Goal: Task Accomplishment & Management: Complete application form

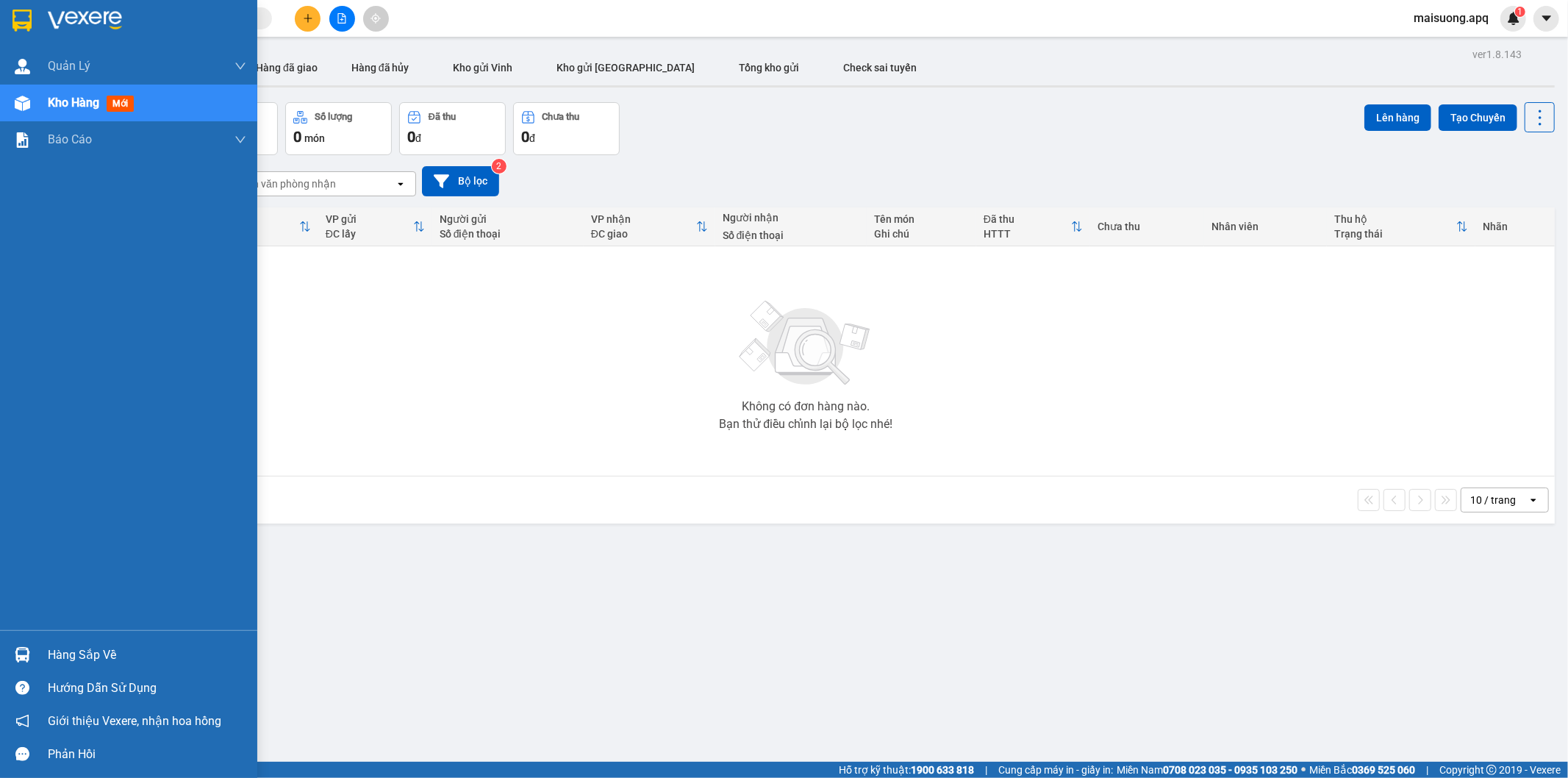
click at [35, 659] on div "Hàng sắp về" at bounding box center [128, 655] width 257 height 33
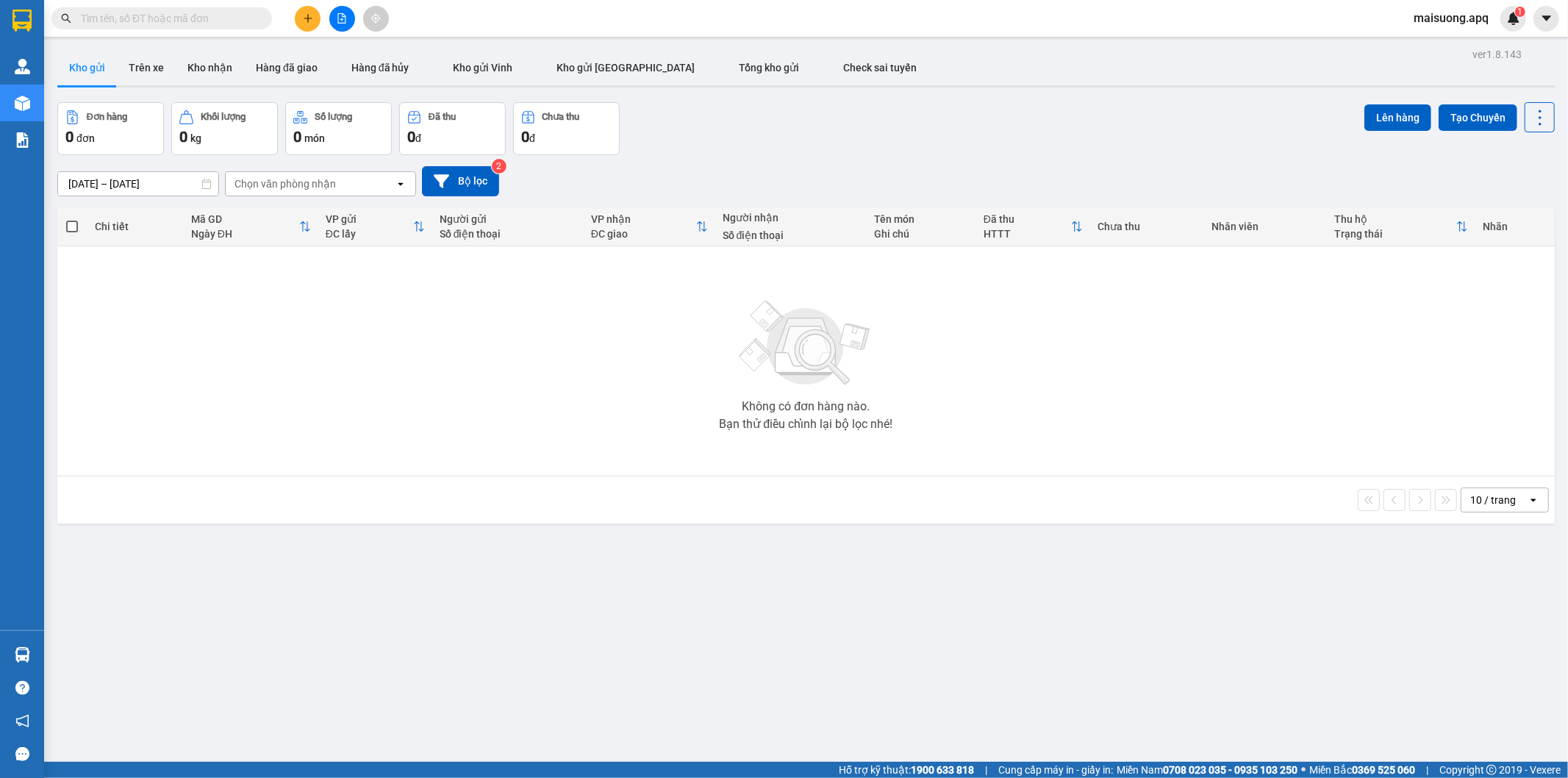
click at [486, 396] on section "Kết quả tìm kiếm ( 0 ) Bộ lọc No Data maisuong.apq 1 Quản [PERSON_NAME] lý thu …" at bounding box center [784, 389] width 1568 height 778
click at [302, 19] on button at bounding box center [307, 18] width 25 height 25
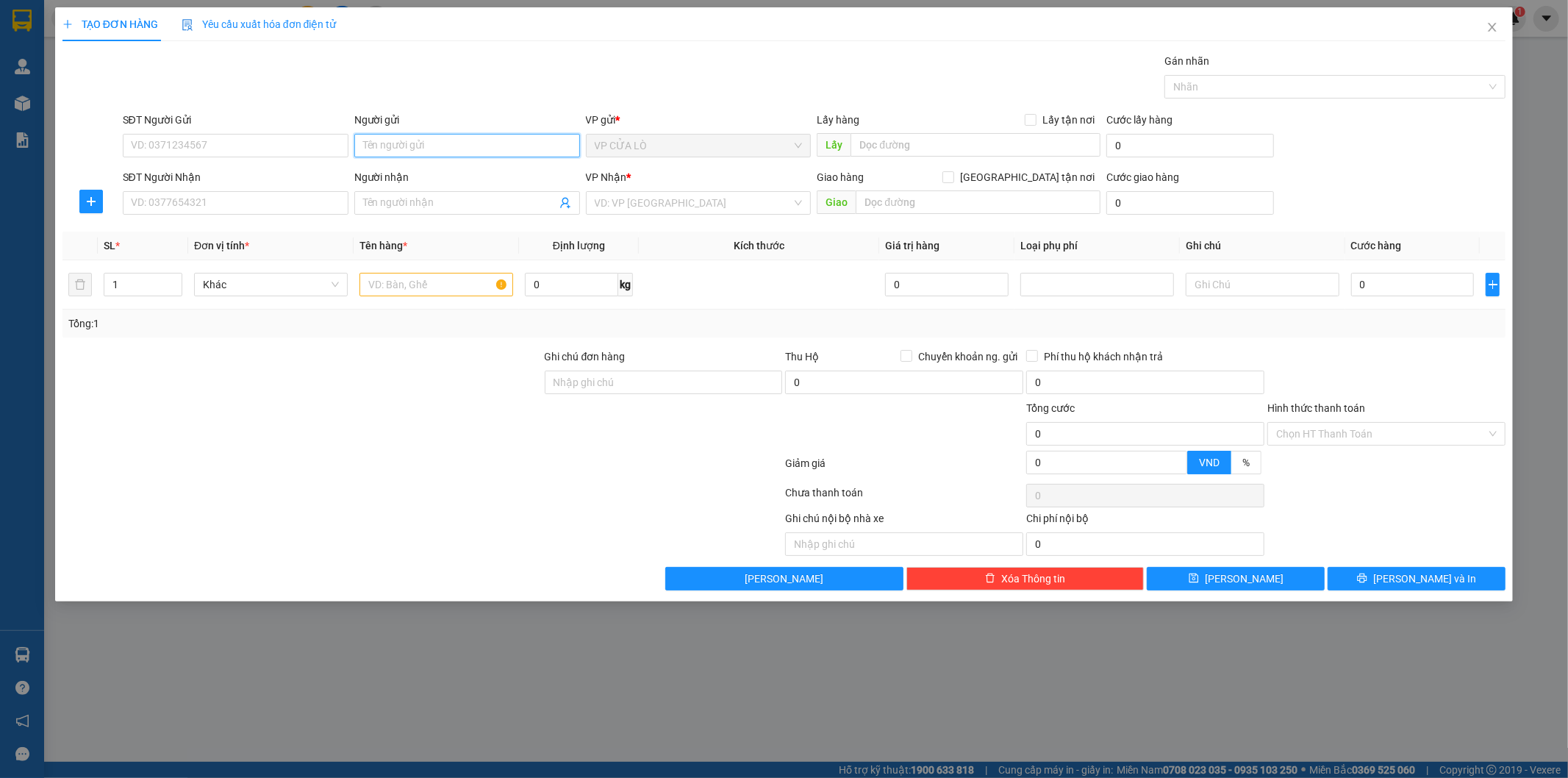
click at [372, 143] on input "Người gửi" at bounding box center [466, 146] width 225 height 24
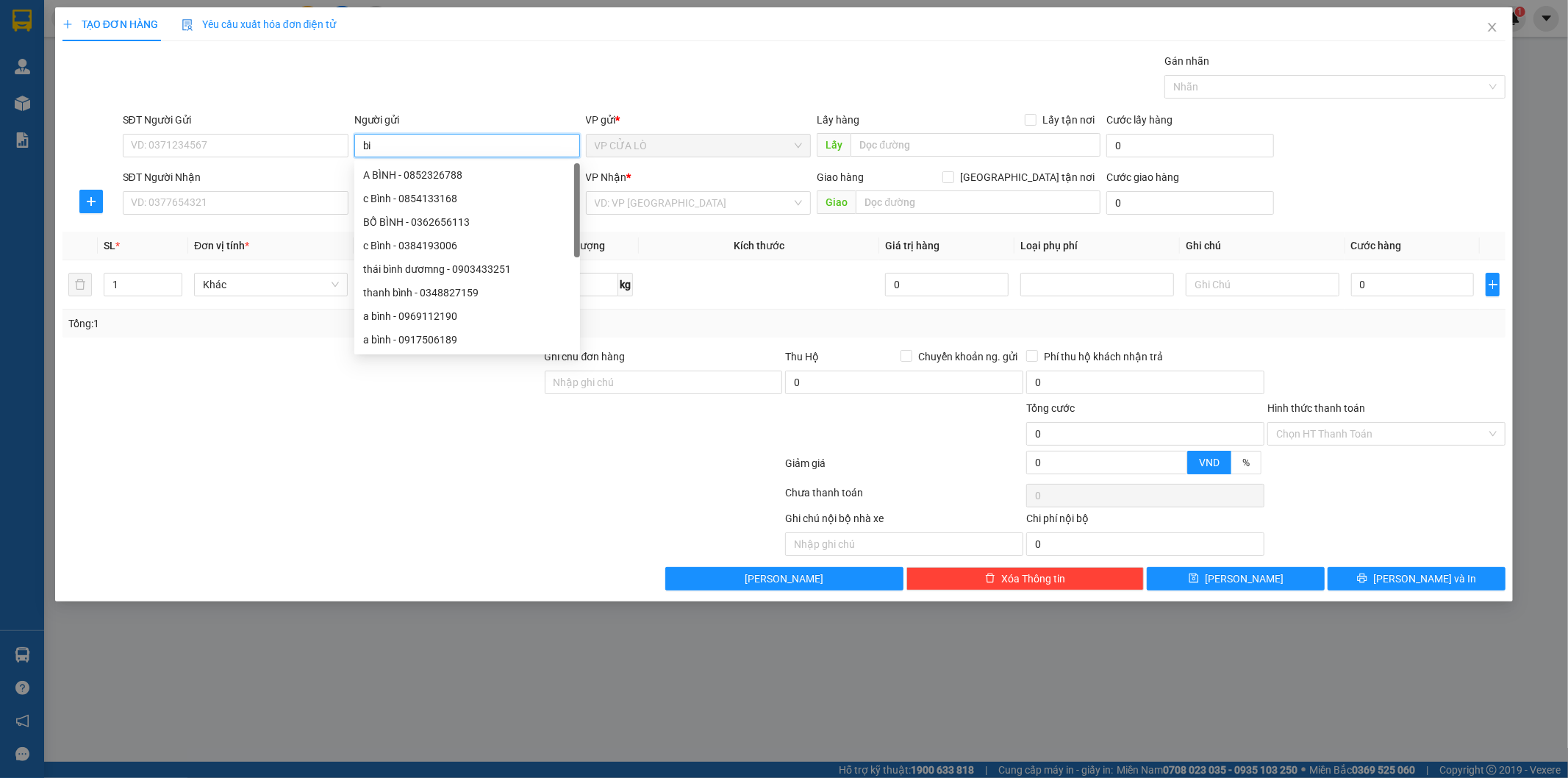
type input "b"
type input "em binh"
click at [423, 341] on div "em bình - 0345517523" at bounding box center [466, 339] width 208 height 16
type input "0345517523"
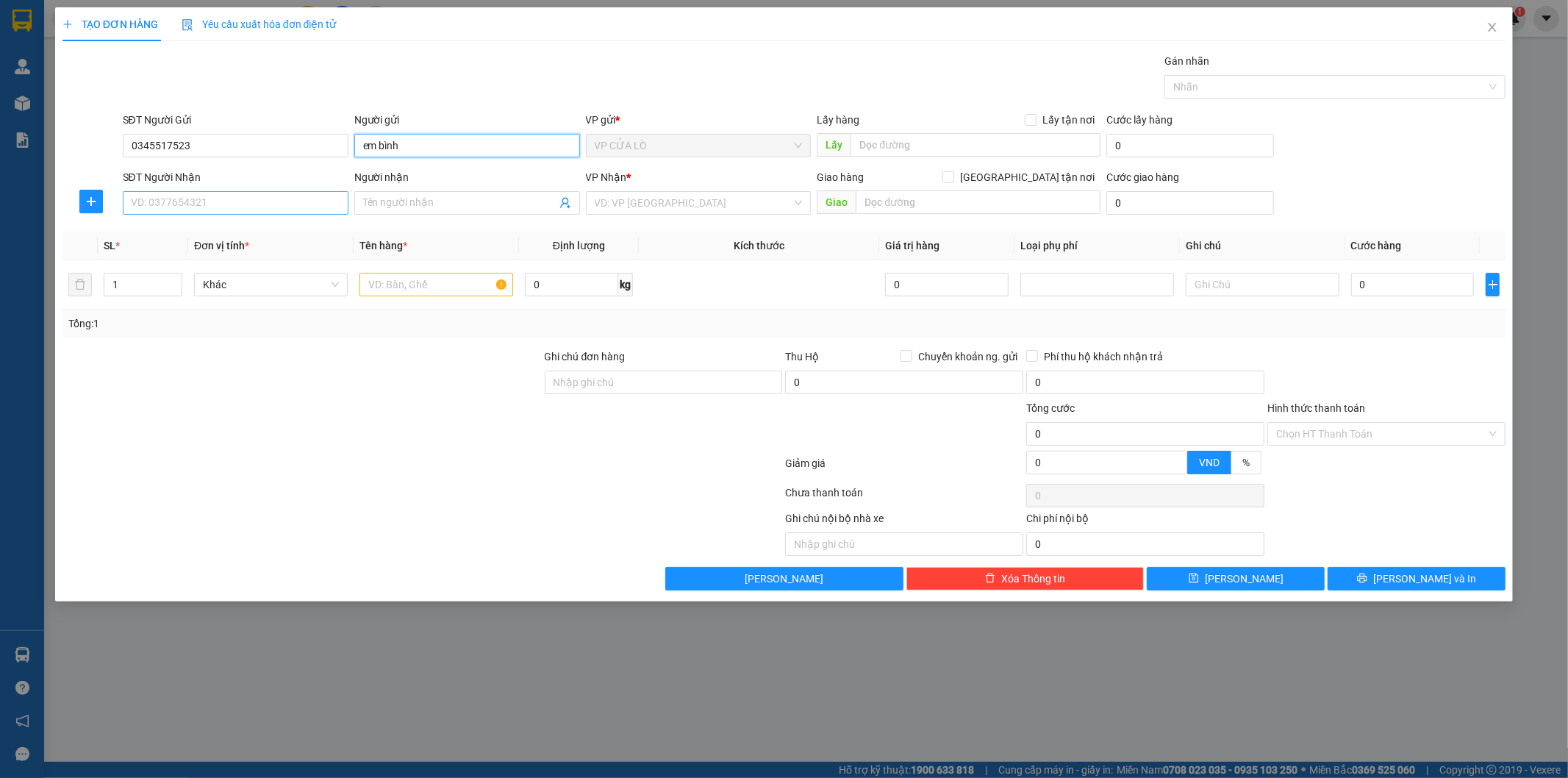
type input "em bình"
click at [291, 204] on input "SĐT Người Nhận" at bounding box center [235, 203] width 225 height 24
click at [197, 200] on input "SĐT Người Nhận" at bounding box center [235, 203] width 225 height 24
click at [371, 200] on input "Người nhận" at bounding box center [459, 203] width 193 height 16
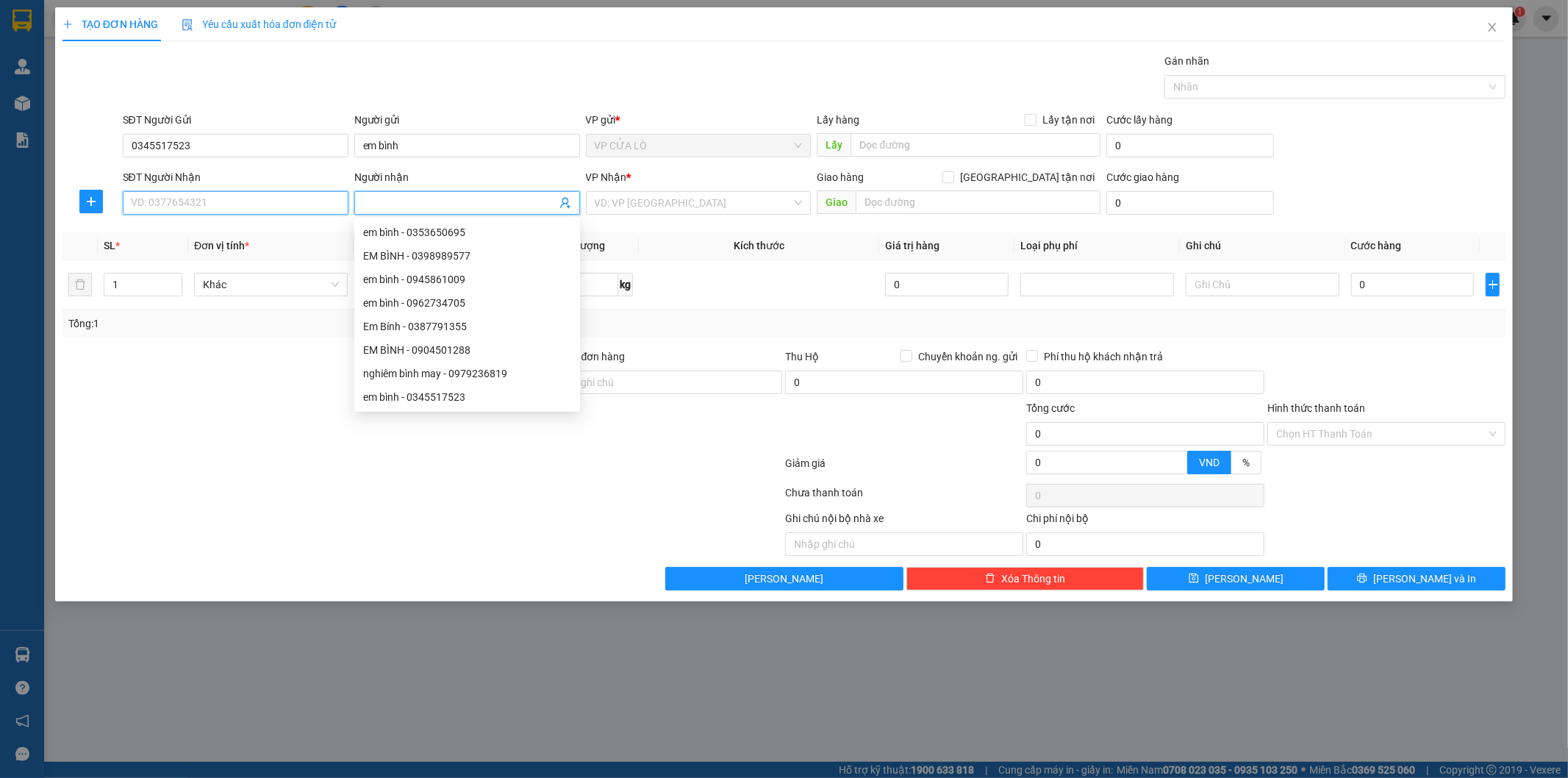
click at [333, 209] on input "SĐT Người Nhận" at bounding box center [235, 203] width 225 height 24
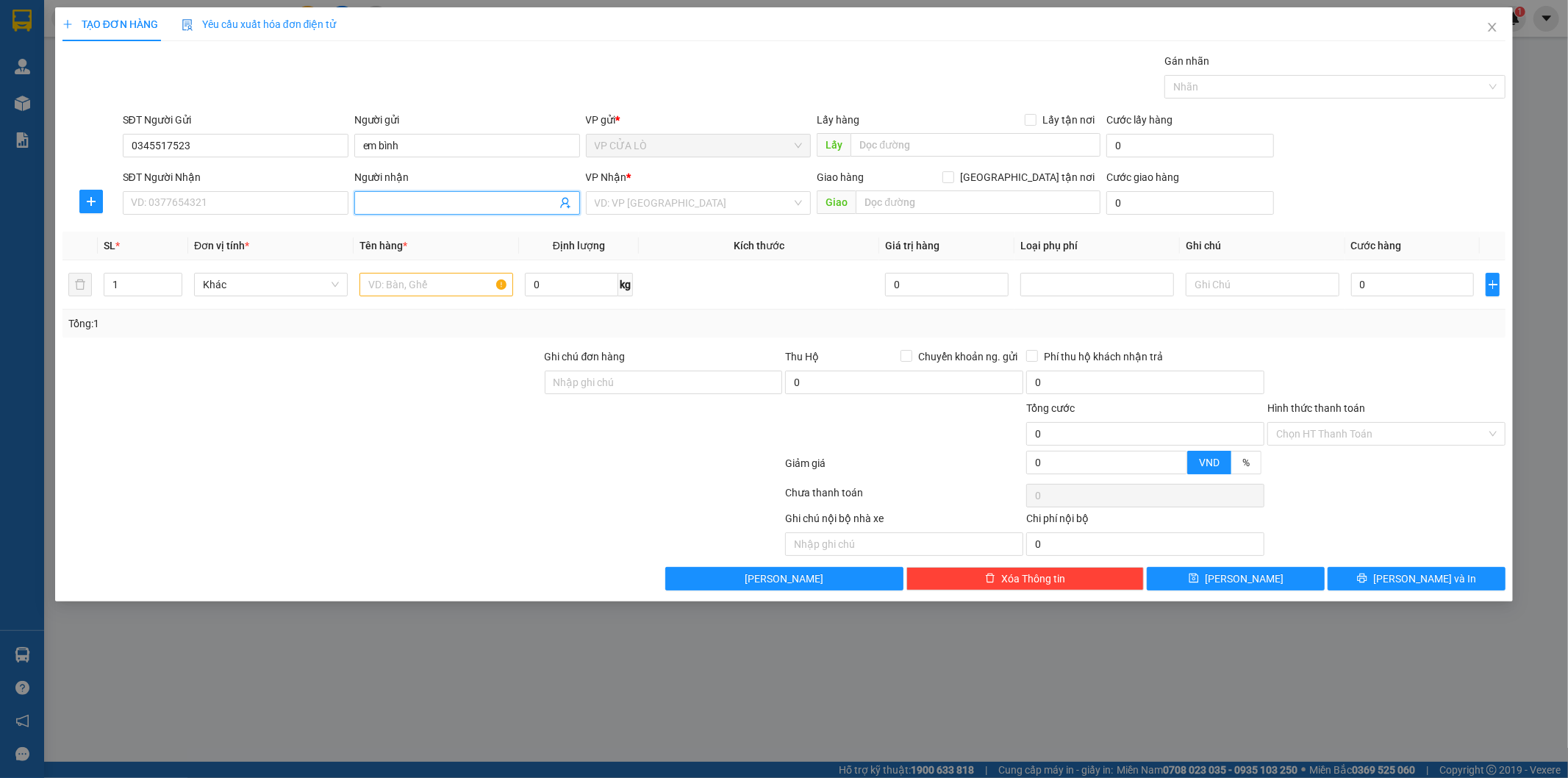
click at [364, 202] on input "Người nhận" at bounding box center [459, 203] width 193 height 16
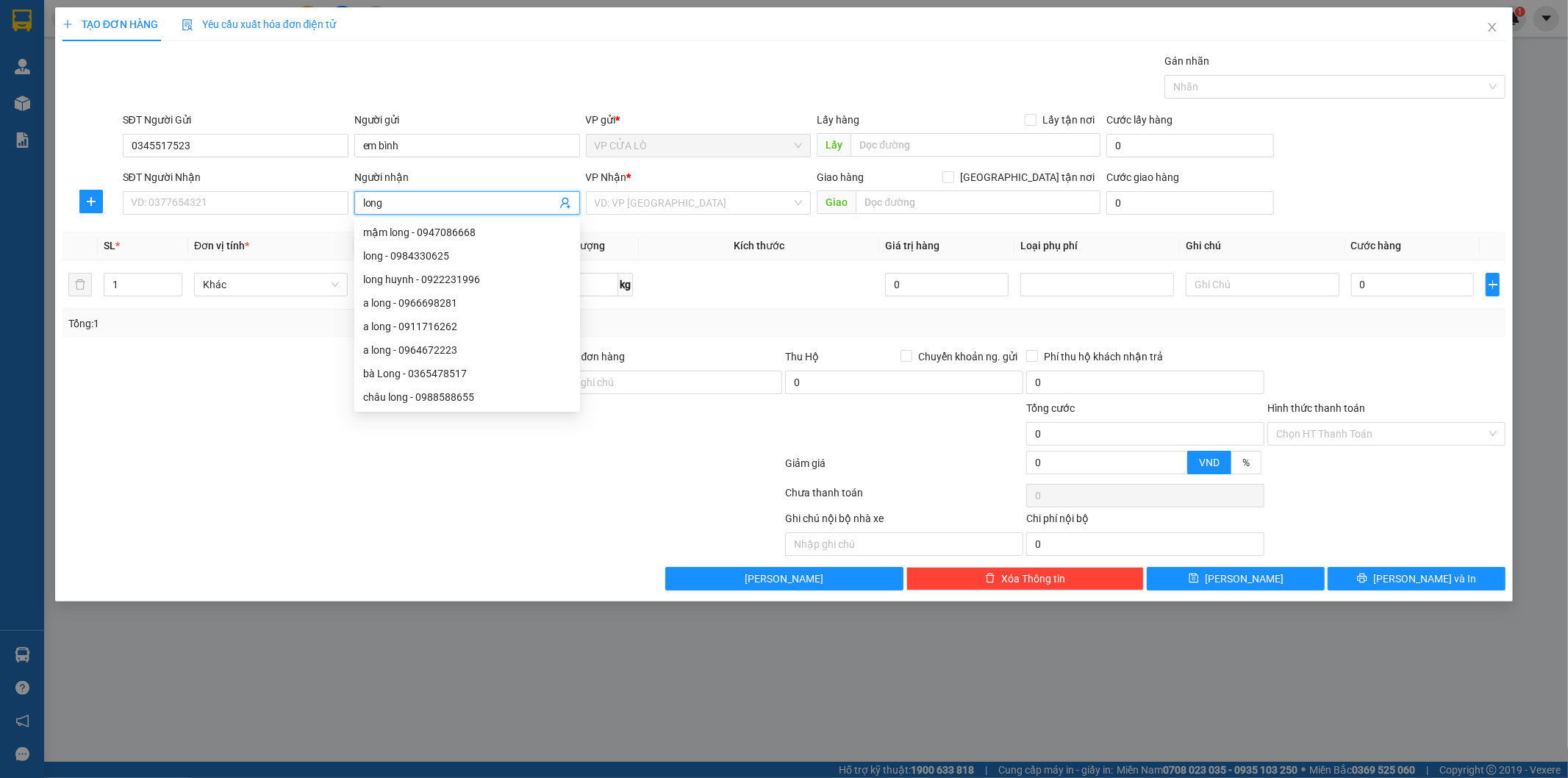
click at [542, 166] on form "SĐT Người Gửi 0345517523 Người gửi em bình VP gửi * VP CỬA LÒ Lấy hàng Lấy tận …" at bounding box center [783, 166] width 1443 height 109
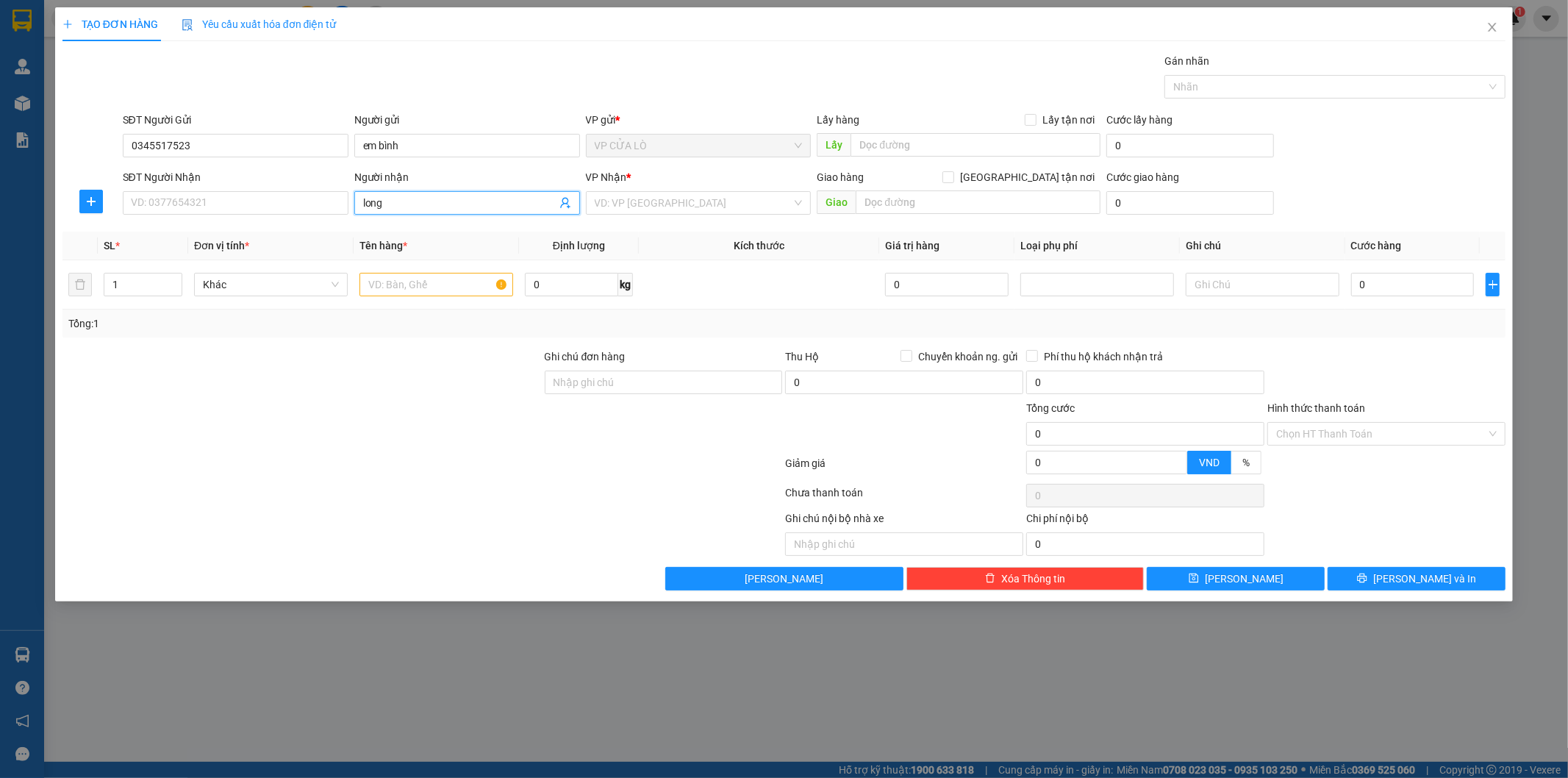
click at [438, 211] on span "long" at bounding box center [466, 203] width 225 height 24
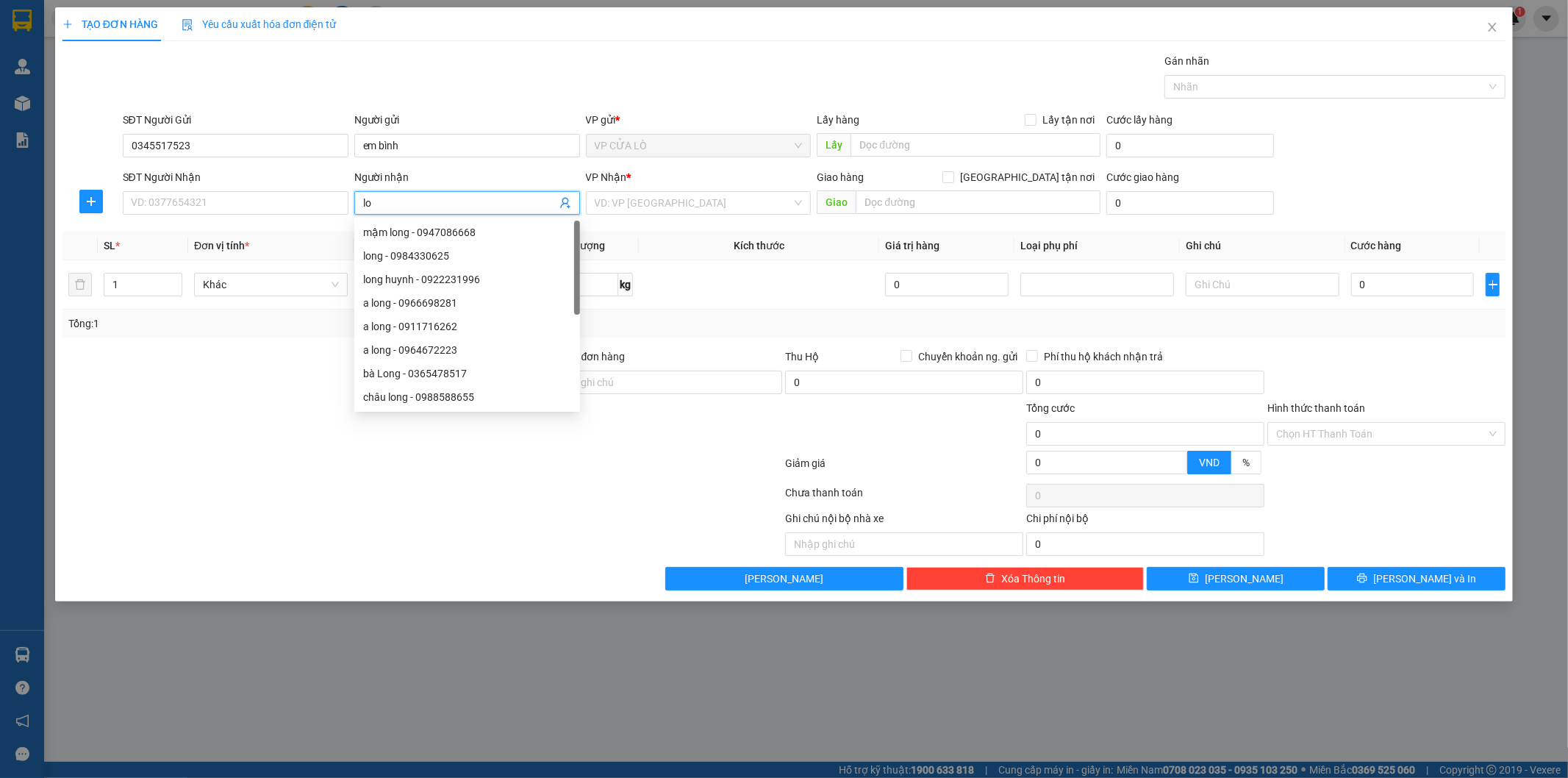
type input "l"
click at [223, 146] on input "0345517523" at bounding box center [235, 146] width 225 height 24
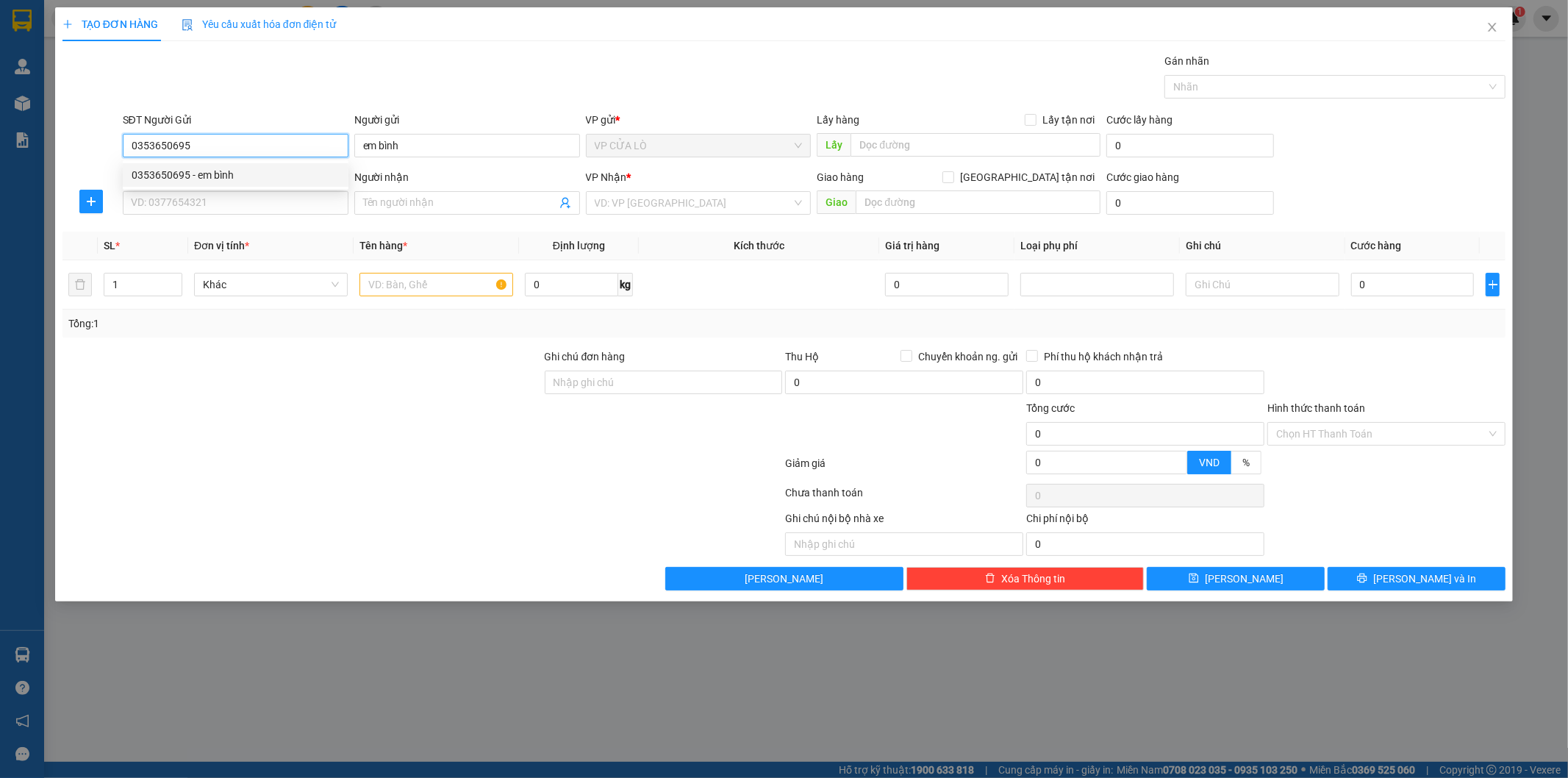
click at [240, 174] on div "0353650695 - em bình" at bounding box center [235, 175] width 208 height 16
type input "0353650695"
click at [244, 194] on input "SĐT Người Nhận" at bounding box center [235, 203] width 225 height 24
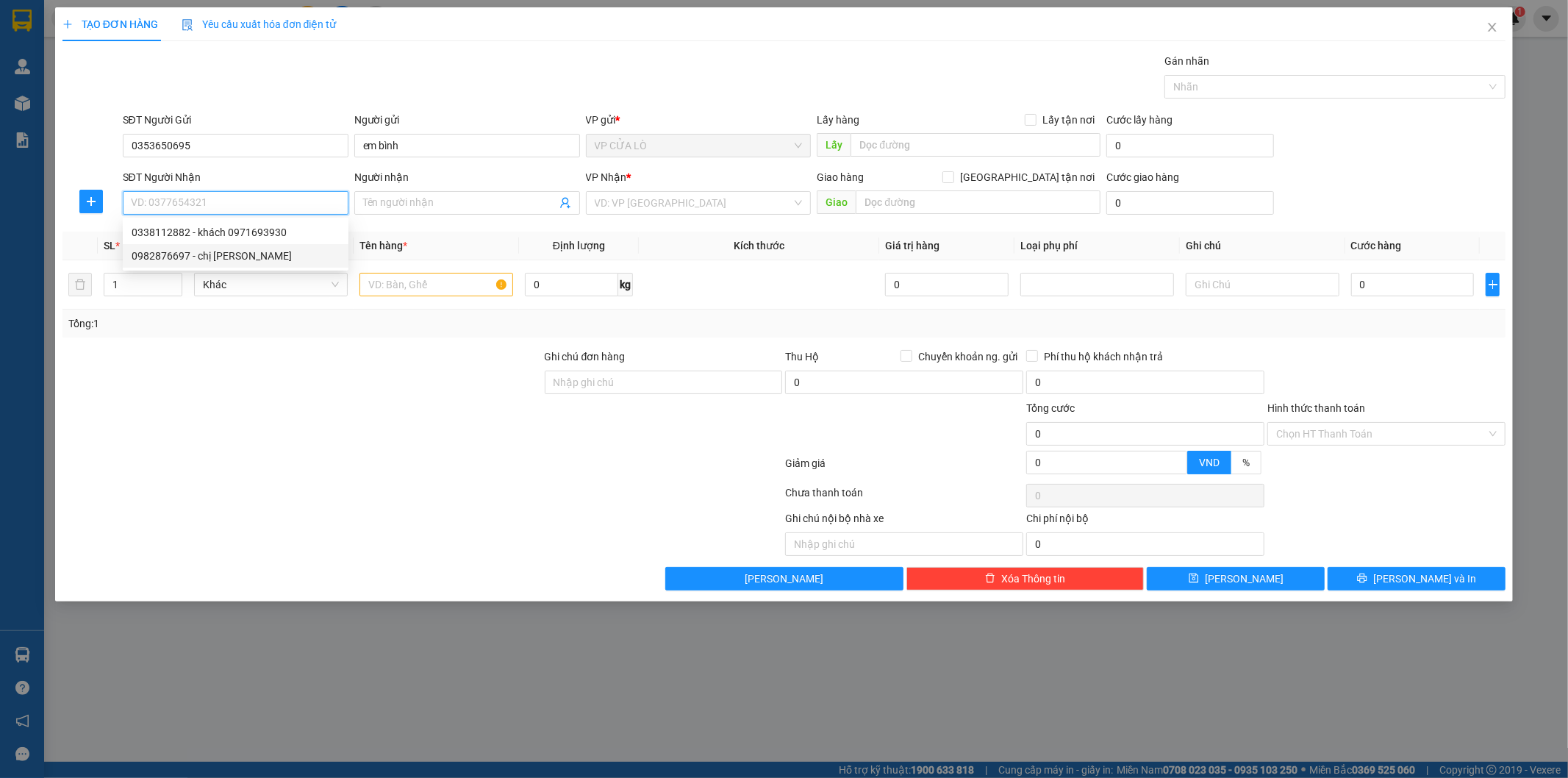
click at [268, 260] on div "0982876697 - chị [PERSON_NAME]" at bounding box center [235, 256] width 208 height 16
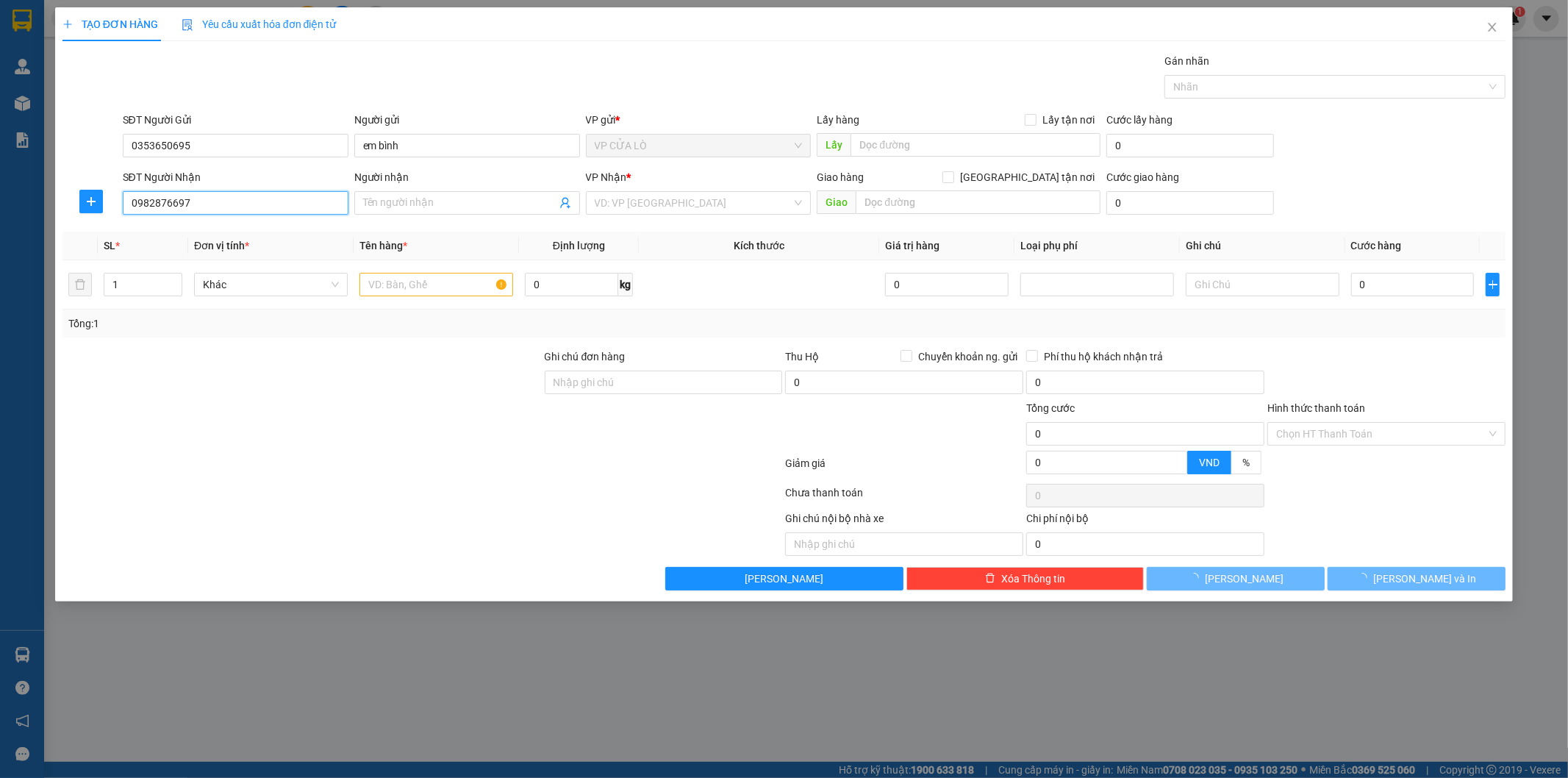
click at [251, 199] on input "0982876697" at bounding box center [235, 203] width 225 height 24
click at [254, 238] on div "0982876697 - chị [PERSON_NAME]" at bounding box center [235, 233] width 208 height 16
click at [252, 196] on input "0982876697" at bounding box center [235, 203] width 225 height 24
click at [197, 233] on div "0982876697 - chị [PERSON_NAME]" at bounding box center [235, 233] width 208 height 16
click at [394, 208] on input "Người nhận" at bounding box center [459, 203] width 193 height 16
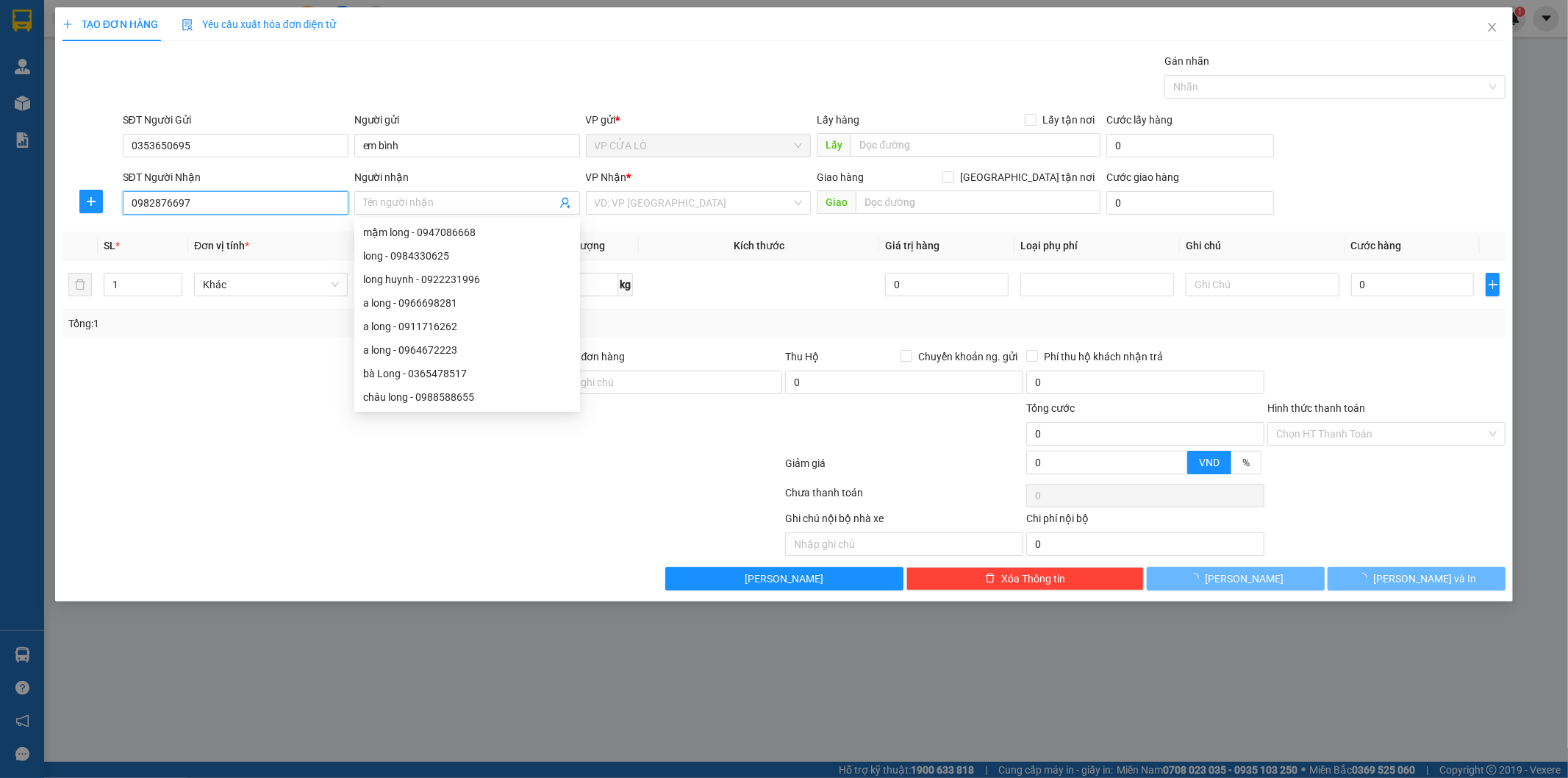
click at [303, 204] on input "0982876697" at bounding box center [235, 203] width 225 height 24
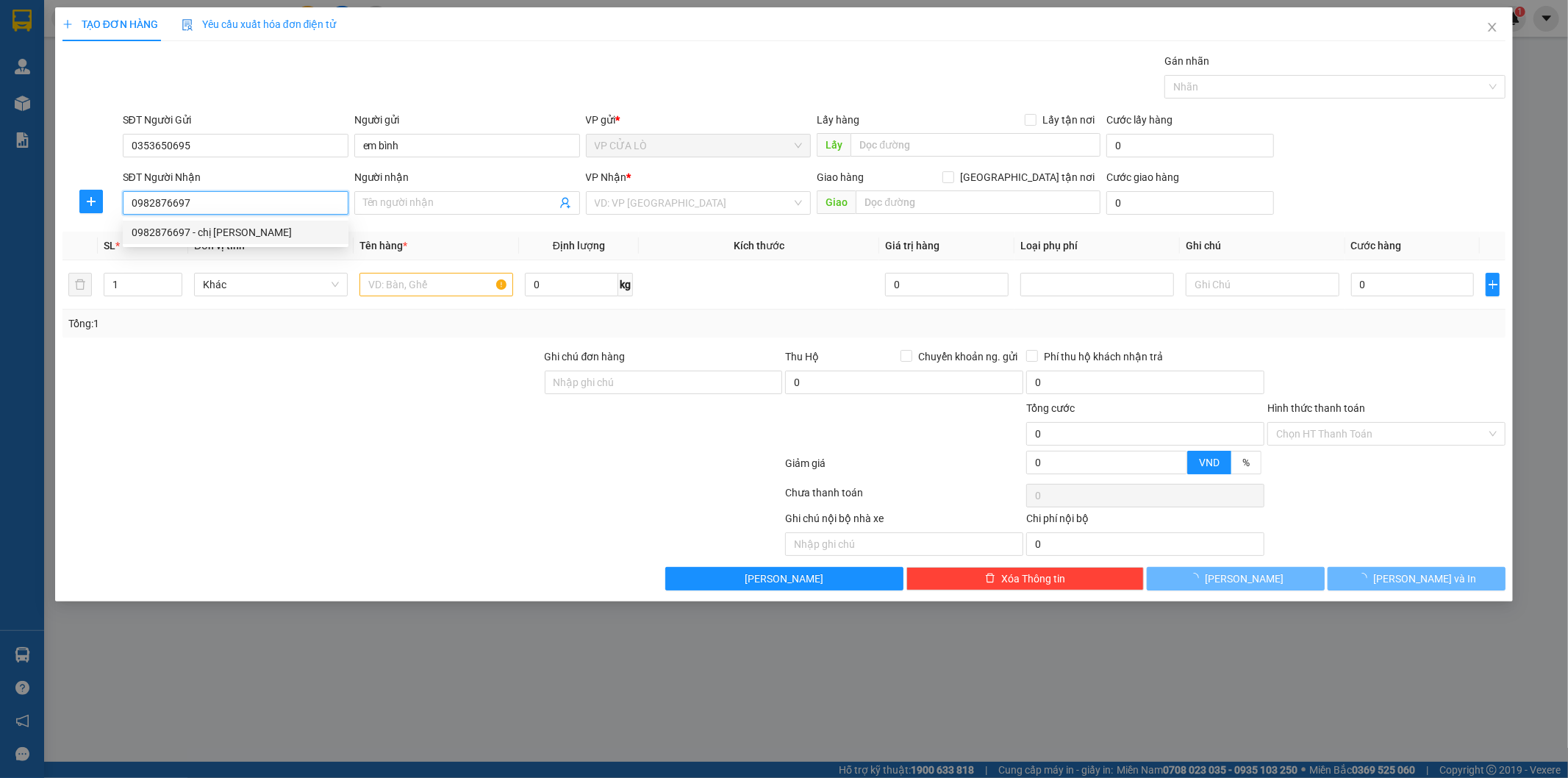
click at [189, 226] on div "0982876697 - chị [PERSON_NAME]" at bounding box center [235, 233] width 208 height 16
click at [189, 226] on div "Transit Pickup Surcharge Ids Transit Deliver Surcharge Ids Transit Deliver Surc…" at bounding box center [783, 321] width 1443 height 538
click at [210, 194] on input "0982876697" at bounding box center [235, 203] width 225 height 24
type input "0"
type input "0982876697"
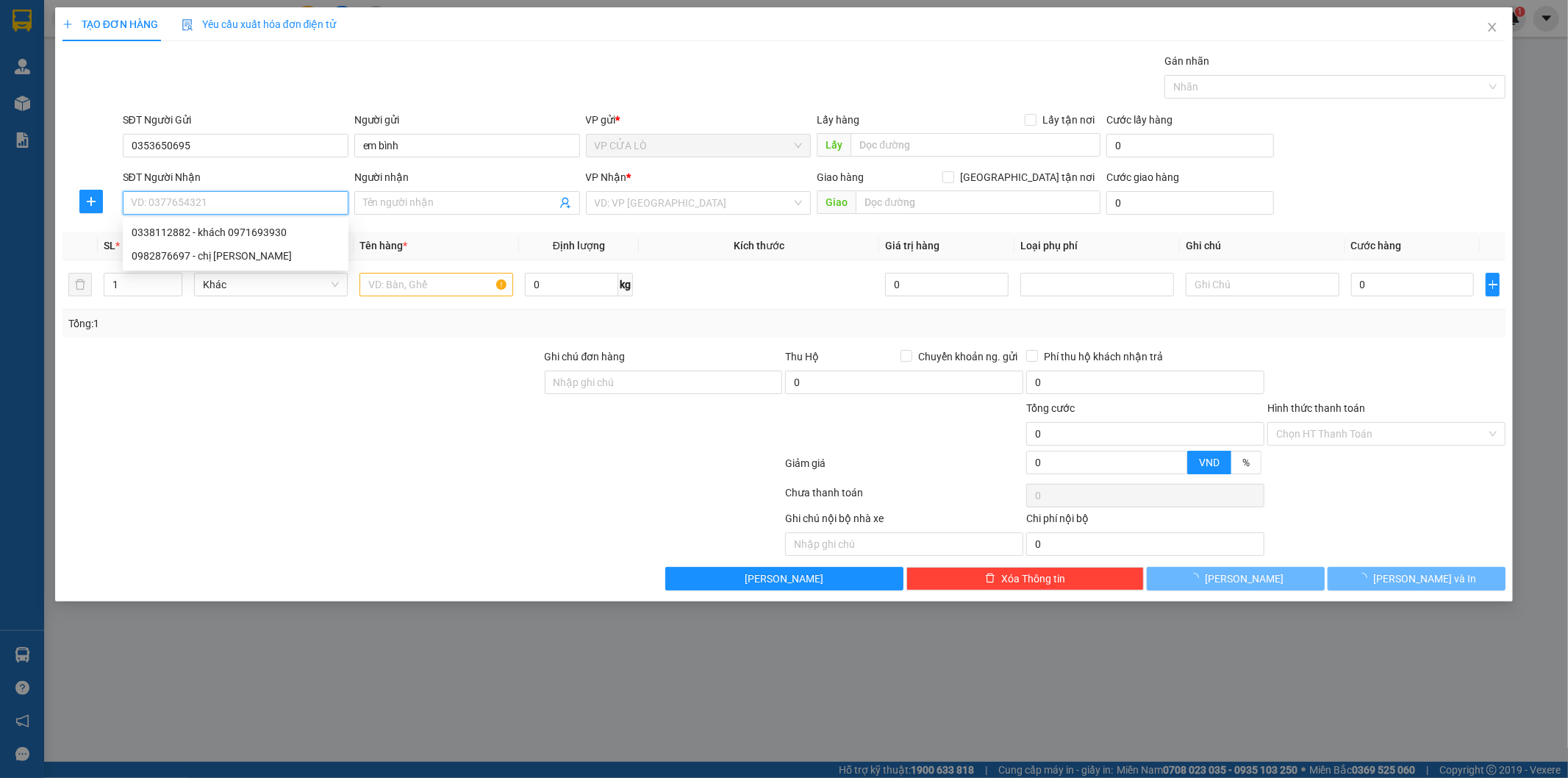
type input "chị [PERSON_NAME]"
checkbox input "true"
type input "vp"
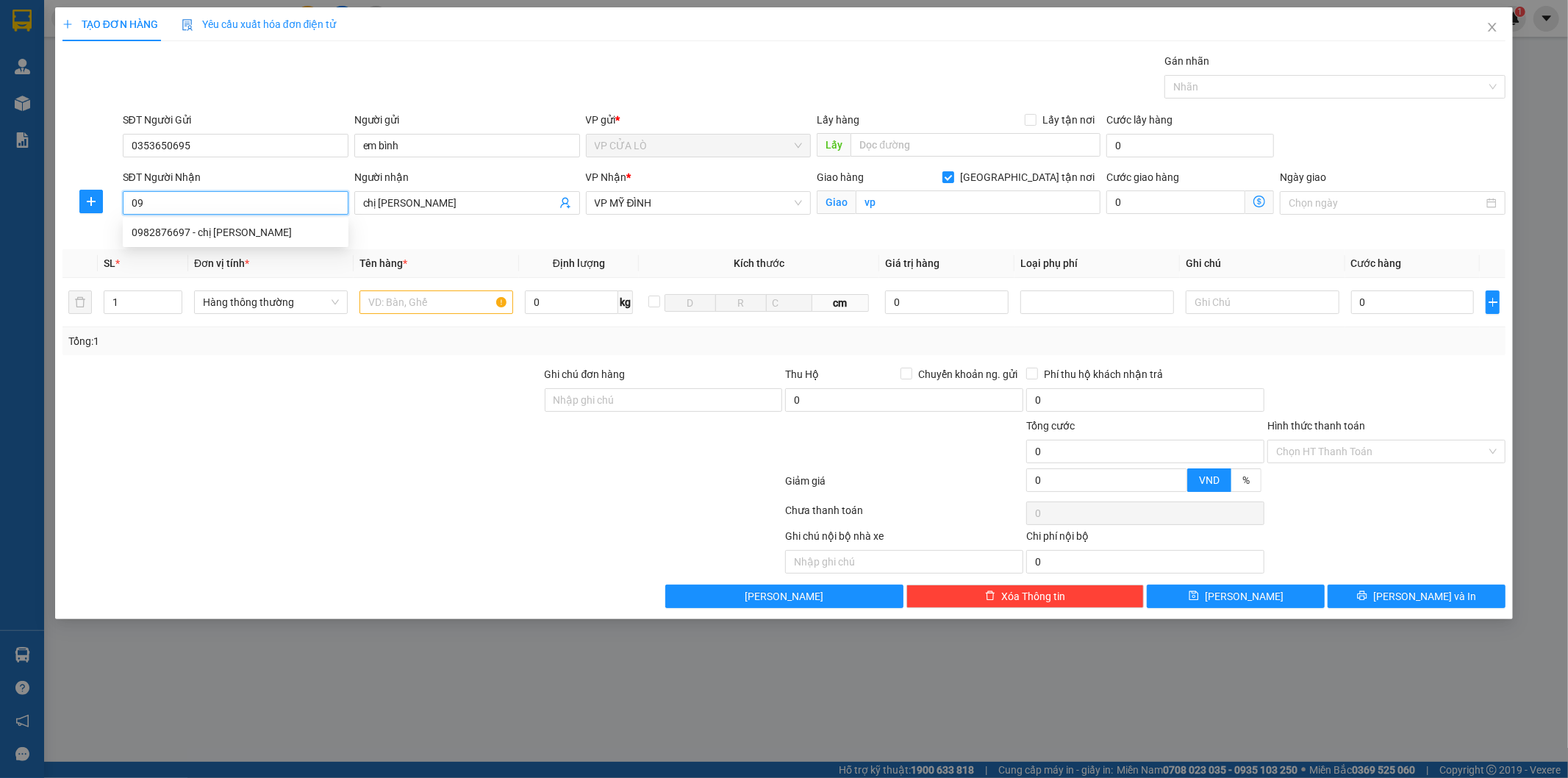
type input "0"
click at [225, 238] on div "0338112882 - khách 0971693930" at bounding box center [235, 233] width 208 height 16
type input "0338112882"
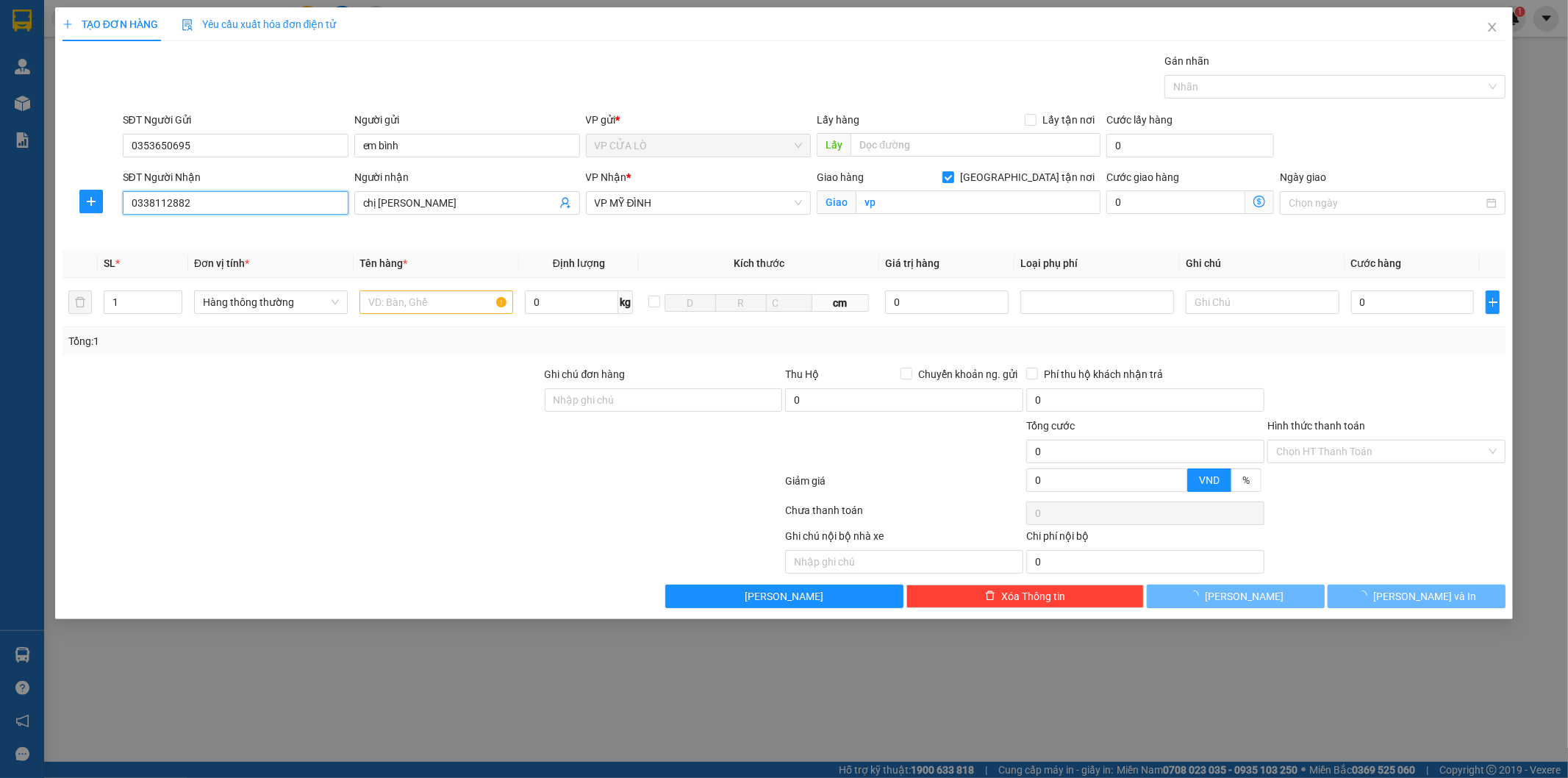
type input "khách 0971693930"
checkbox input "false"
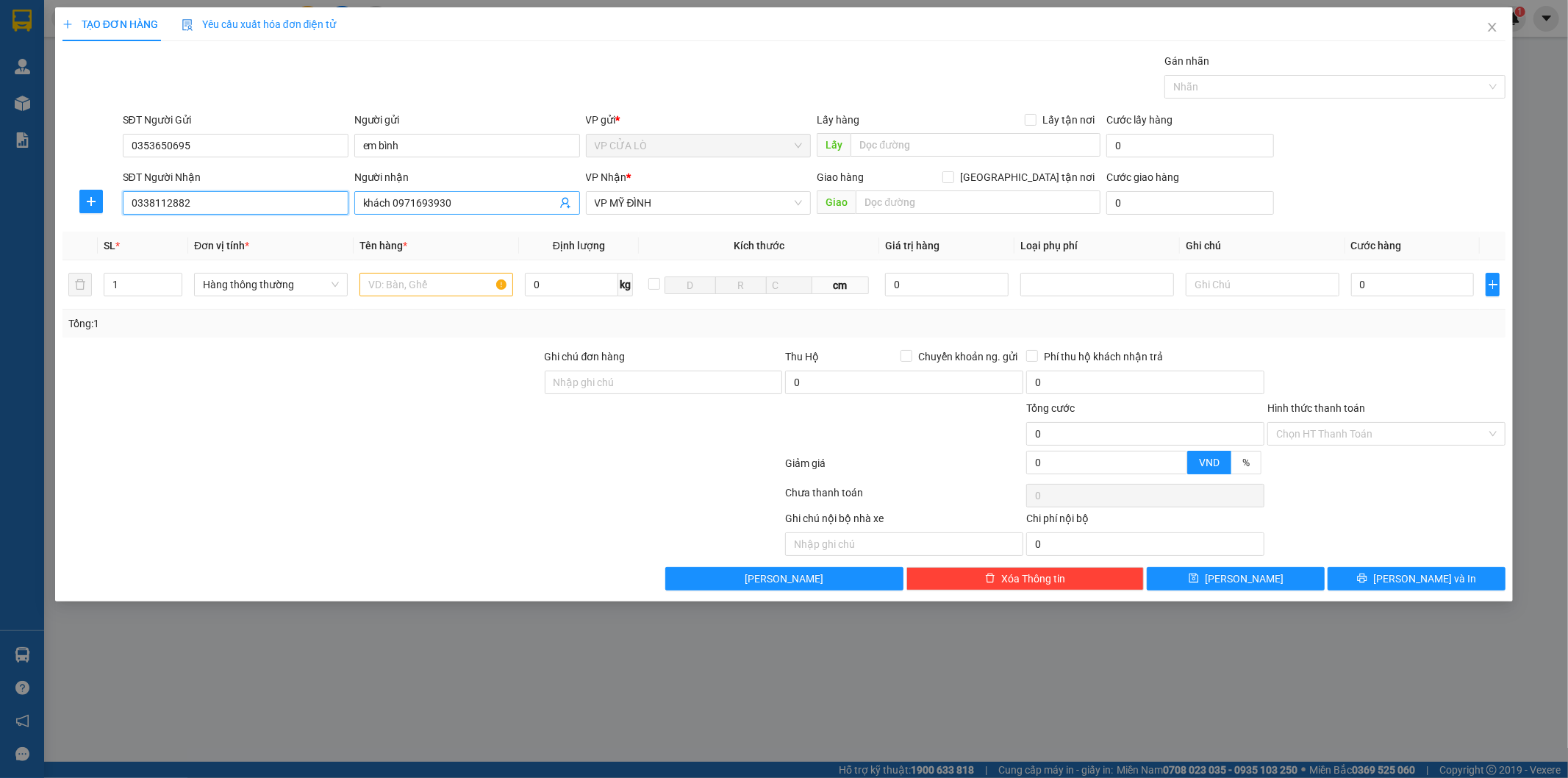
type input "0338112882"
click at [512, 201] on input "khách 0971693930" at bounding box center [459, 203] width 193 height 16
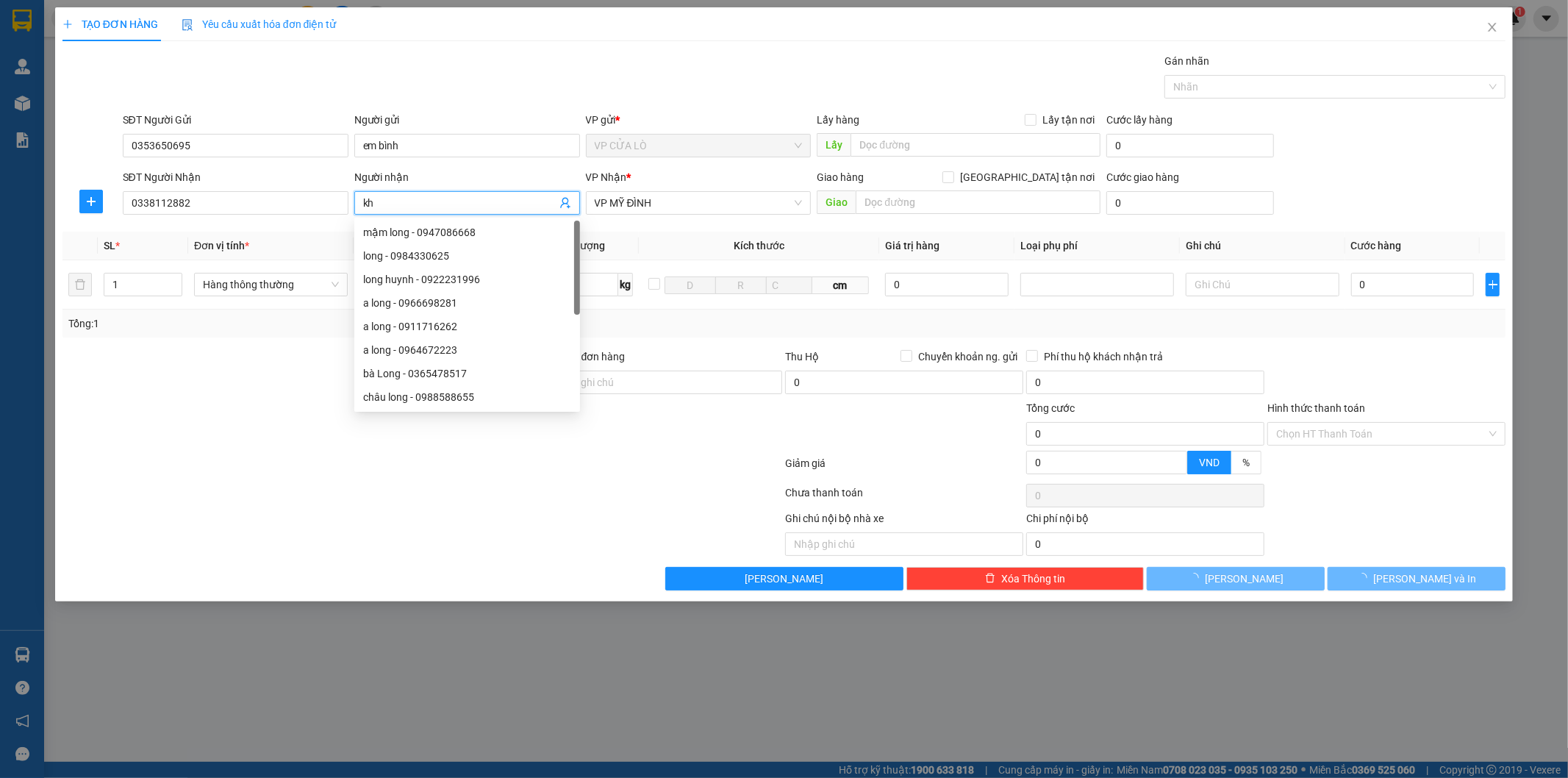
type input "k"
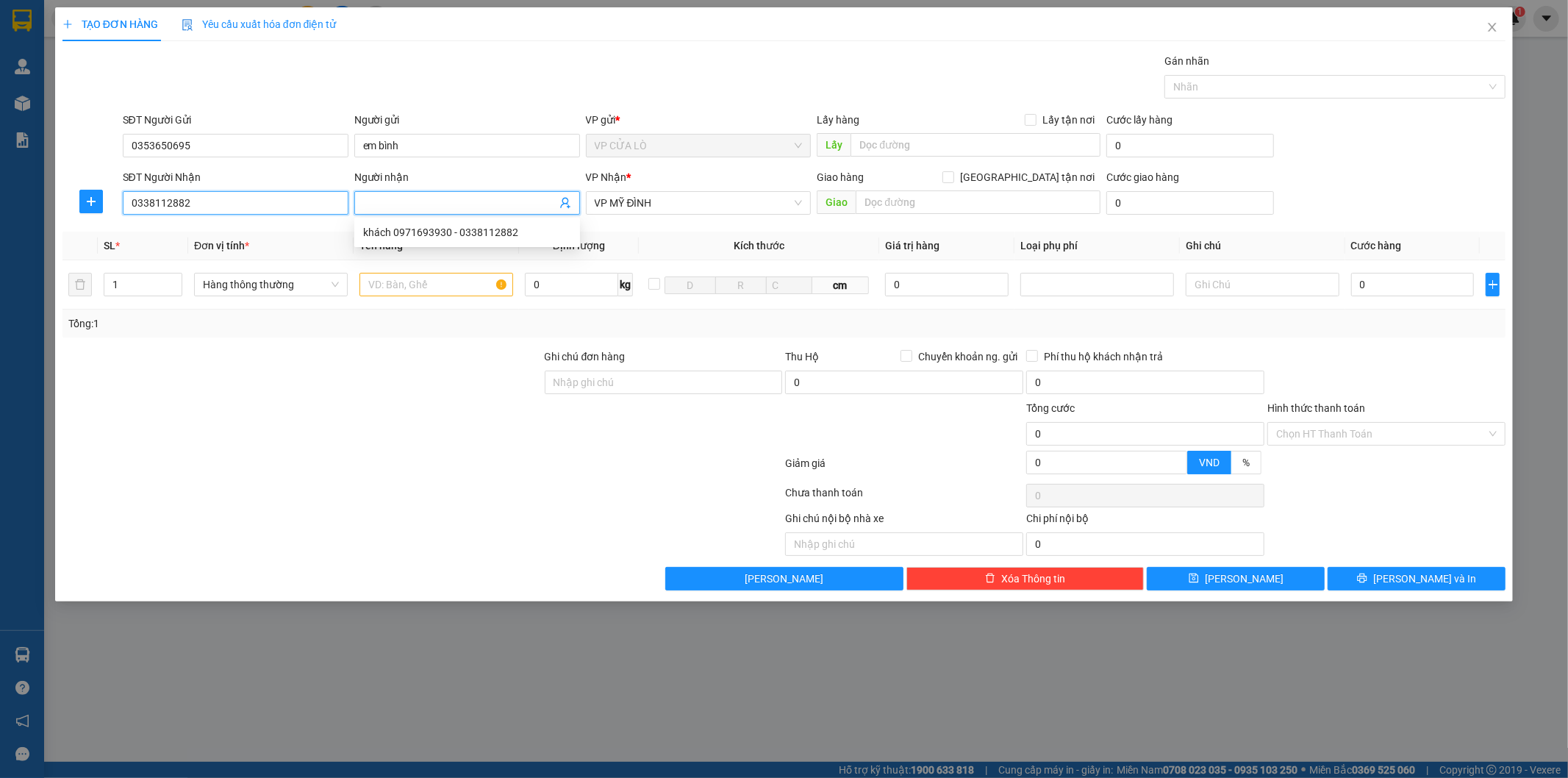
click at [320, 203] on input "0338112882" at bounding box center [235, 203] width 225 height 24
type input "0"
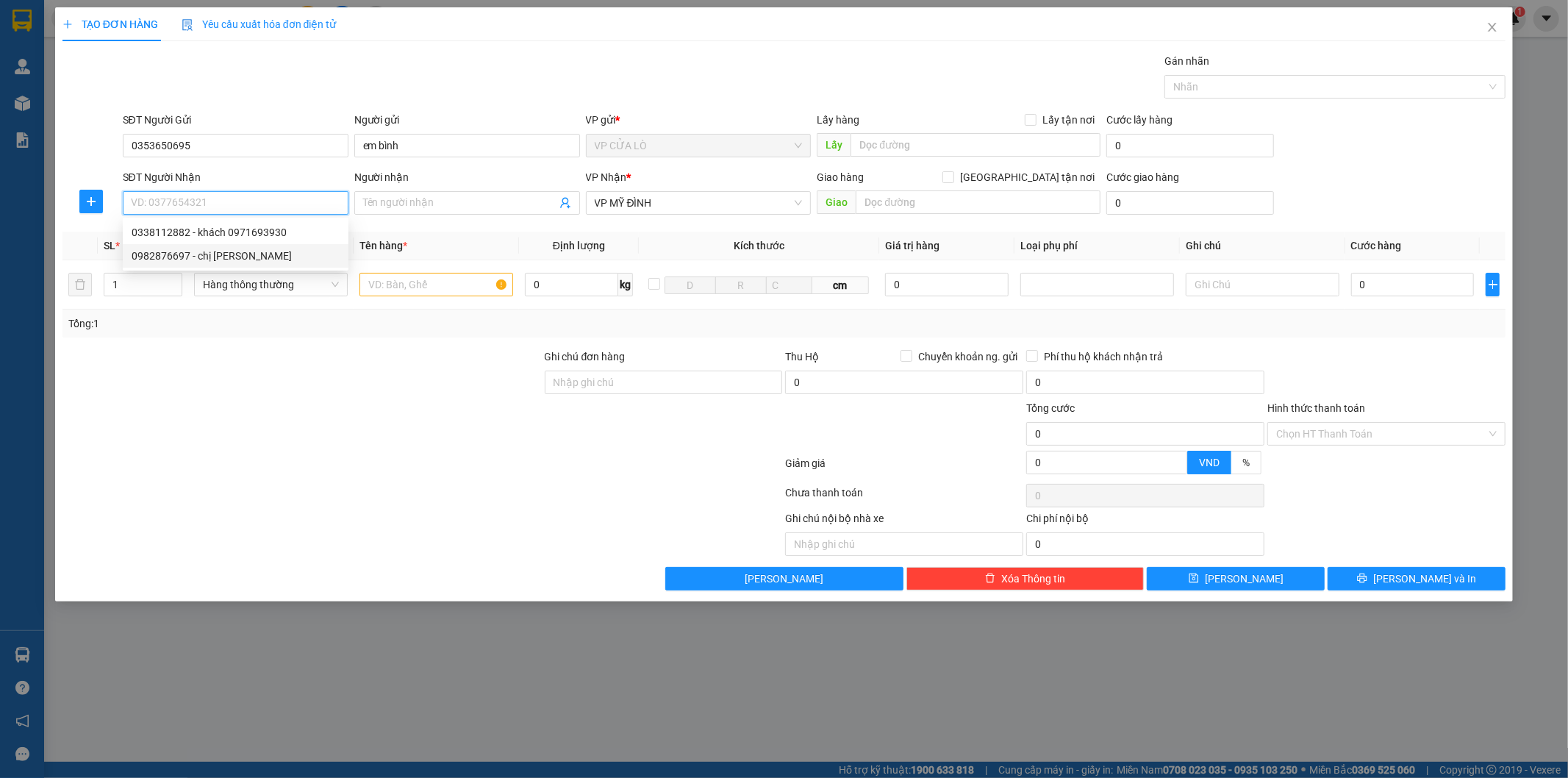
click at [212, 248] on div "0982876697 - chị [PERSON_NAME]" at bounding box center [235, 256] width 208 height 16
type input "0982876697"
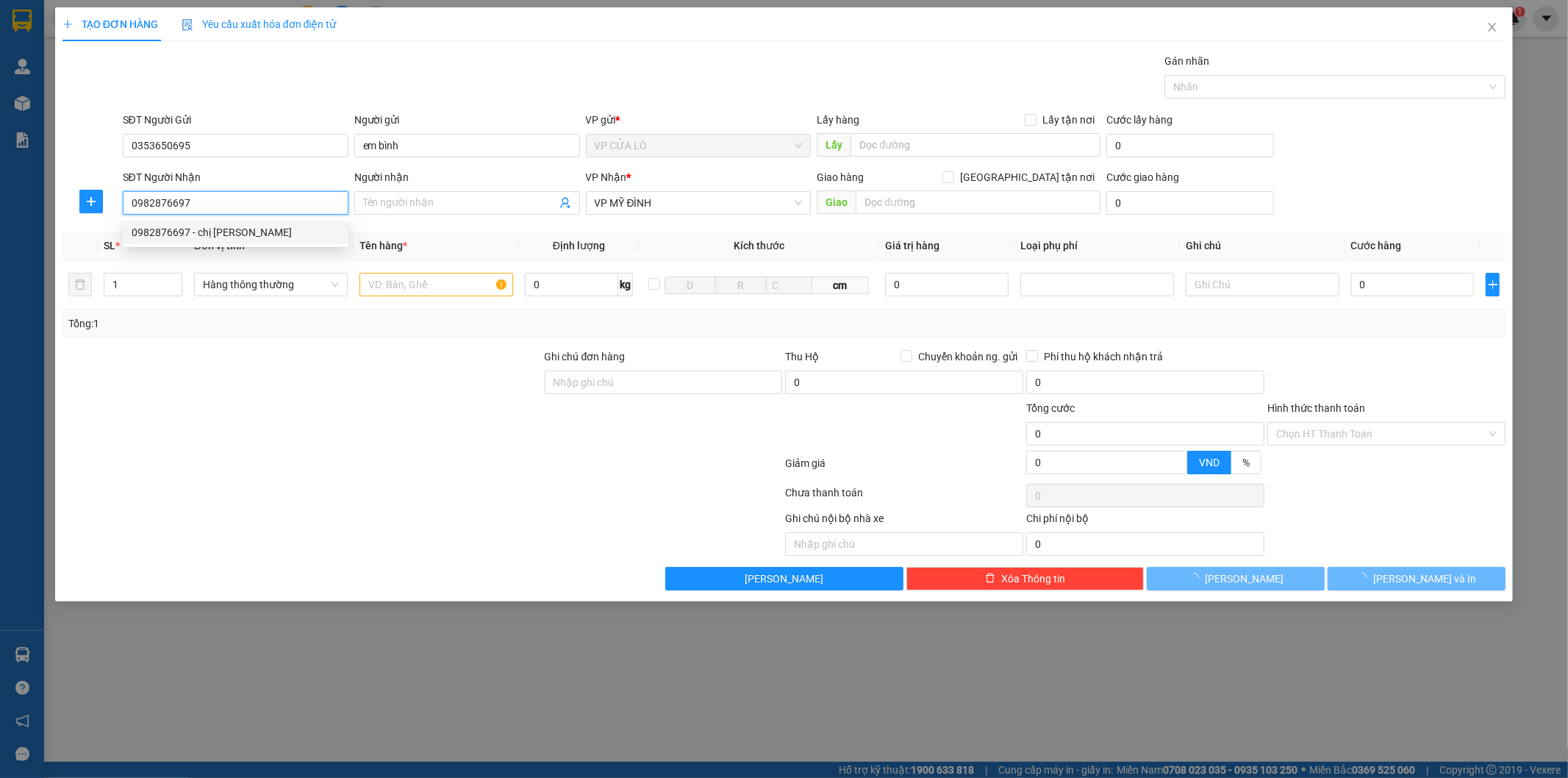
type input "chị [PERSON_NAME]"
checkbox input "true"
type input "vp"
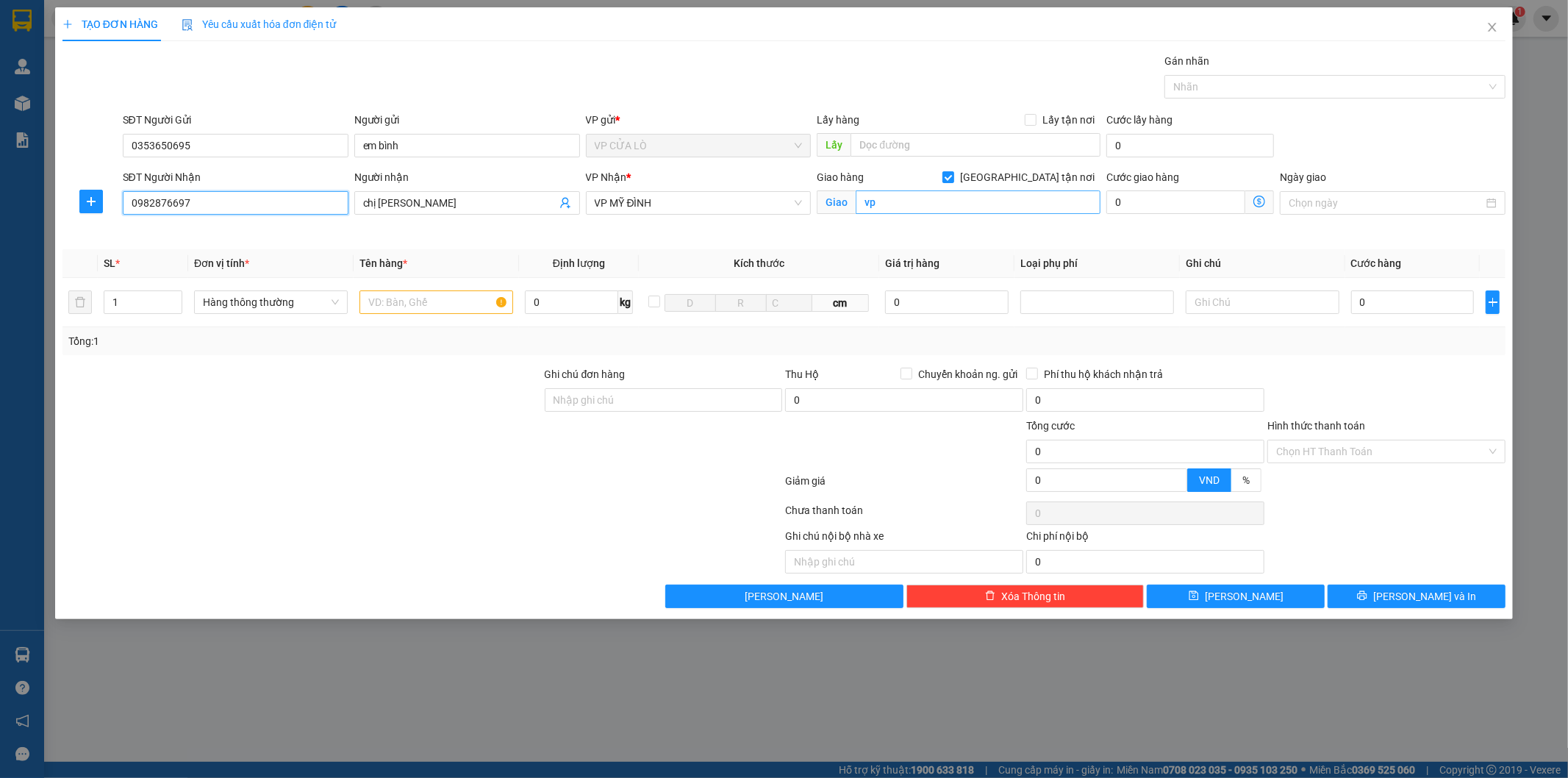
type input "0982876697"
click at [916, 201] on input "vp" at bounding box center [977, 202] width 244 height 24
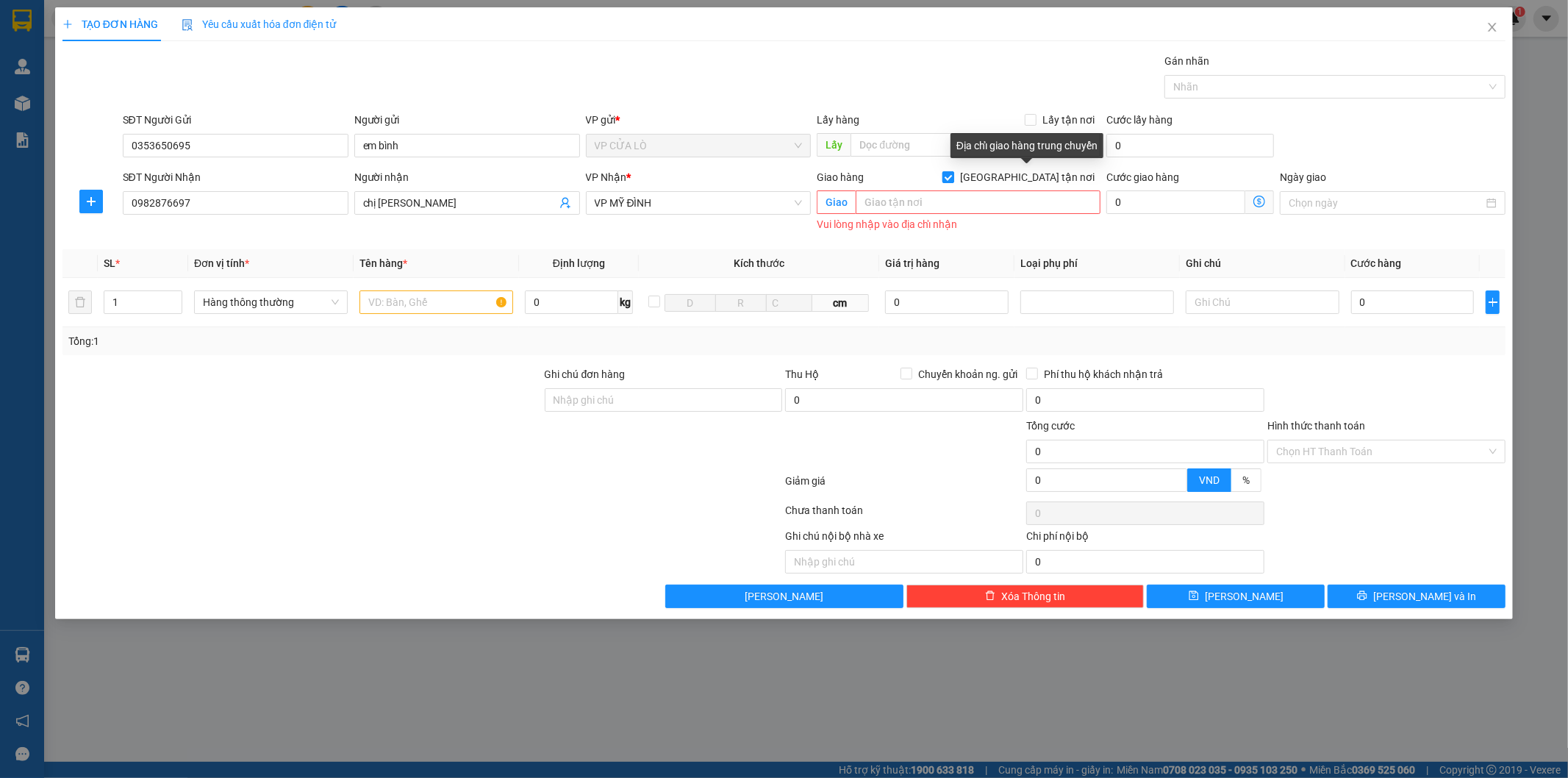
click at [953, 178] on input "[GEOGRAPHIC_DATA] tận nơi" at bounding box center [947, 176] width 10 height 10
checkbox input "false"
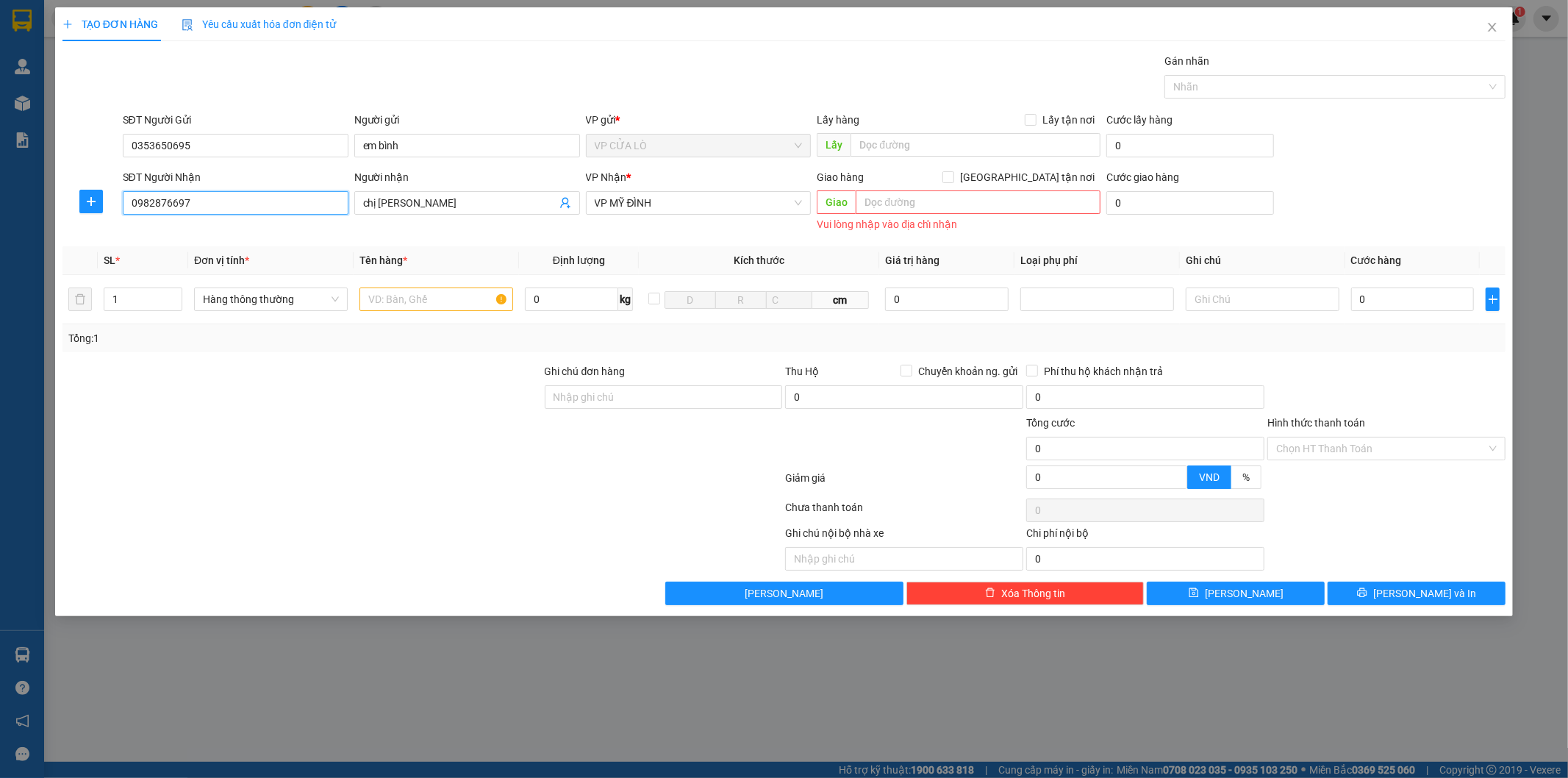
click at [228, 202] on input "0982876697" at bounding box center [235, 203] width 225 height 24
type input "0"
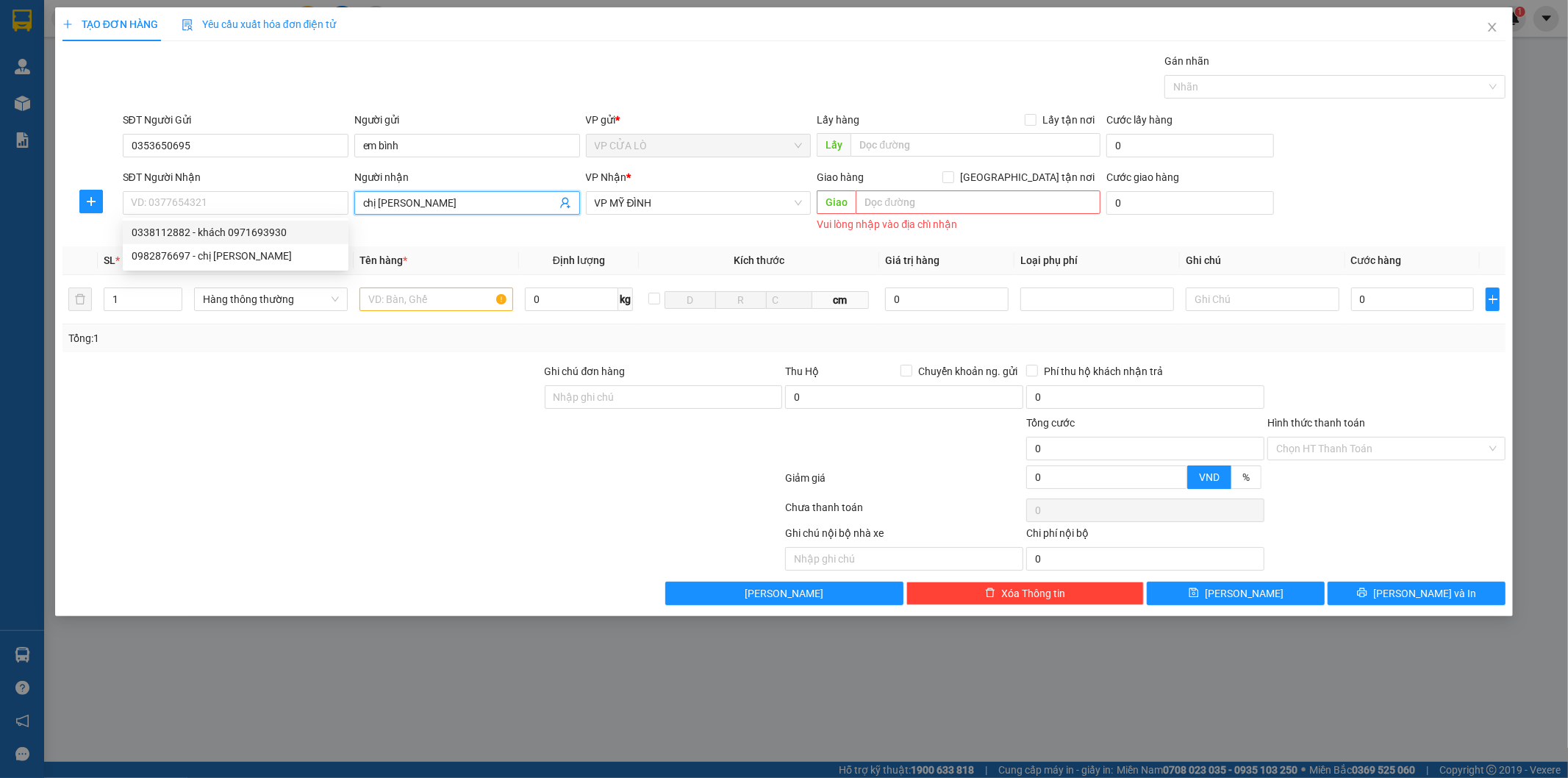
click at [427, 200] on input "chị [PERSON_NAME]" at bounding box center [459, 203] width 193 height 16
type input "c"
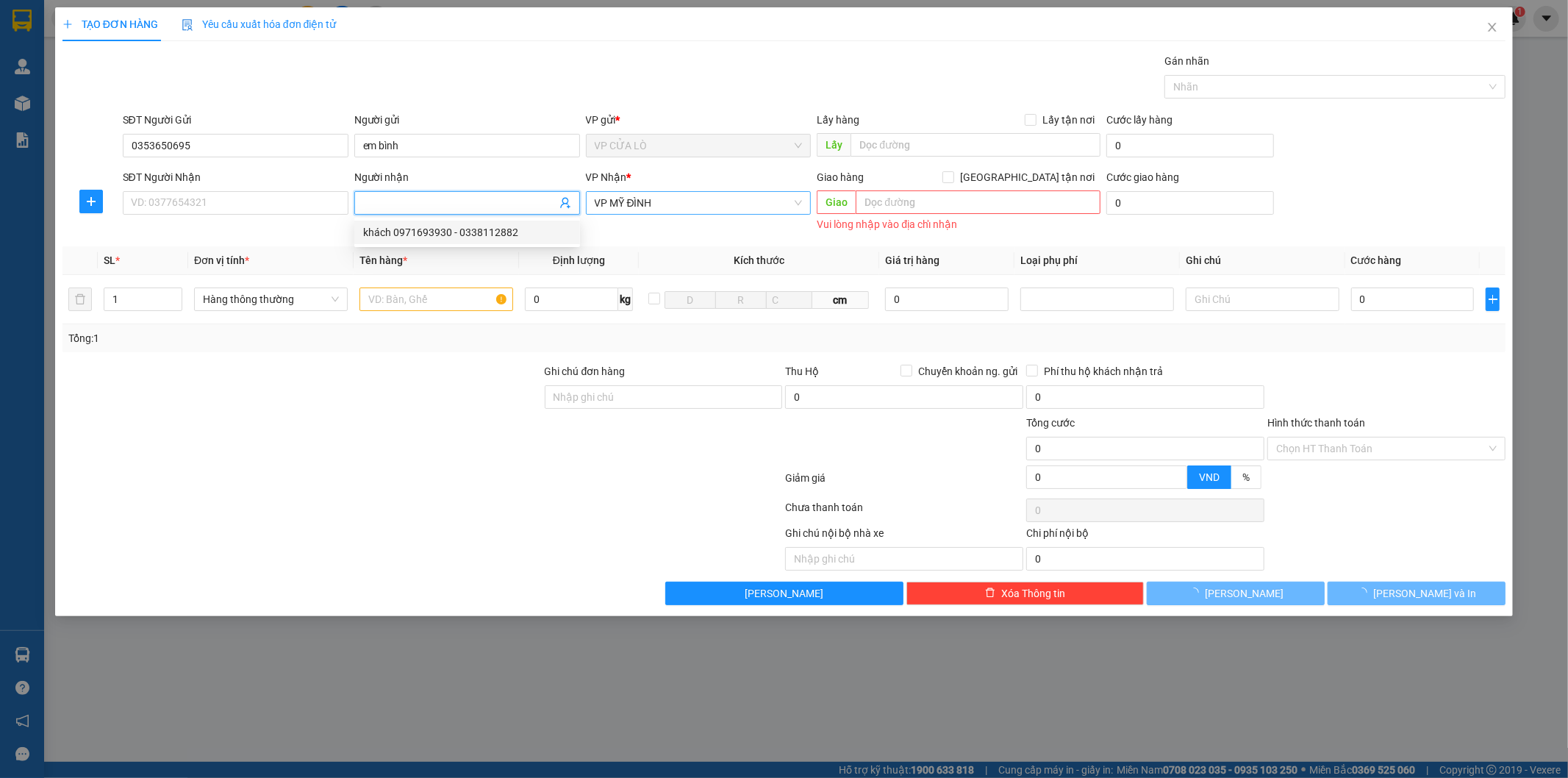
click at [746, 204] on span "VP MỸ ĐÌNH" at bounding box center [698, 203] width 208 height 22
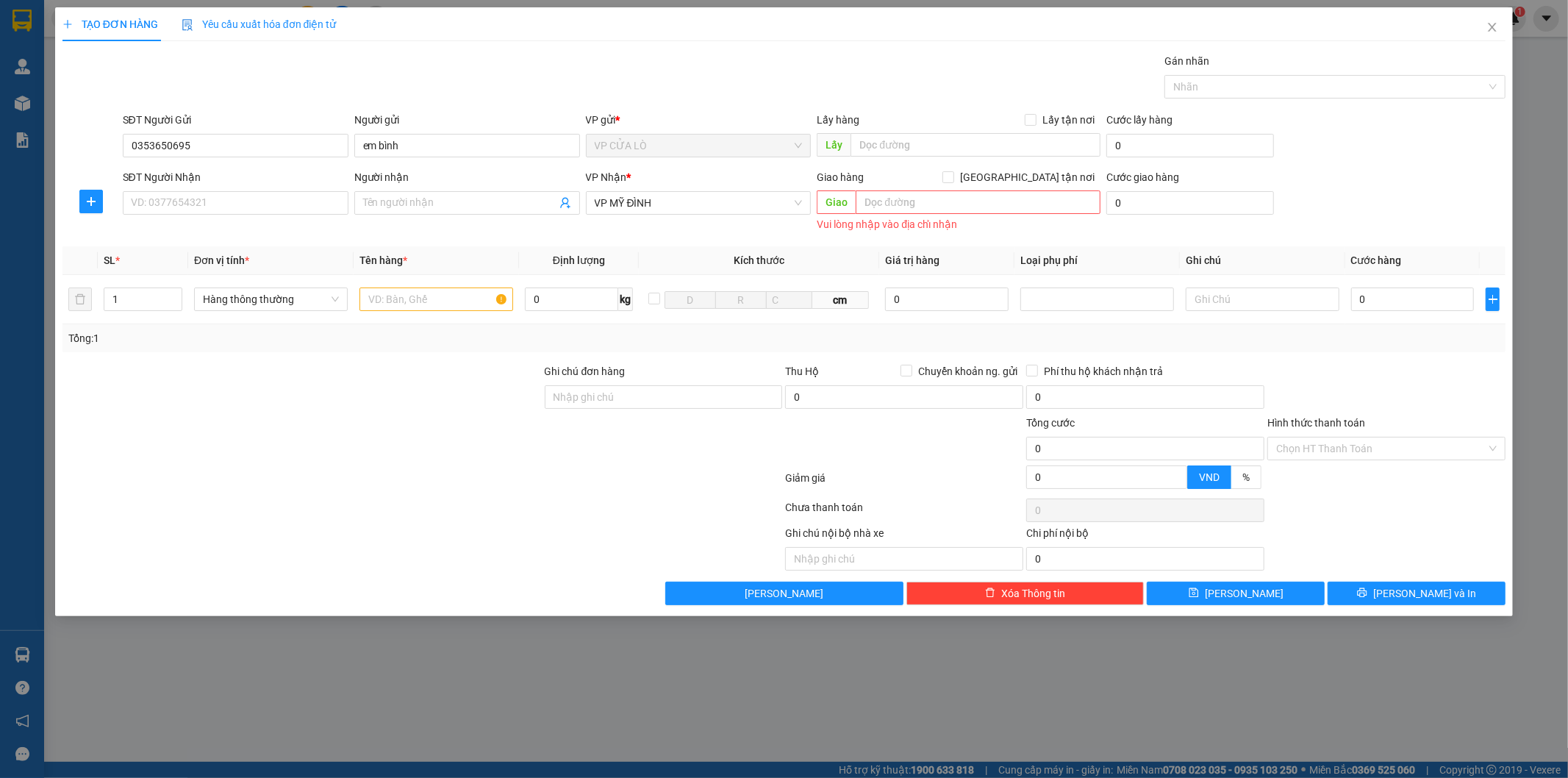
click at [714, 165] on form "SĐT Người Gửi 0353650695 Người gửi em bình VP gửi * VP CỬA LÒ Lấy hàng Lấy tận …" at bounding box center [783, 173] width 1443 height 123
click at [268, 201] on input "SĐT Người Nhận" at bounding box center [235, 203] width 225 height 24
click at [404, 93] on div "Gói vận chuyển * Tiêu chuẩn Gán nhãn Nhãn" at bounding box center [814, 78] width 1389 height 52
click at [796, 208] on span "VP MỸ ĐÌNH" at bounding box center [698, 203] width 208 height 22
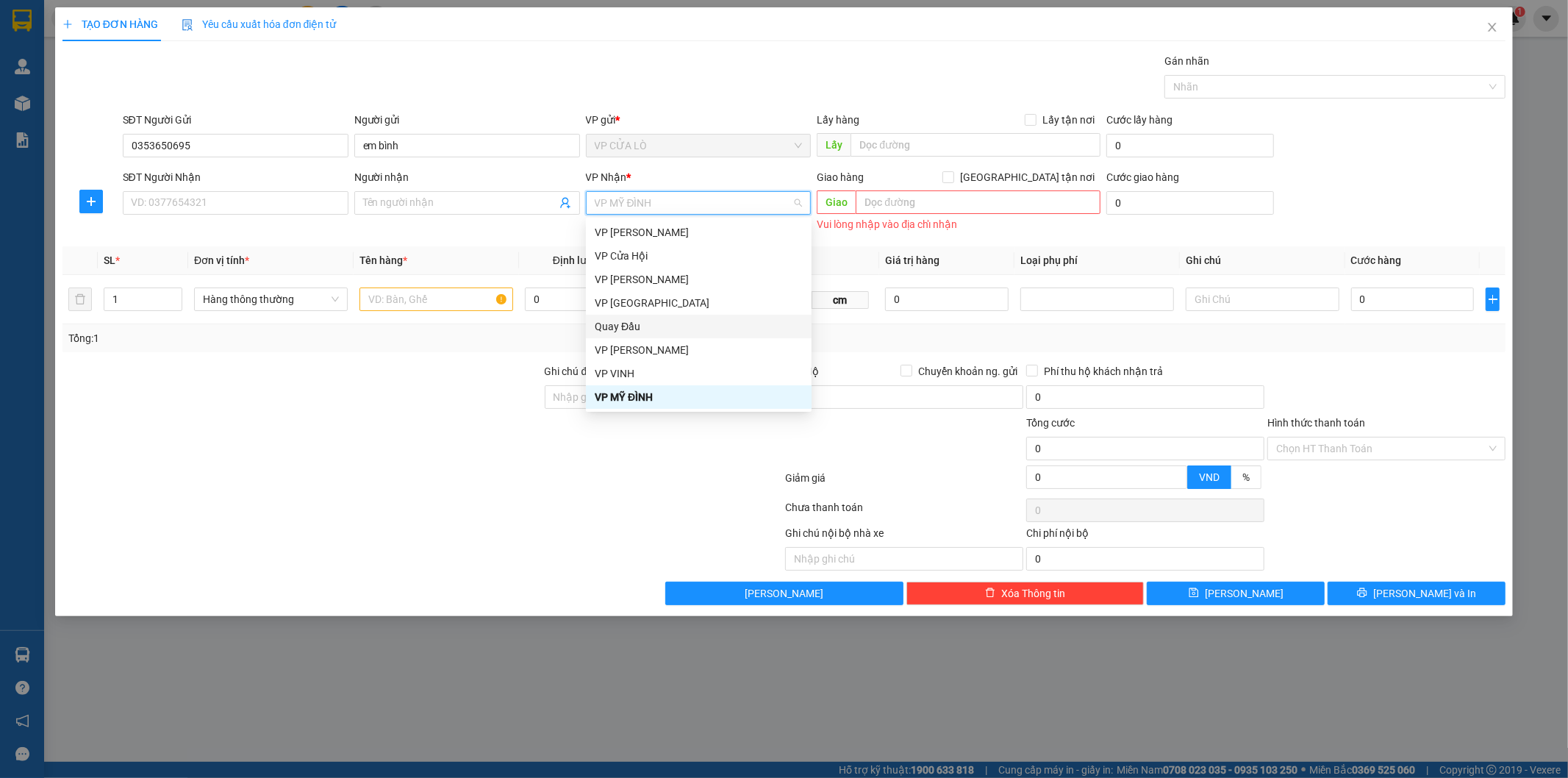
scroll to position [0, 0]
click at [702, 225] on div "VP CỬA LÒ" at bounding box center [698, 233] width 208 height 16
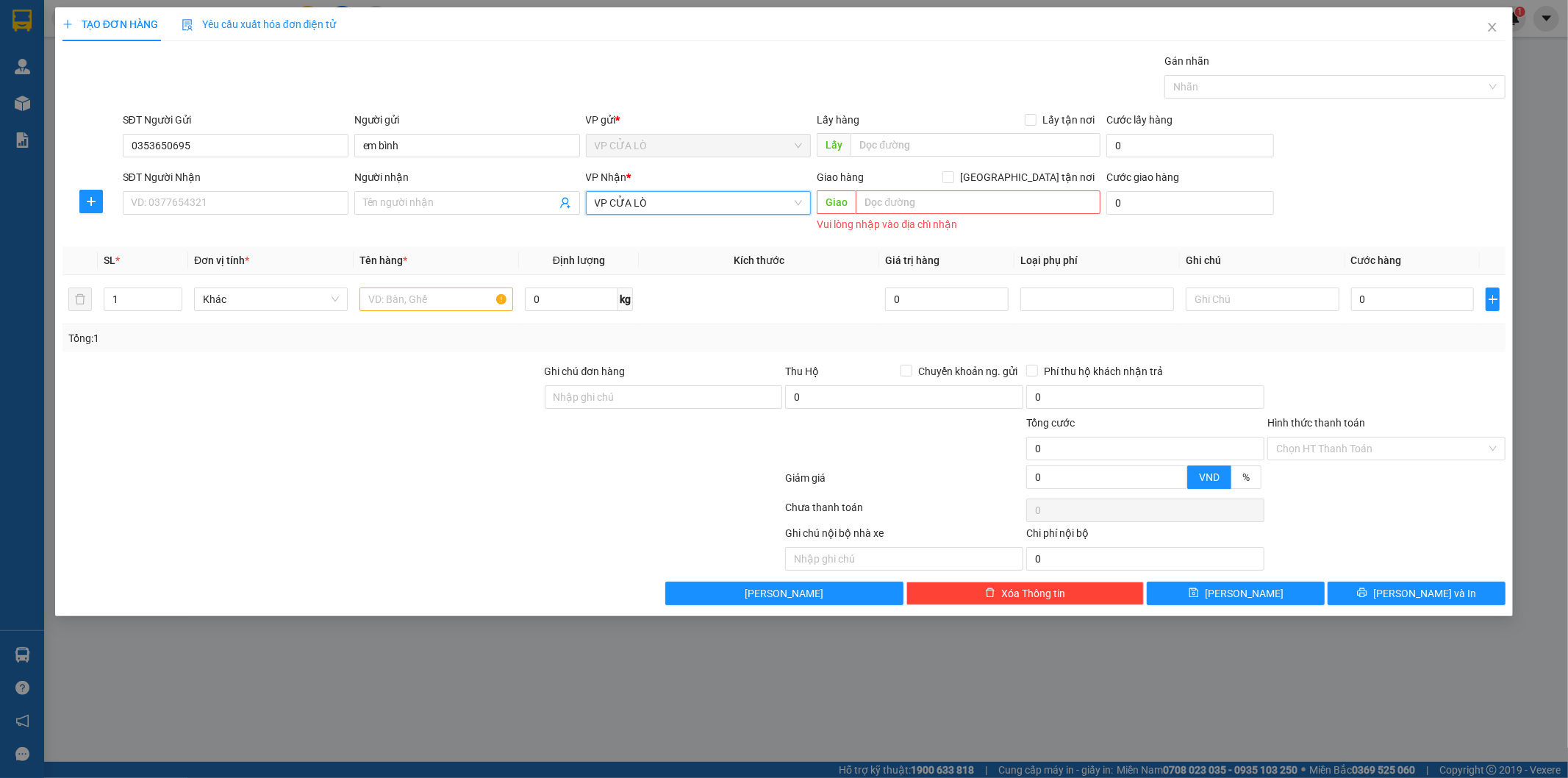
click at [703, 199] on span "VP CỬA LÒ" at bounding box center [698, 203] width 208 height 22
click at [192, 447] on div at bounding box center [302, 440] width 482 height 52
click at [1032, 209] on input "text" at bounding box center [977, 202] width 244 height 24
click at [1032, 209] on input "text" at bounding box center [977, 202] width 244 height 24
click at [312, 206] on input "SĐT Người Nhận" at bounding box center [235, 203] width 225 height 24
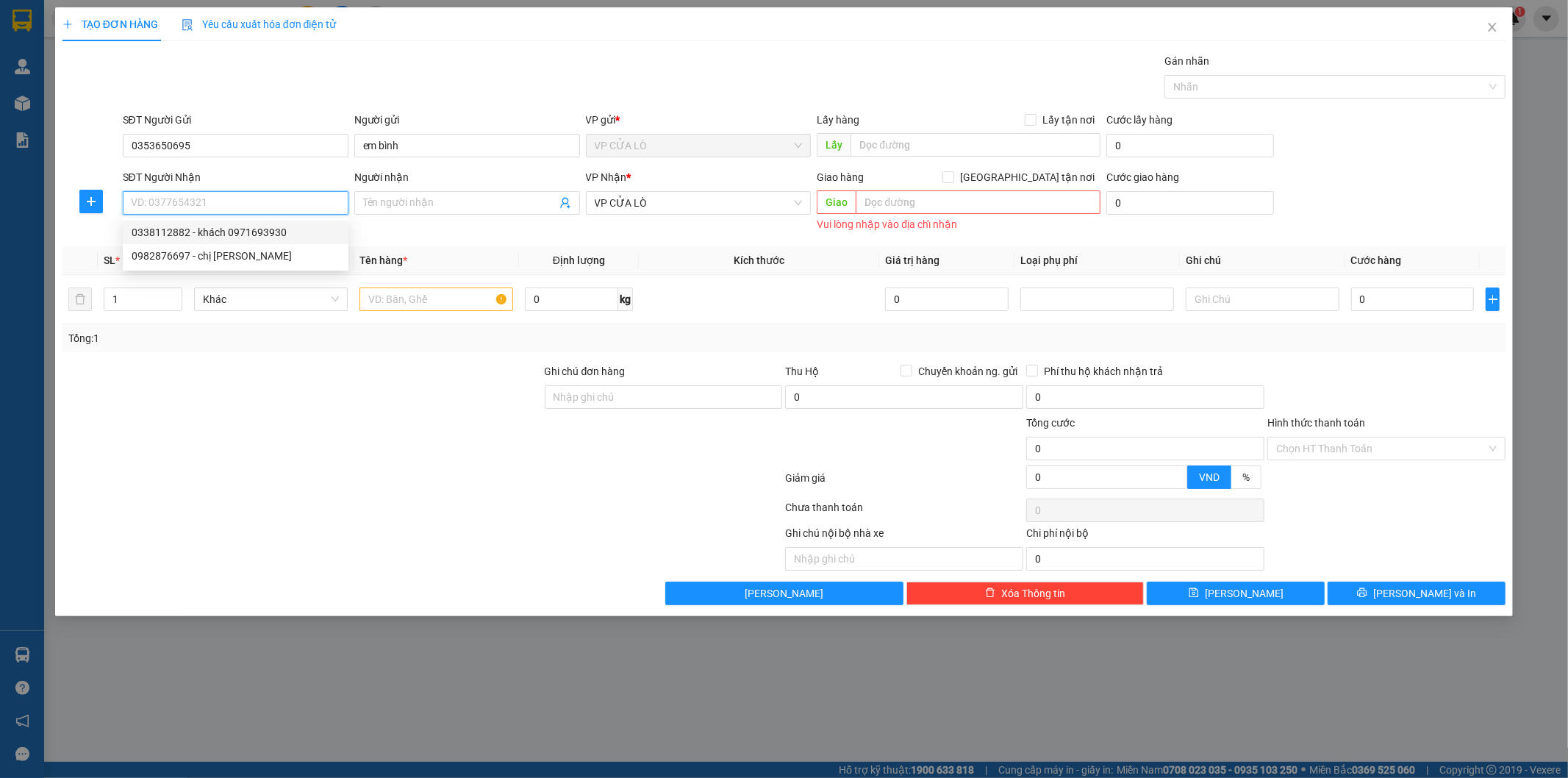
click at [317, 232] on div "0338112882 - khách 0971693930" at bounding box center [235, 233] width 208 height 16
type input "0338112882"
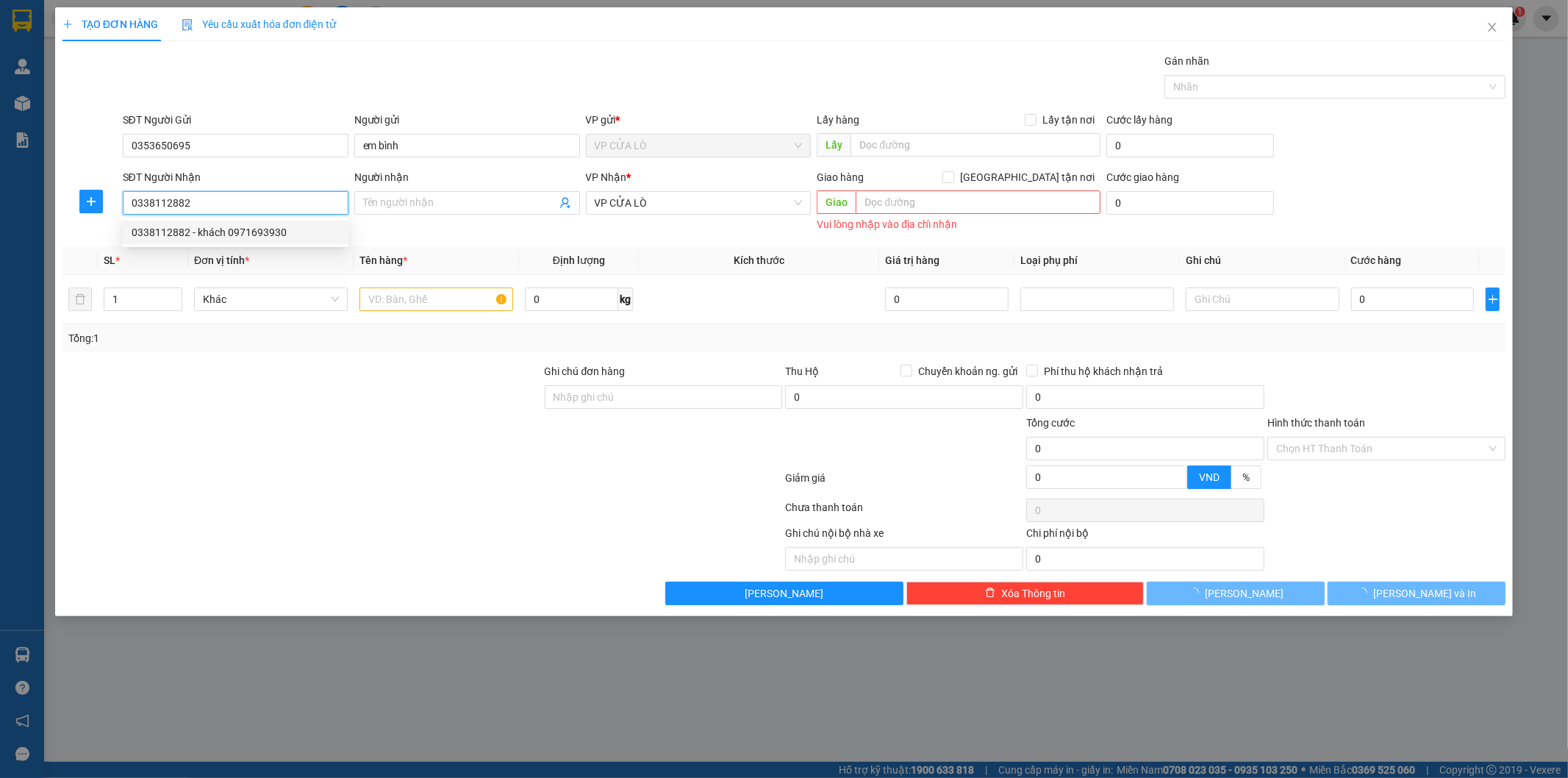
type input "khách 0971693930"
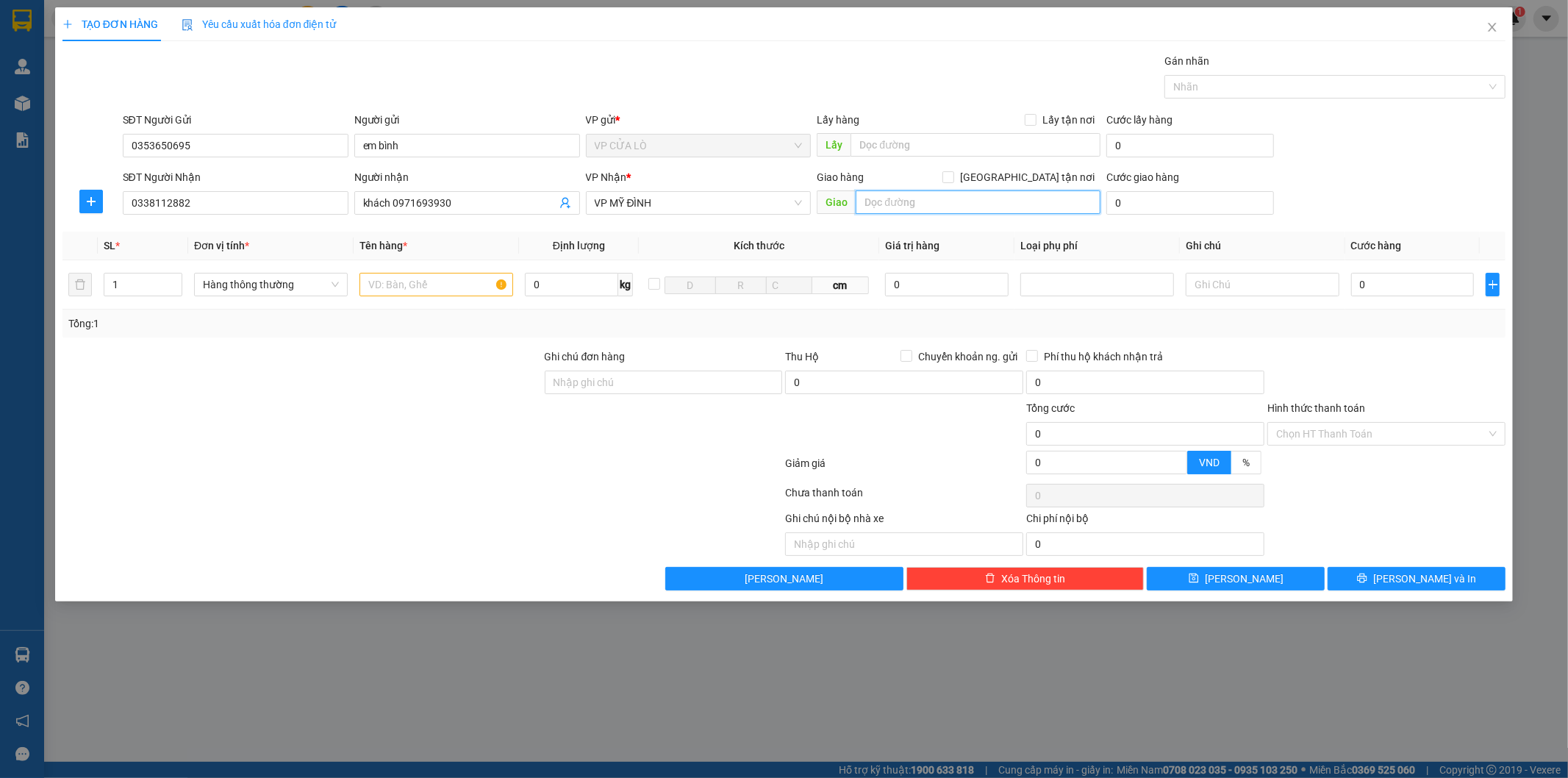
click at [939, 206] on input "text" at bounding box center [977, 202] width 244 height 24
type input "1"
click at [150, 280] on input "1" at bounding box center [142, 284] width 77 height 22
type input "2"
click at [396, 287] on input "text" at bounding box center [436, 285] width 154 height 24
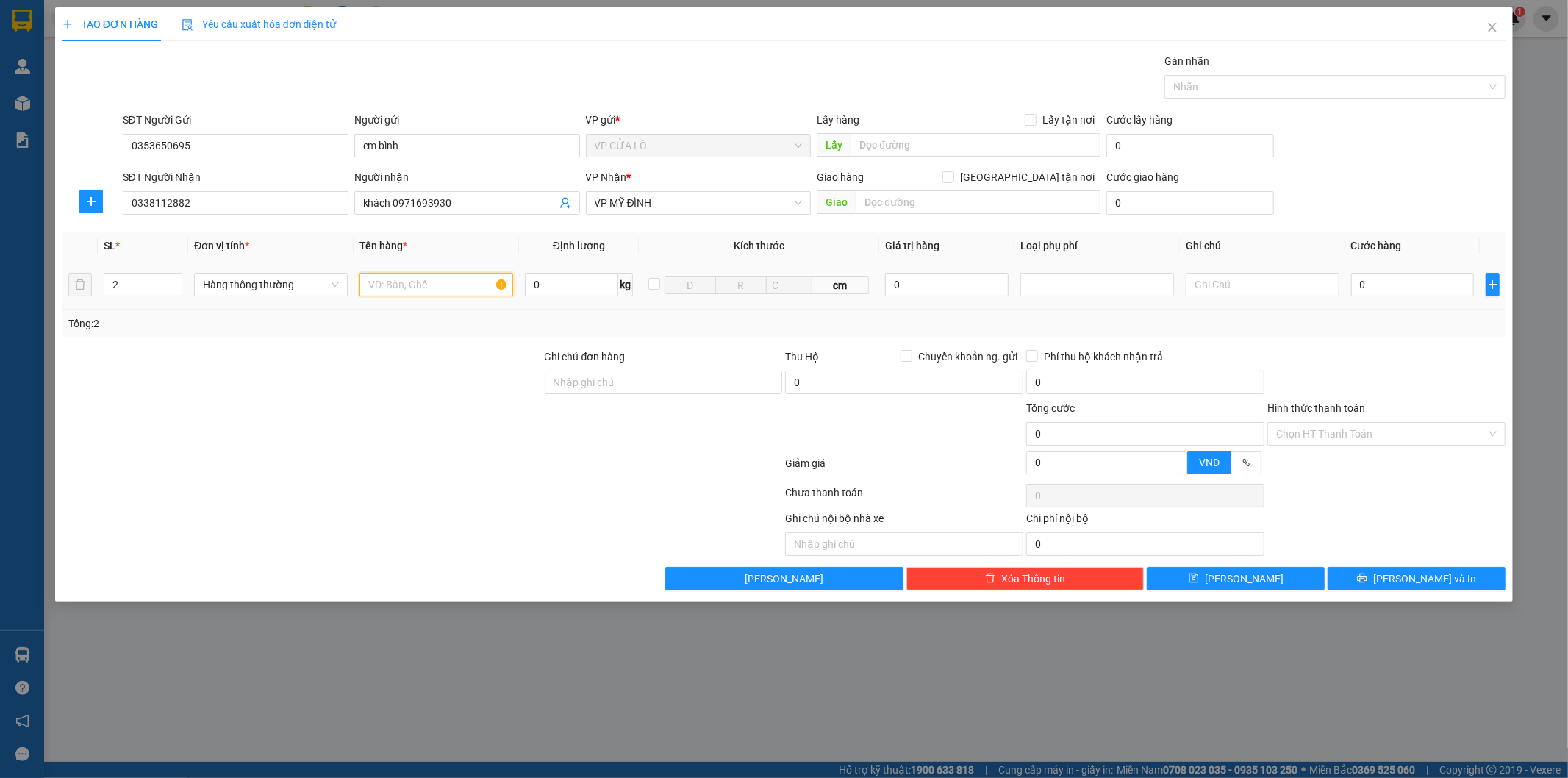
type input "d"
type input "đồ khô"
click at [1382, 287] on input "0" at bounding box center [1412, 285] width 123 height 24
type input "1"
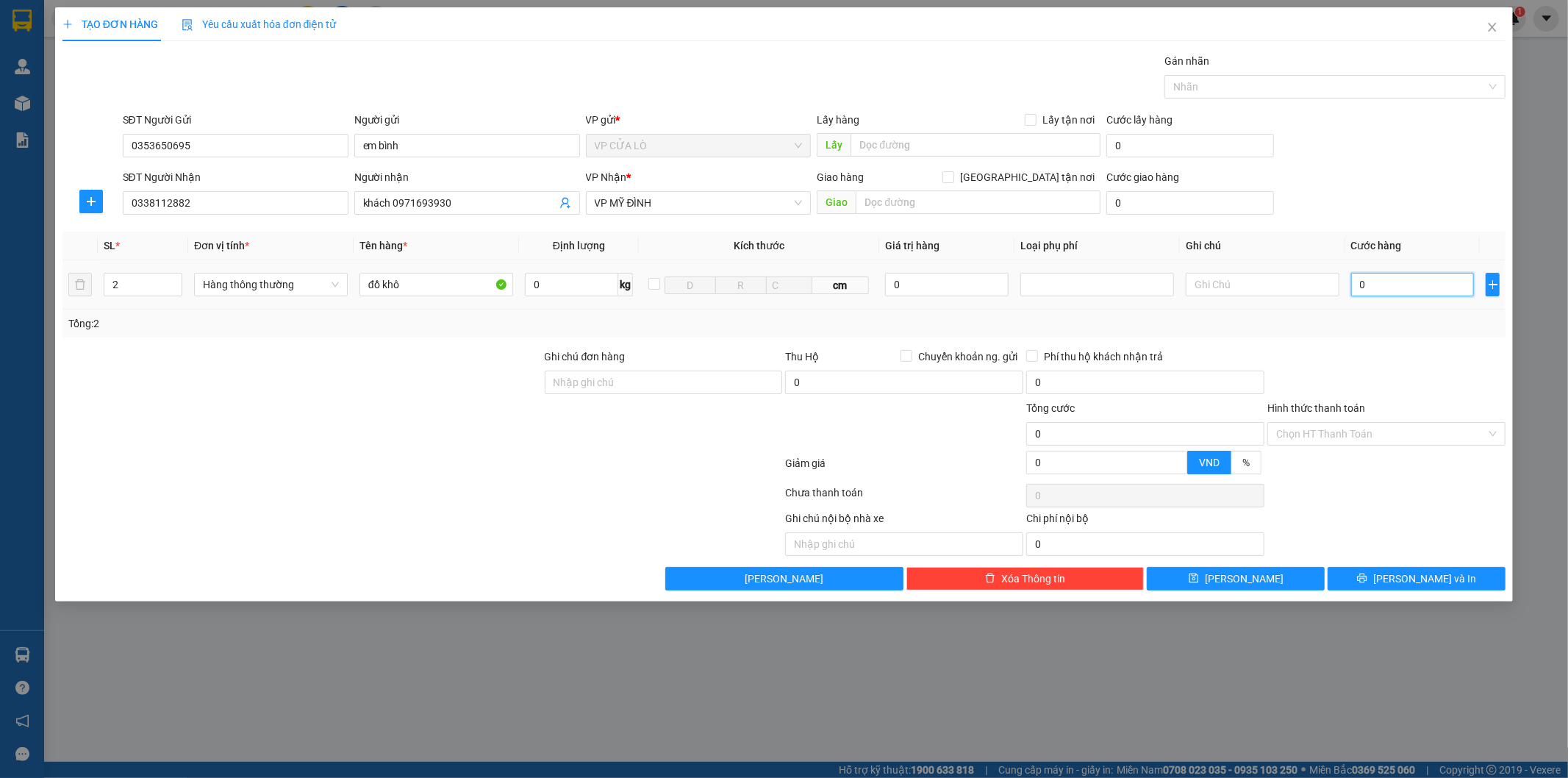
type input "1"
type input "13"
type input "130"
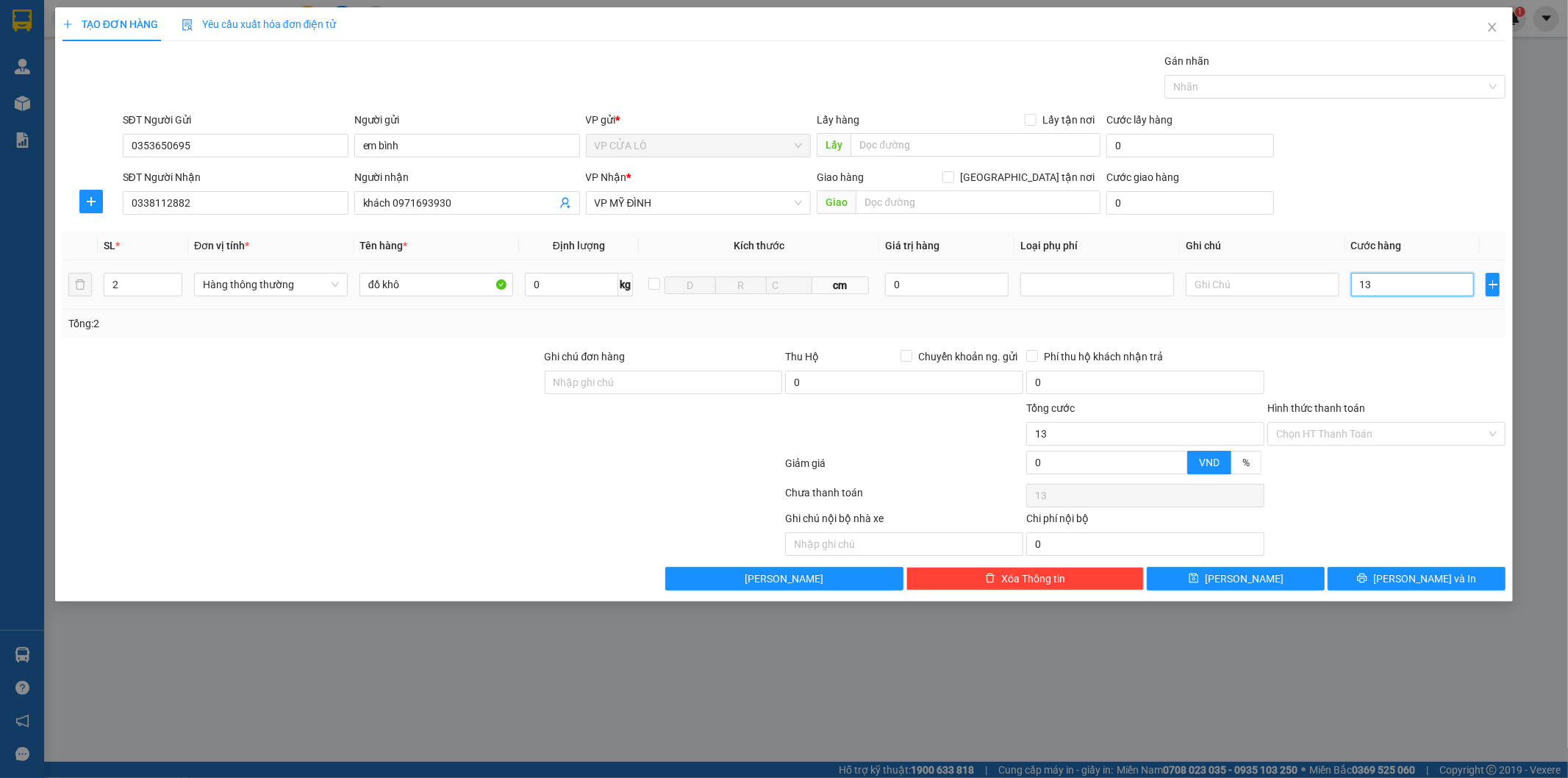
type input "130"
type input "1.300"
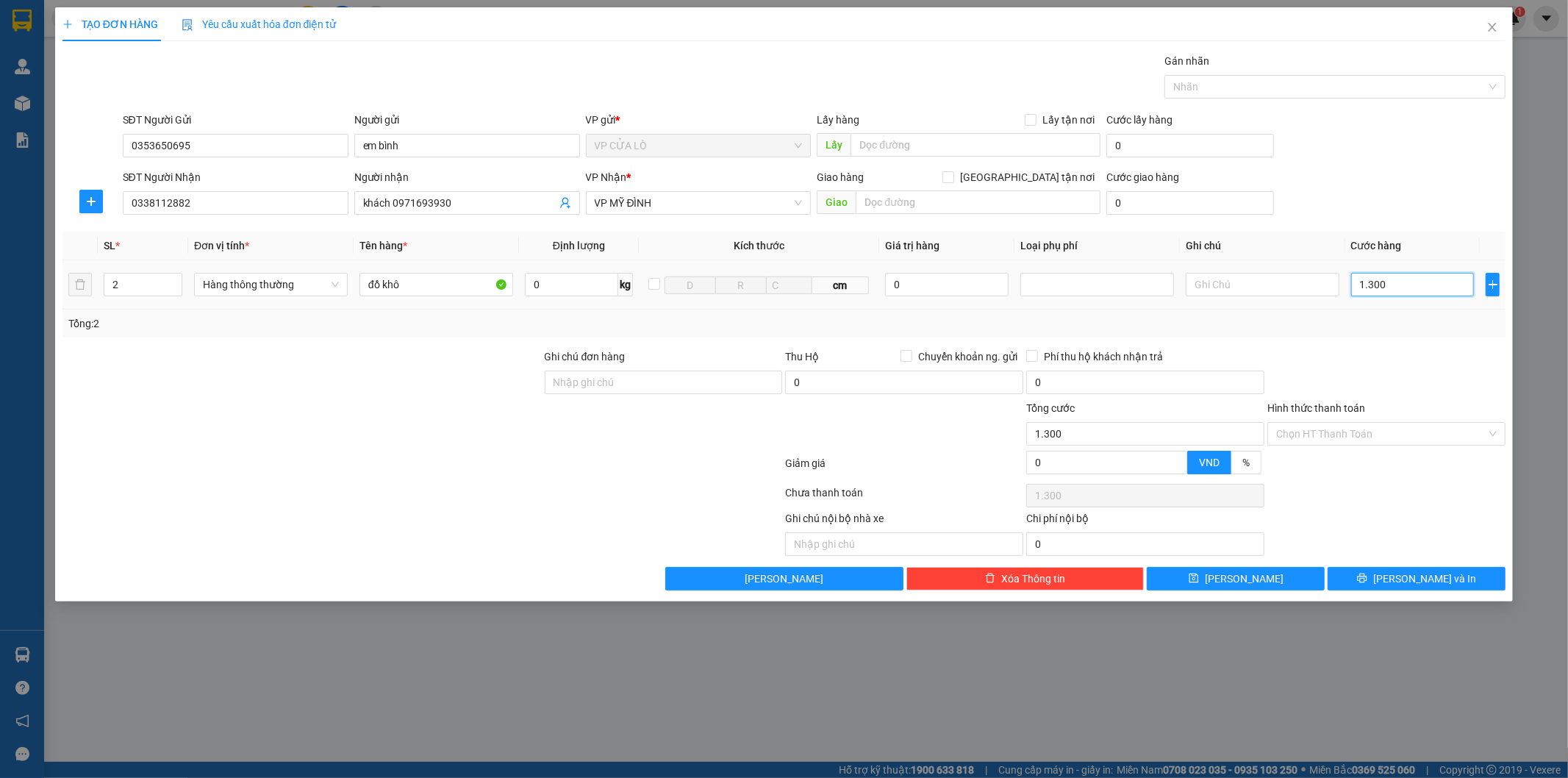
type input "13.000"
type input "130.000"
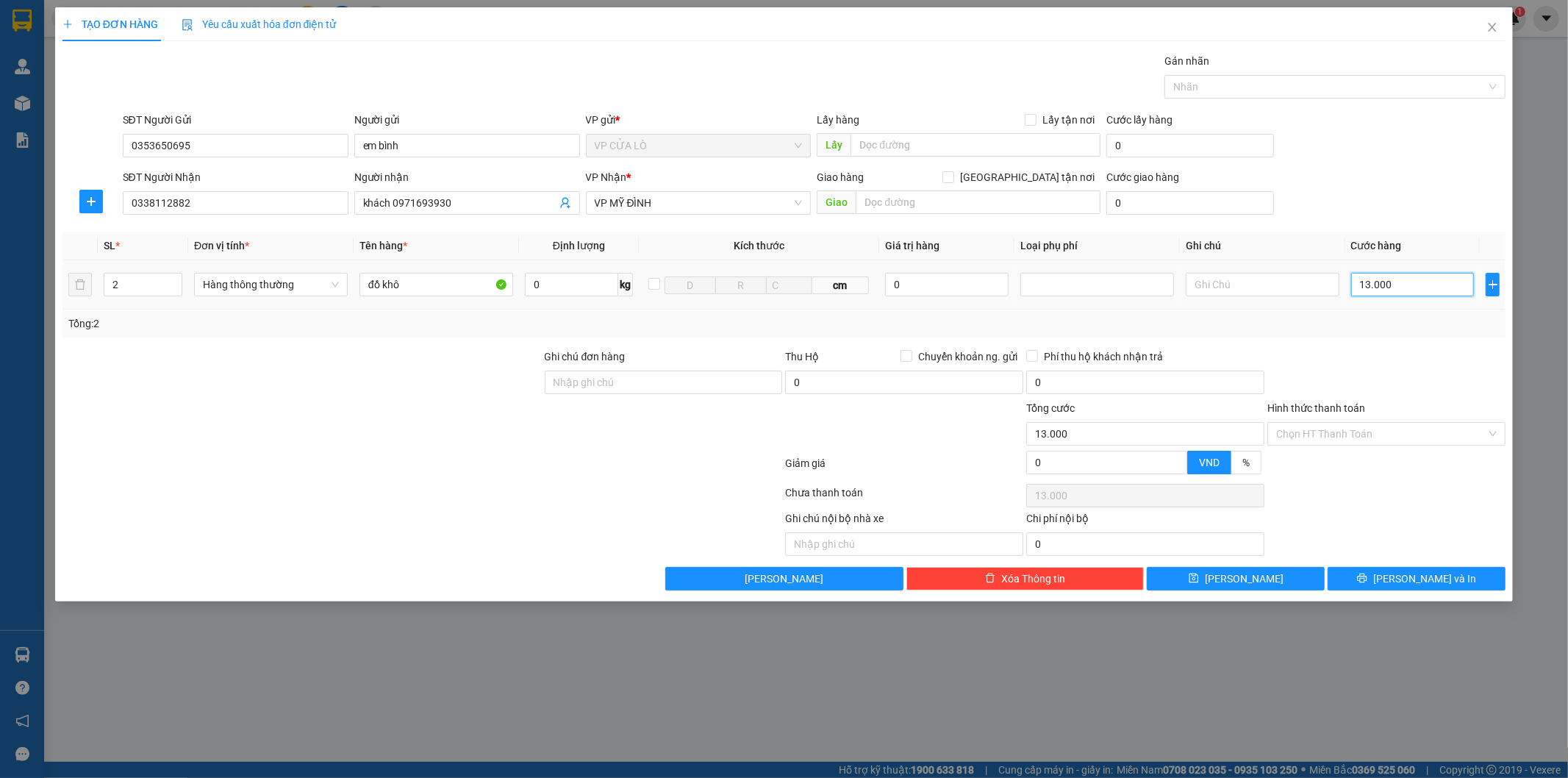
type input "130.000"
type input "1.300.000"
type input "130.000"
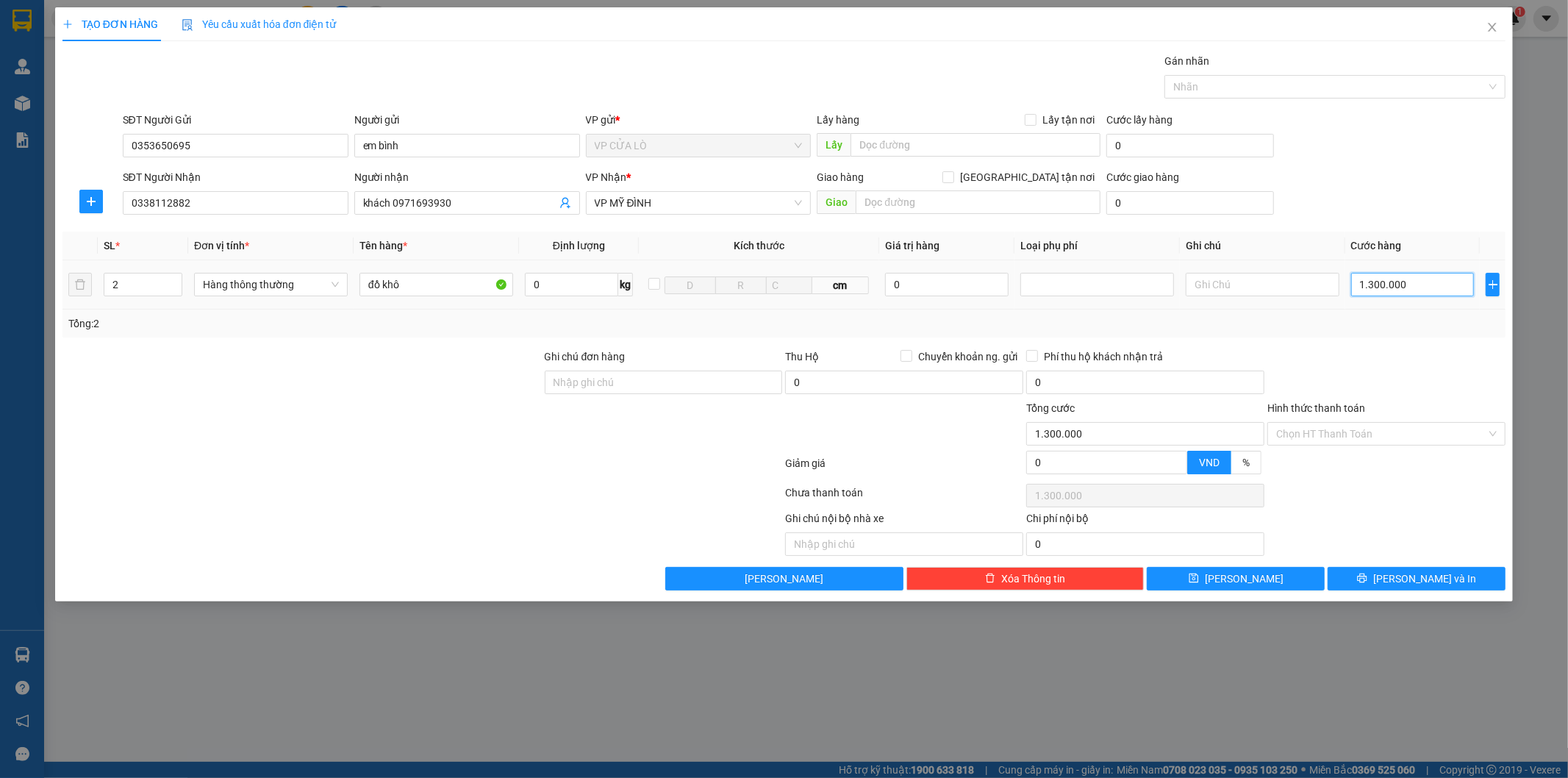
type input "130.000"
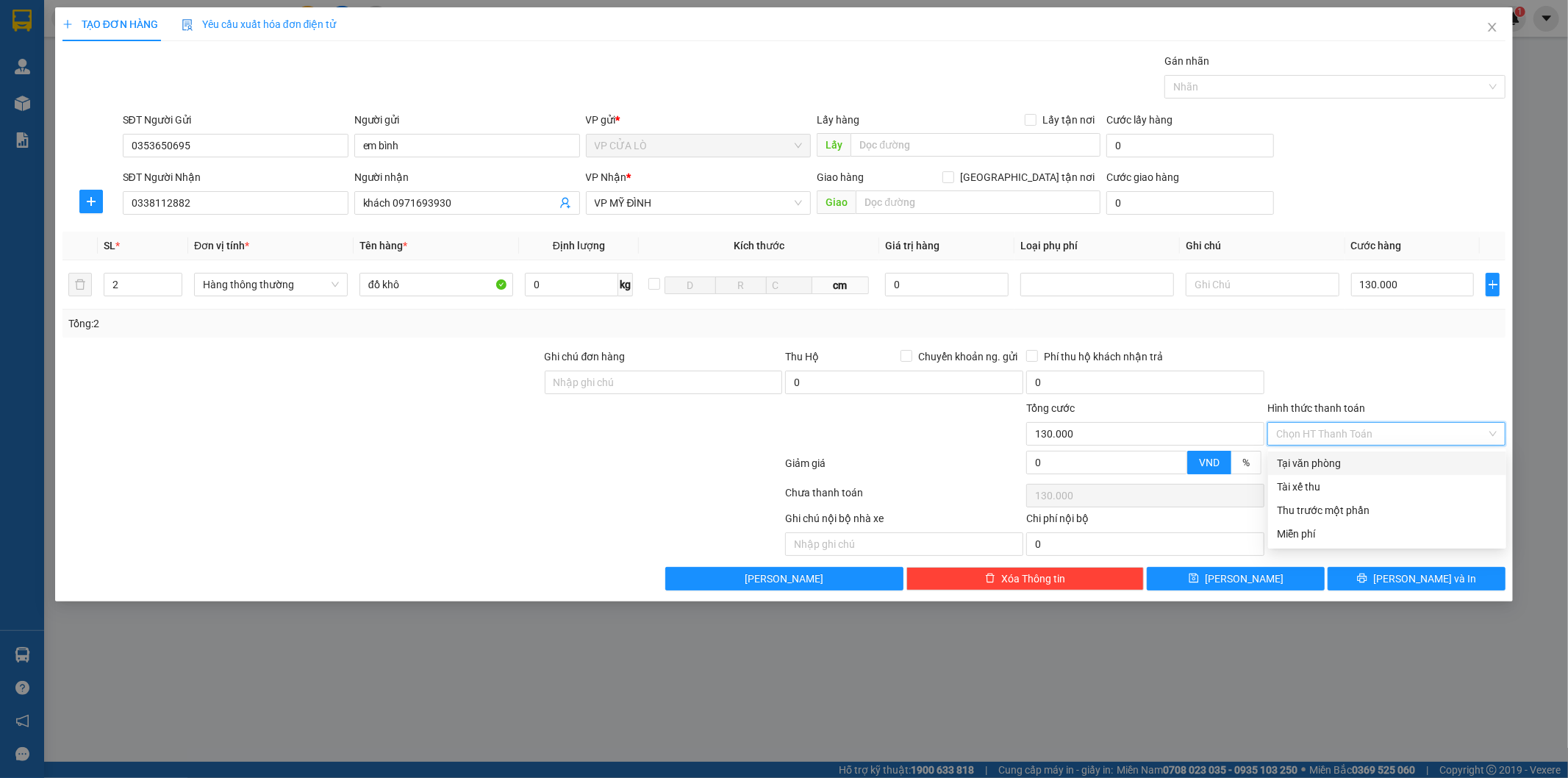
click at [1364, 428] on input "Hình thức thanh toán" at bounding box center [1381, 434] width 210 height 22
click at [1348, 463] on div "Tại văn phòng" at bounding box center [1387, 463] width 220 height 16
type input "0"
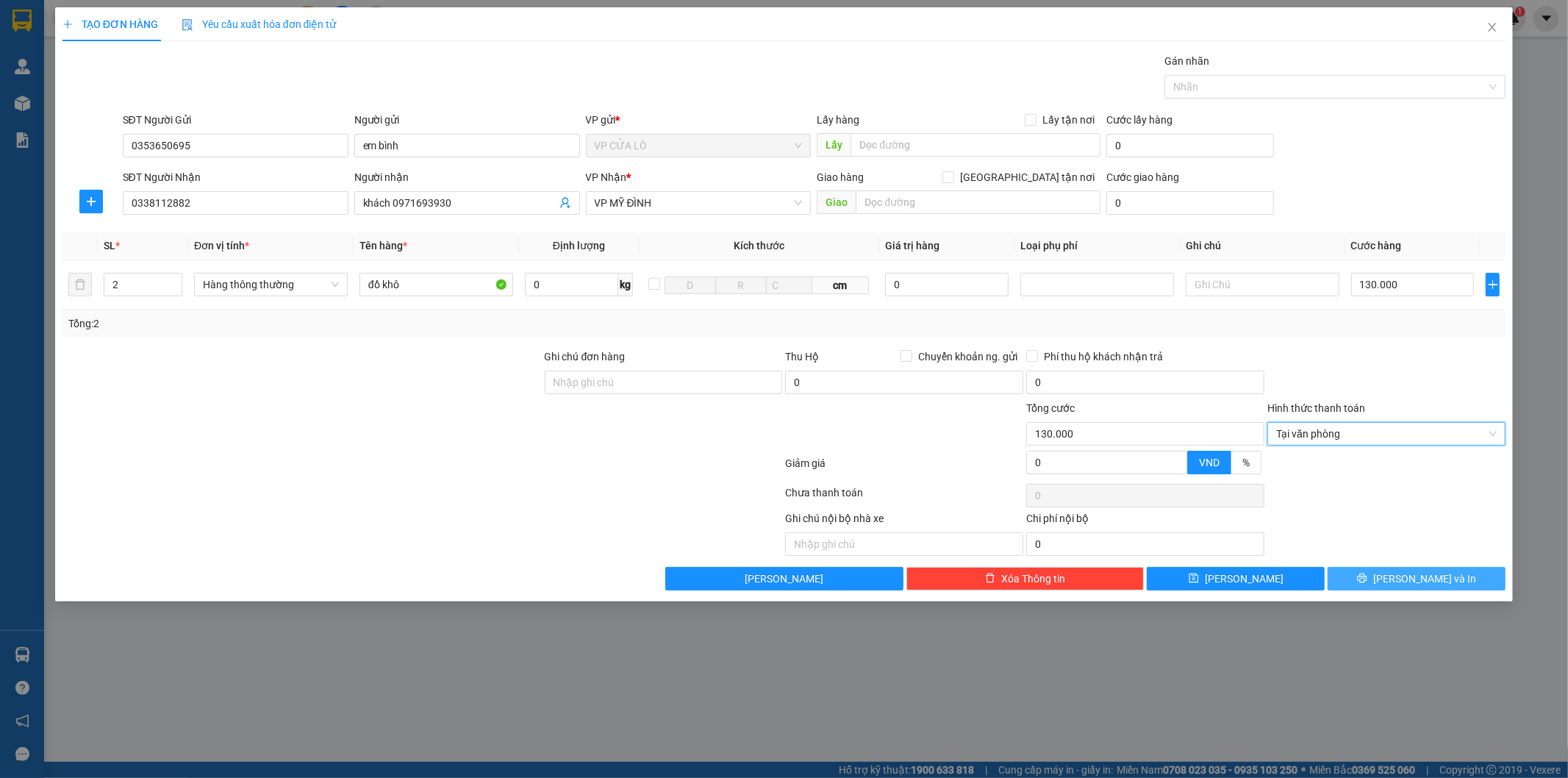
click at [1379, 576] on button "[PERSON_NAME] và In" at bounding box center [1416, 579] width 177 height 24
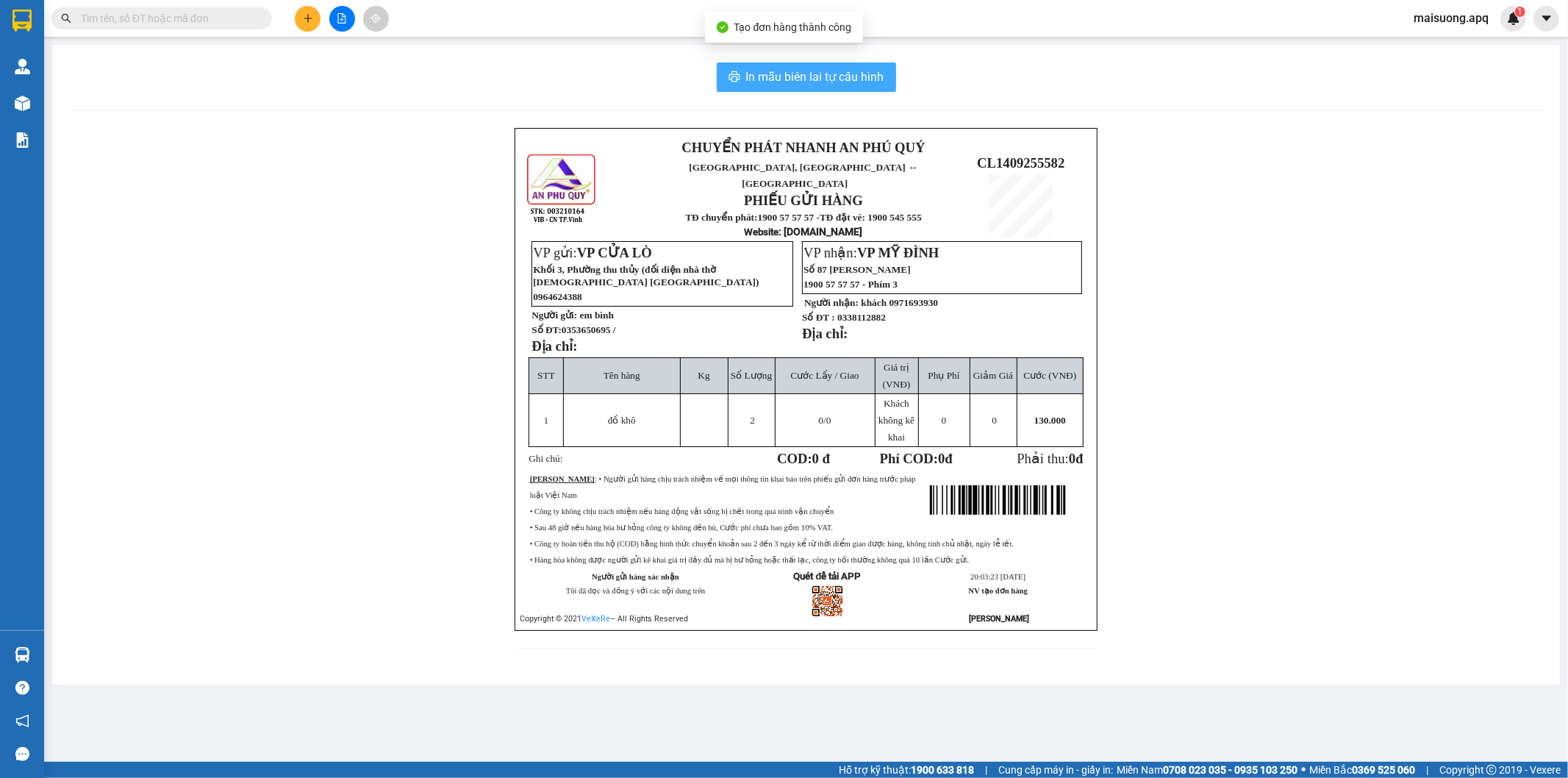
click at [772, 81] on span "In mẫu biên lai tự cấu hình" at bounding box center [815, 76] width 138 height 18
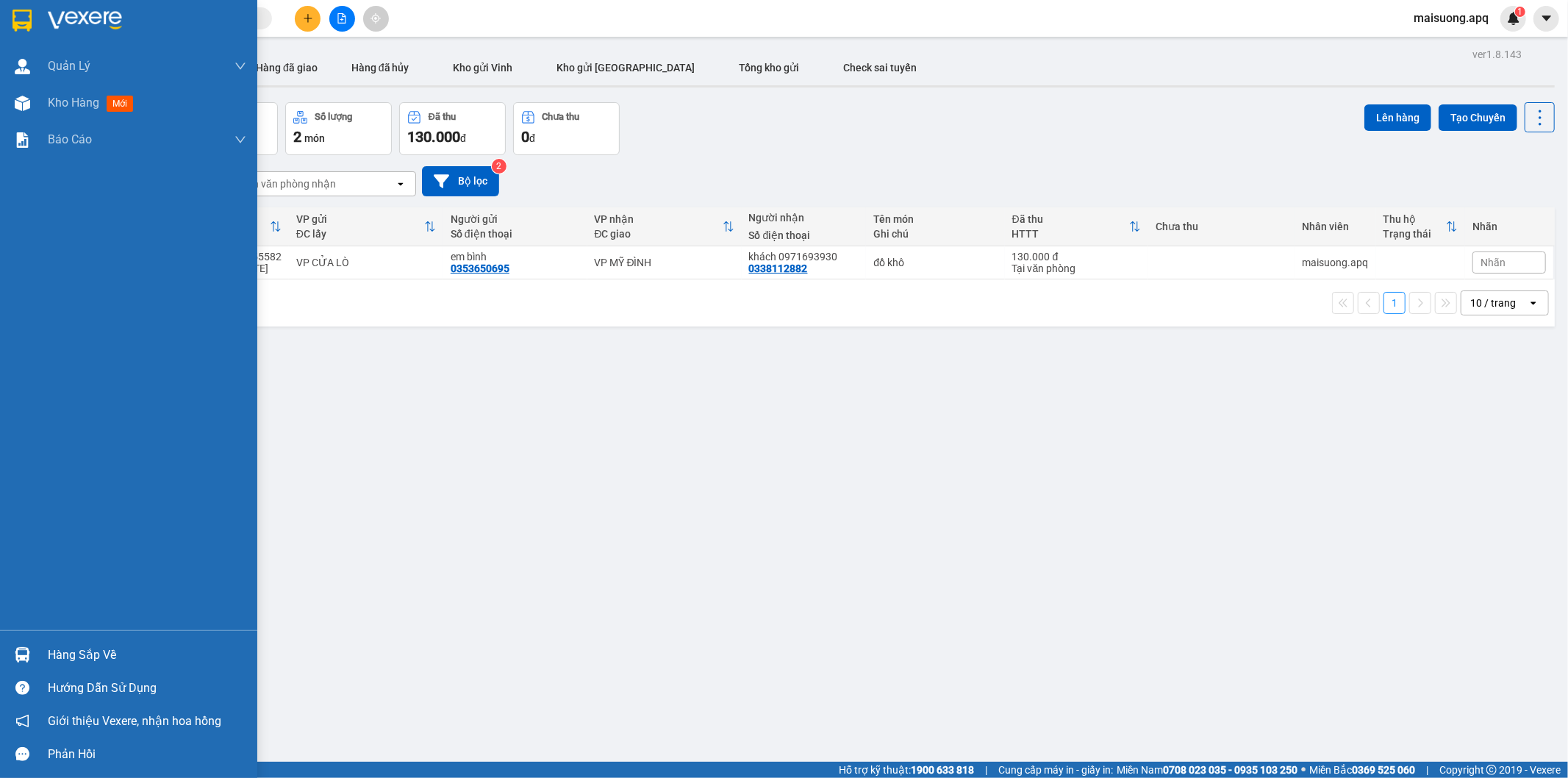
click at [81, 655] on div "Hàng sắp về" at bounding box center [146, 655] width 198 height 22
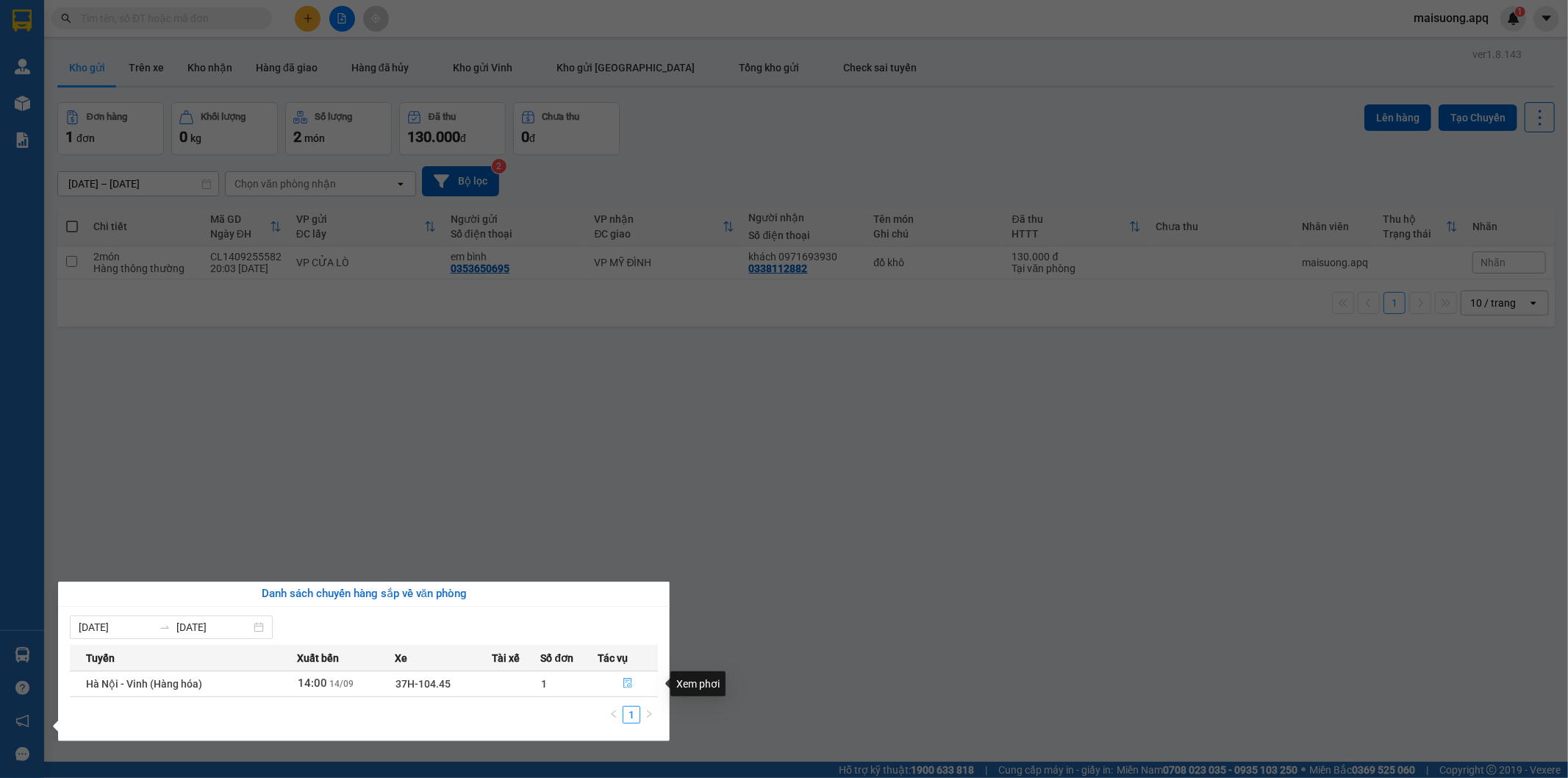
click at [628, 679] on icon "file-done" at bounding box center [627, 682] width 9 height 10
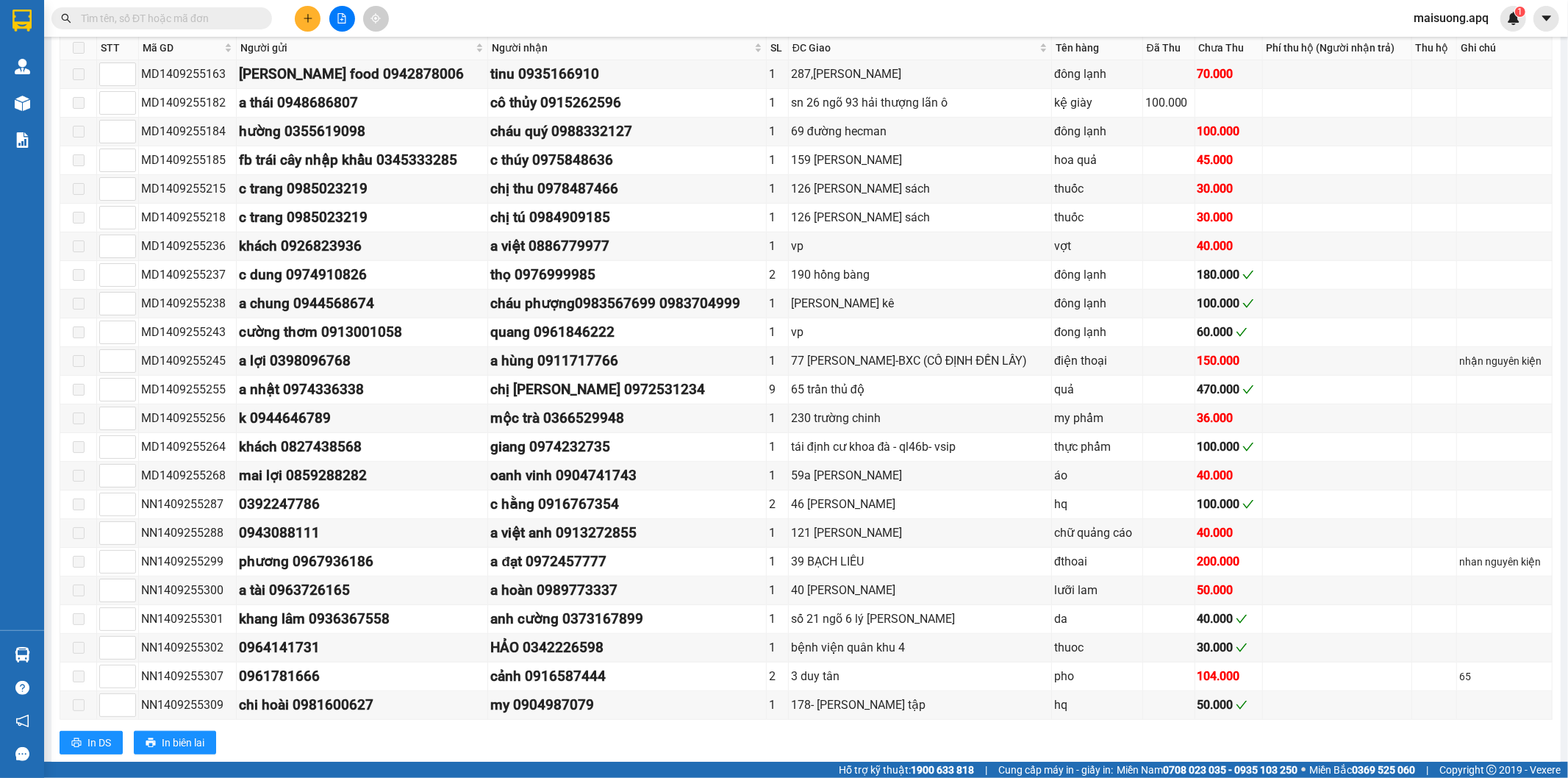
scroll to position [1003, 0]
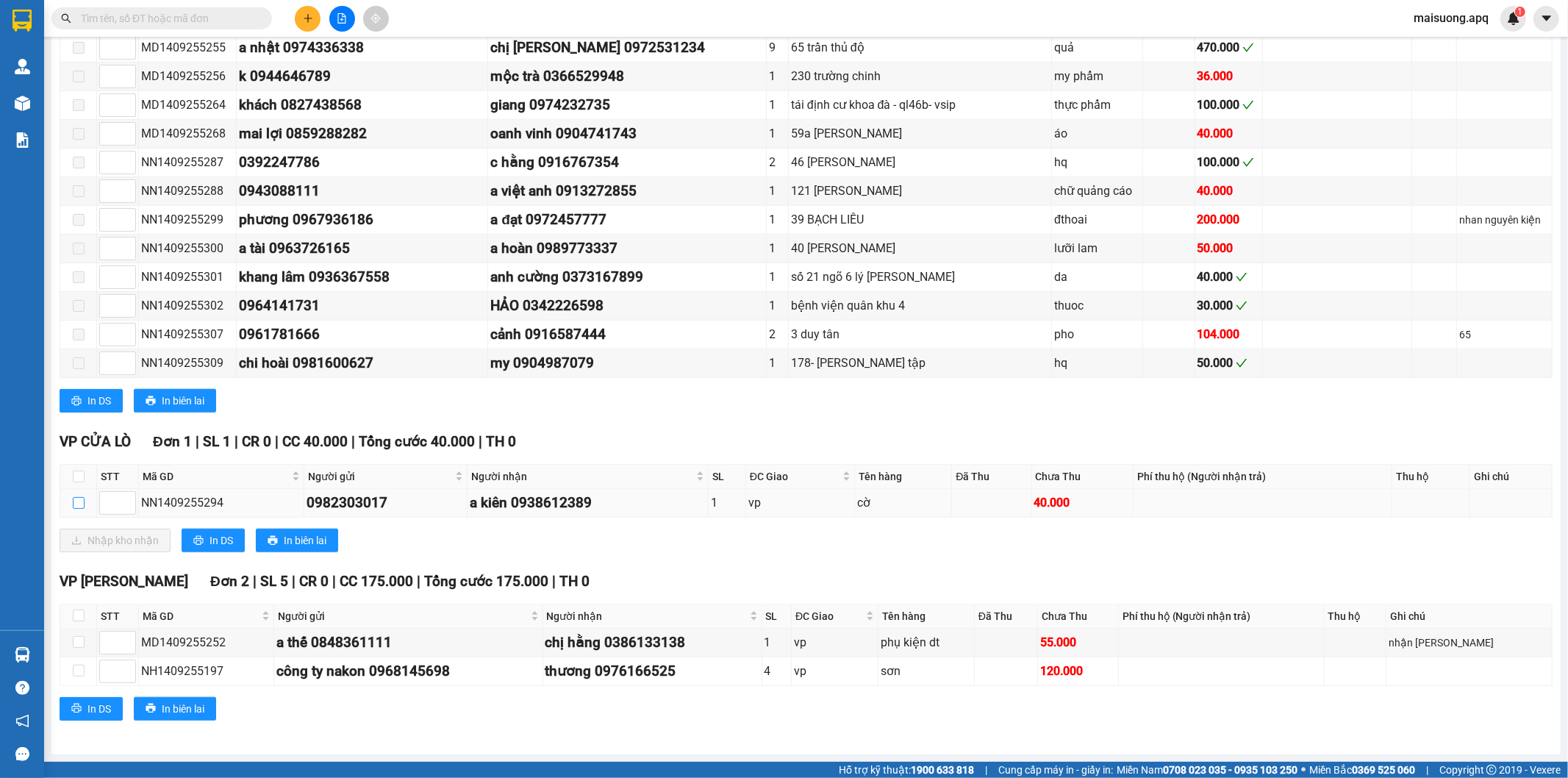
click at [77, 498] on input "checkbox" at bounding box center [78, 502] width 12 height 12
checkbox input "true"
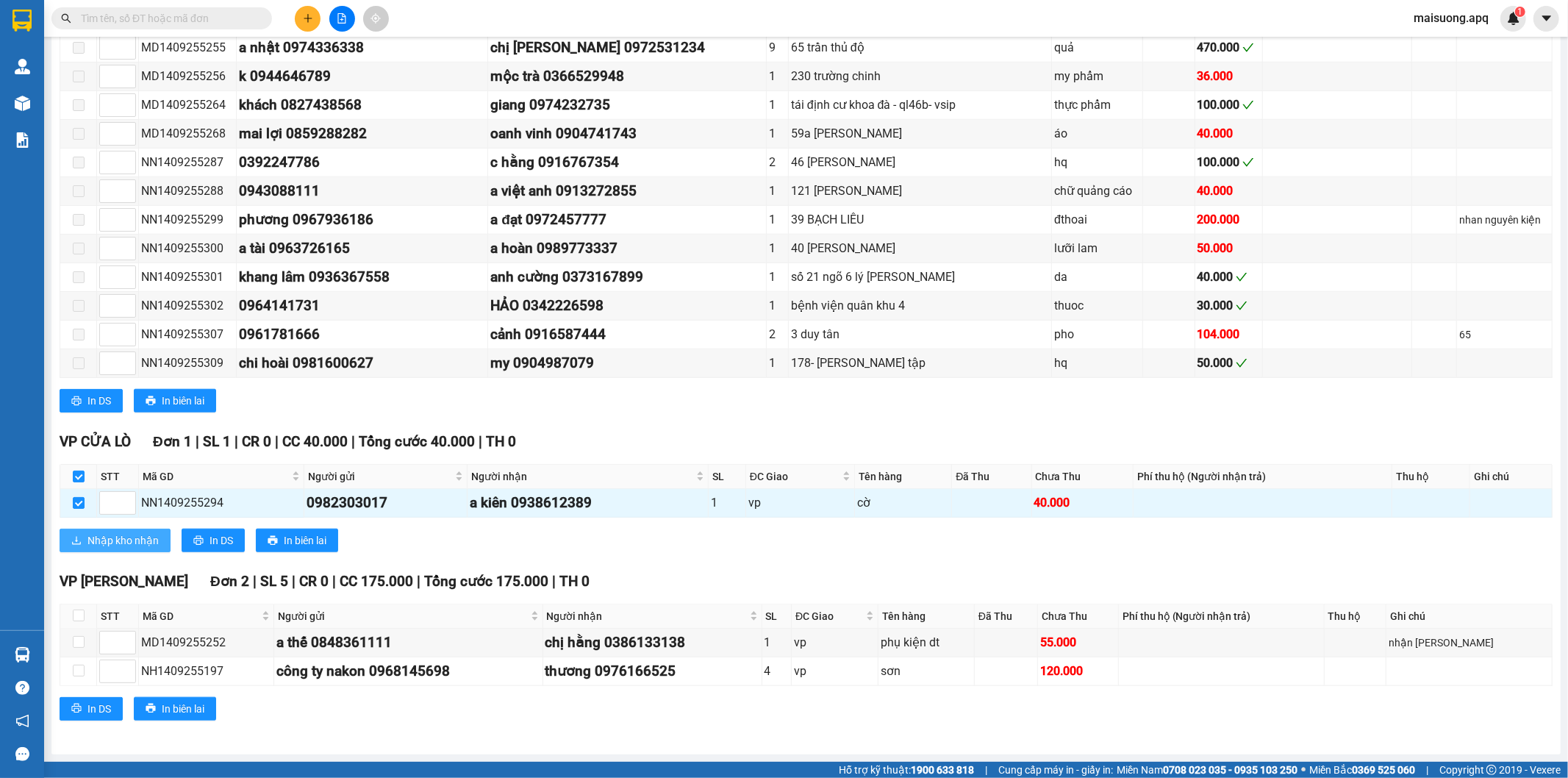
click at [106, 535] on span "Nhập kho nhận" at bounding box center [123, 541] width 72 height 16
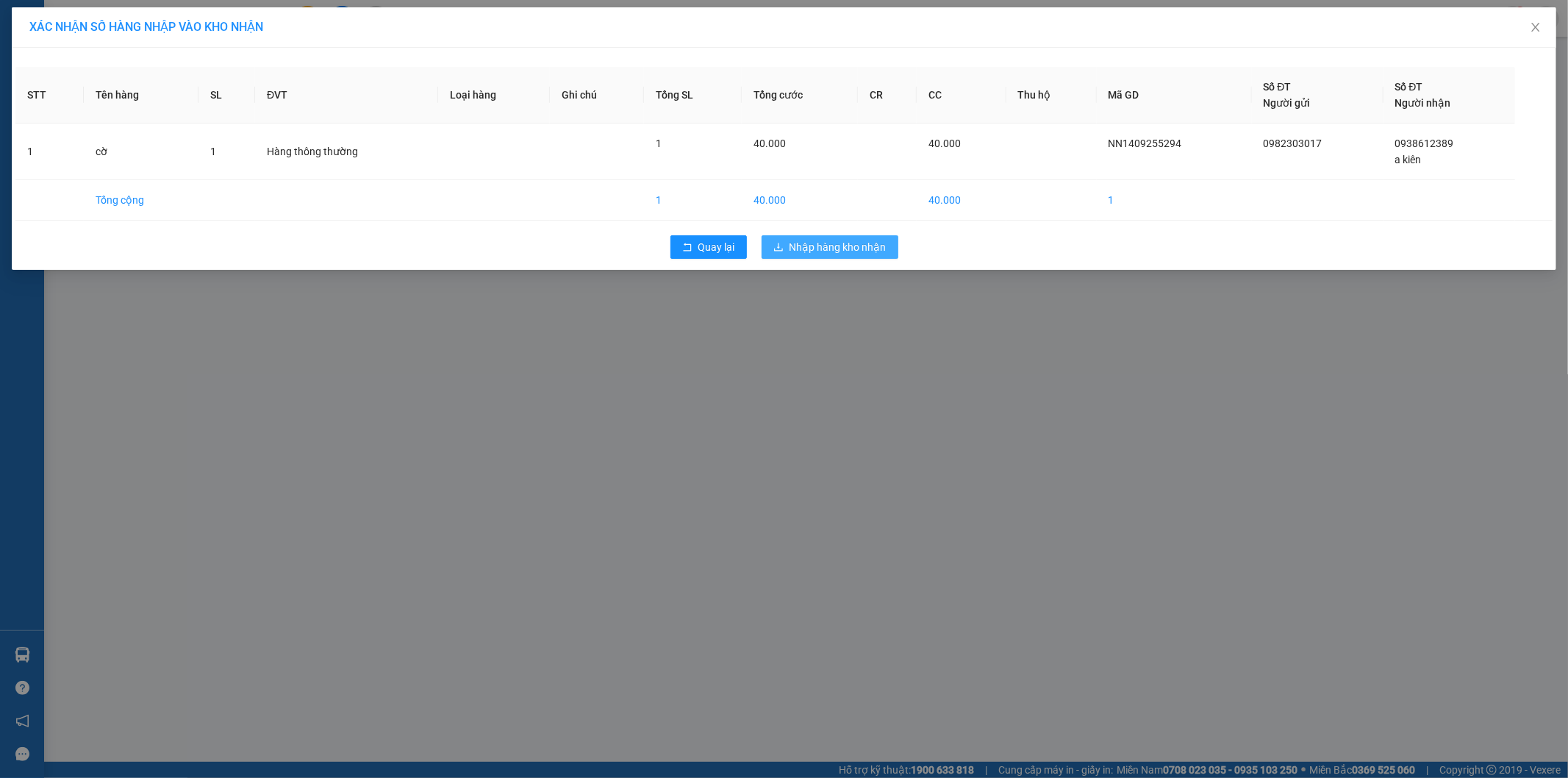
click at [829, 245] on span "Nhập hàng kho nhận" at bounding box center [838, 247] width 97 height 16
click at [829, 245] on span "Nhập hàng kho nhận" at bounding box center [838, 247] width 97 height 16
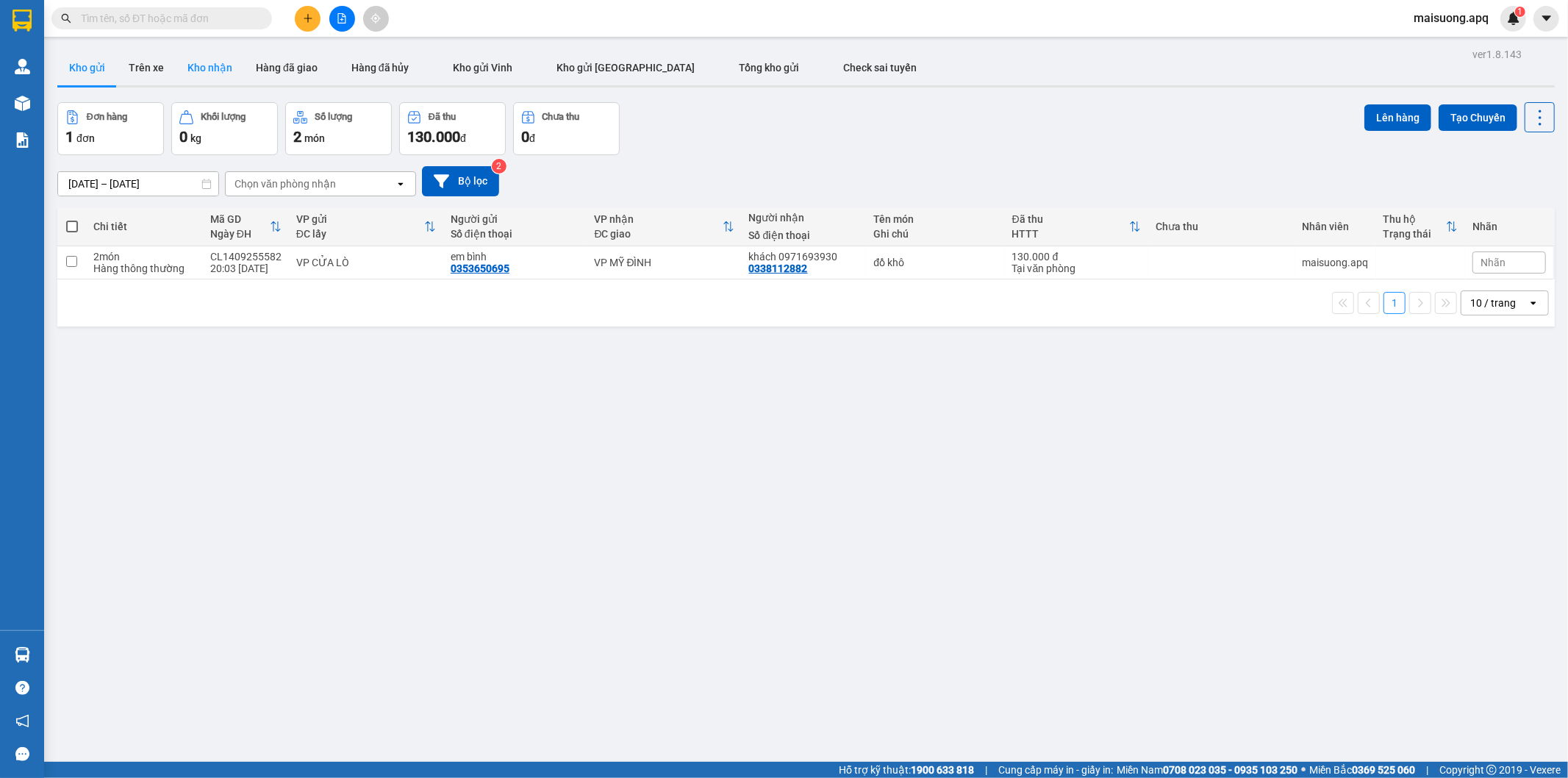
click at [210, 61] on button "Kho nhận" at bounding box center [210, 68] width 68 height 35
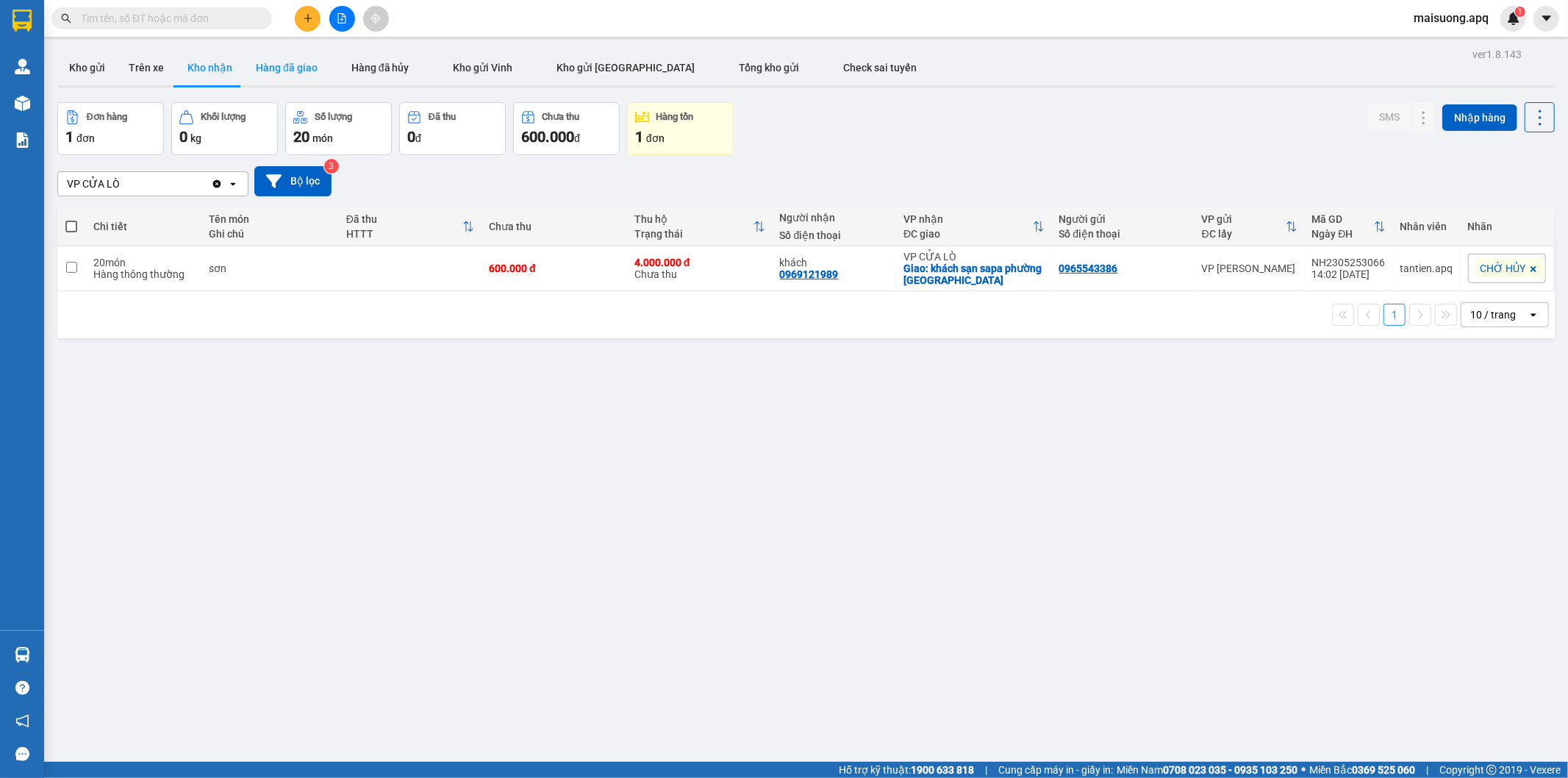
click at [284, 66] on button "Hàng đã giao" at bounding box center [287, 68] width 85 height 35
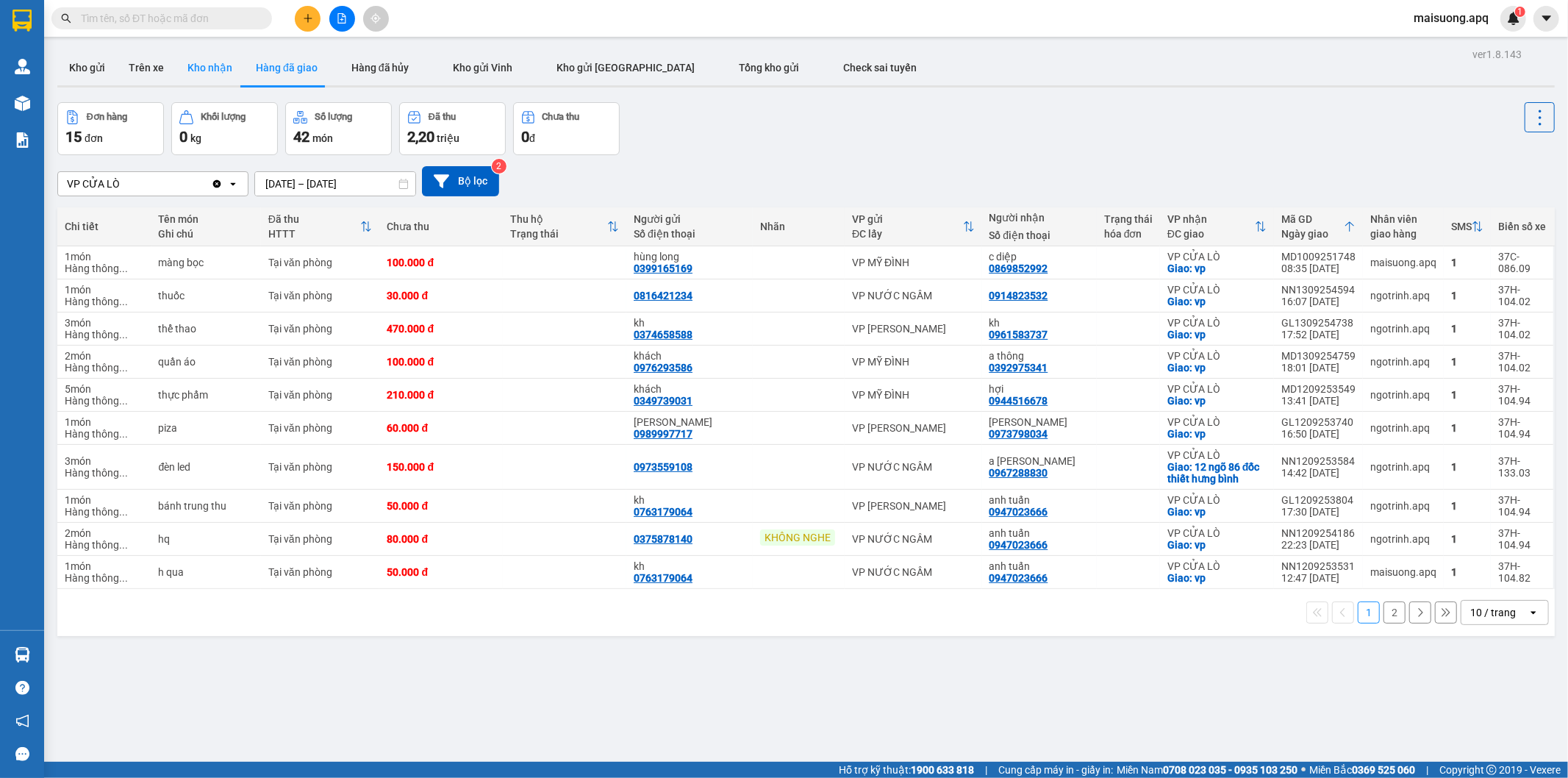
click at [205, 63] on button "Kho nhận" at bounding box center [210, 68] width 68 height 35
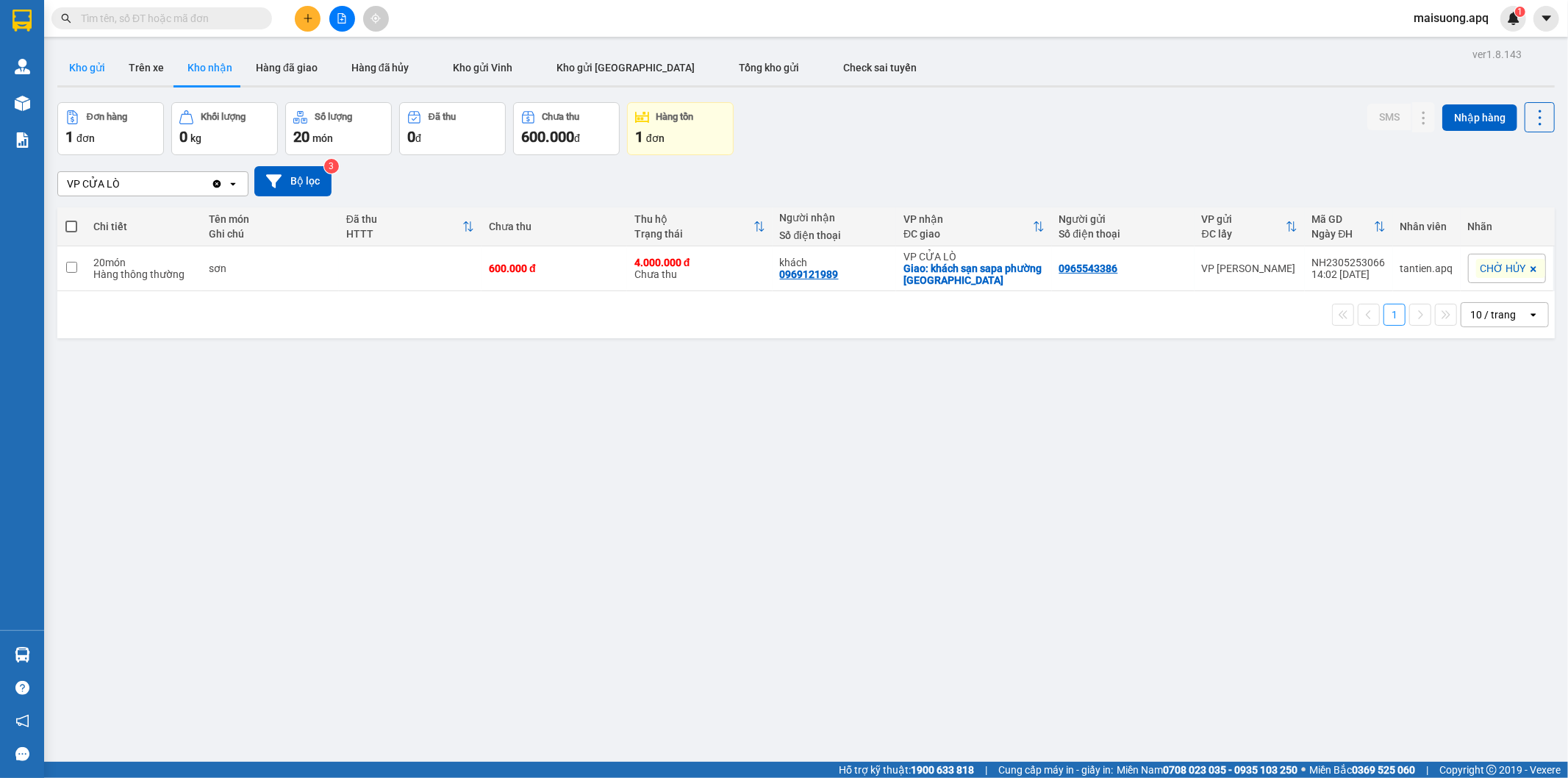
click at [98, 72] on button "Kho gửi" at bounding box center [87, 68] width 60 height 35
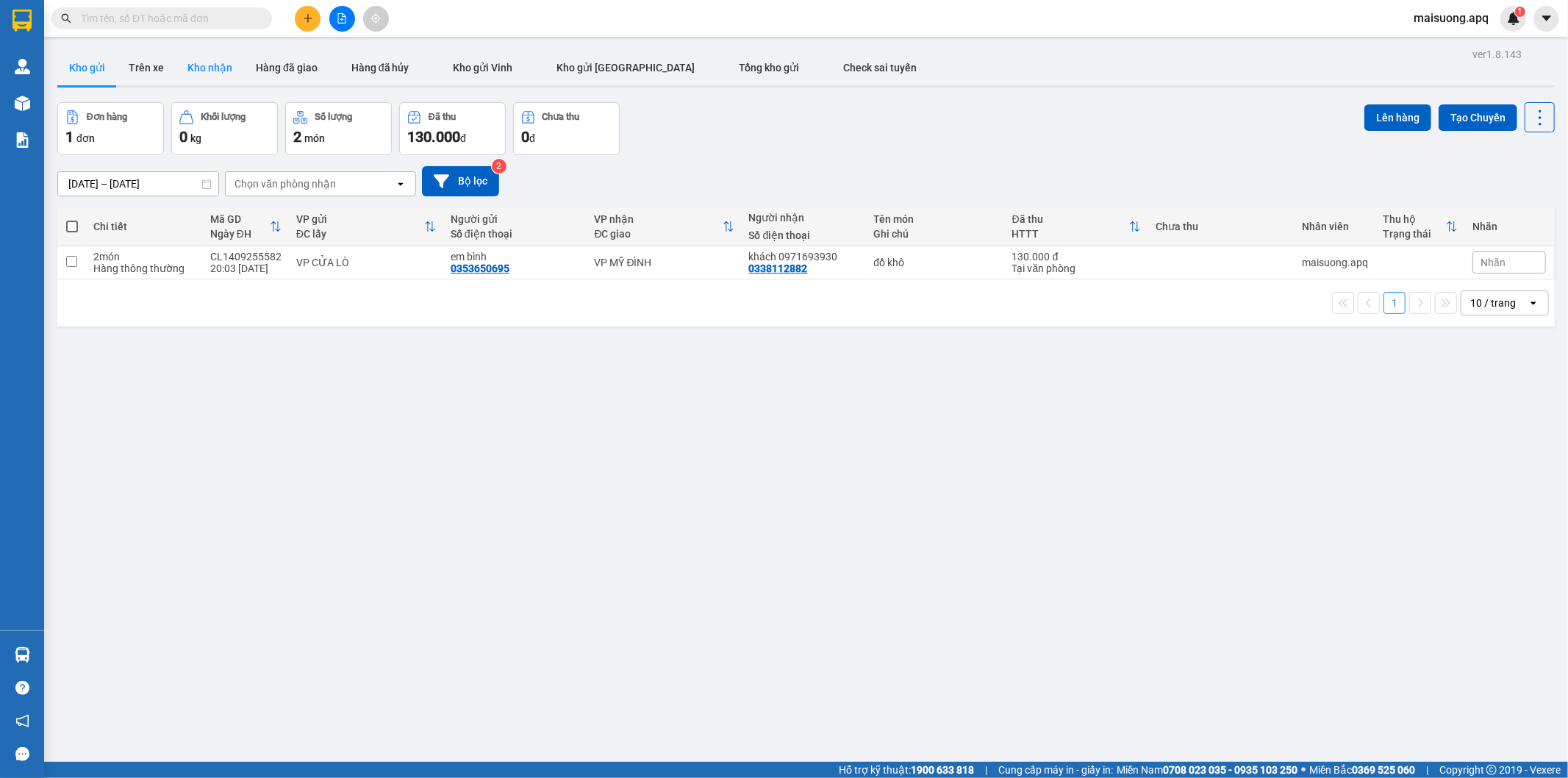
click at [202, 65] on button "Kho nhận" at bounding box center [210, 68] width 68 height 35
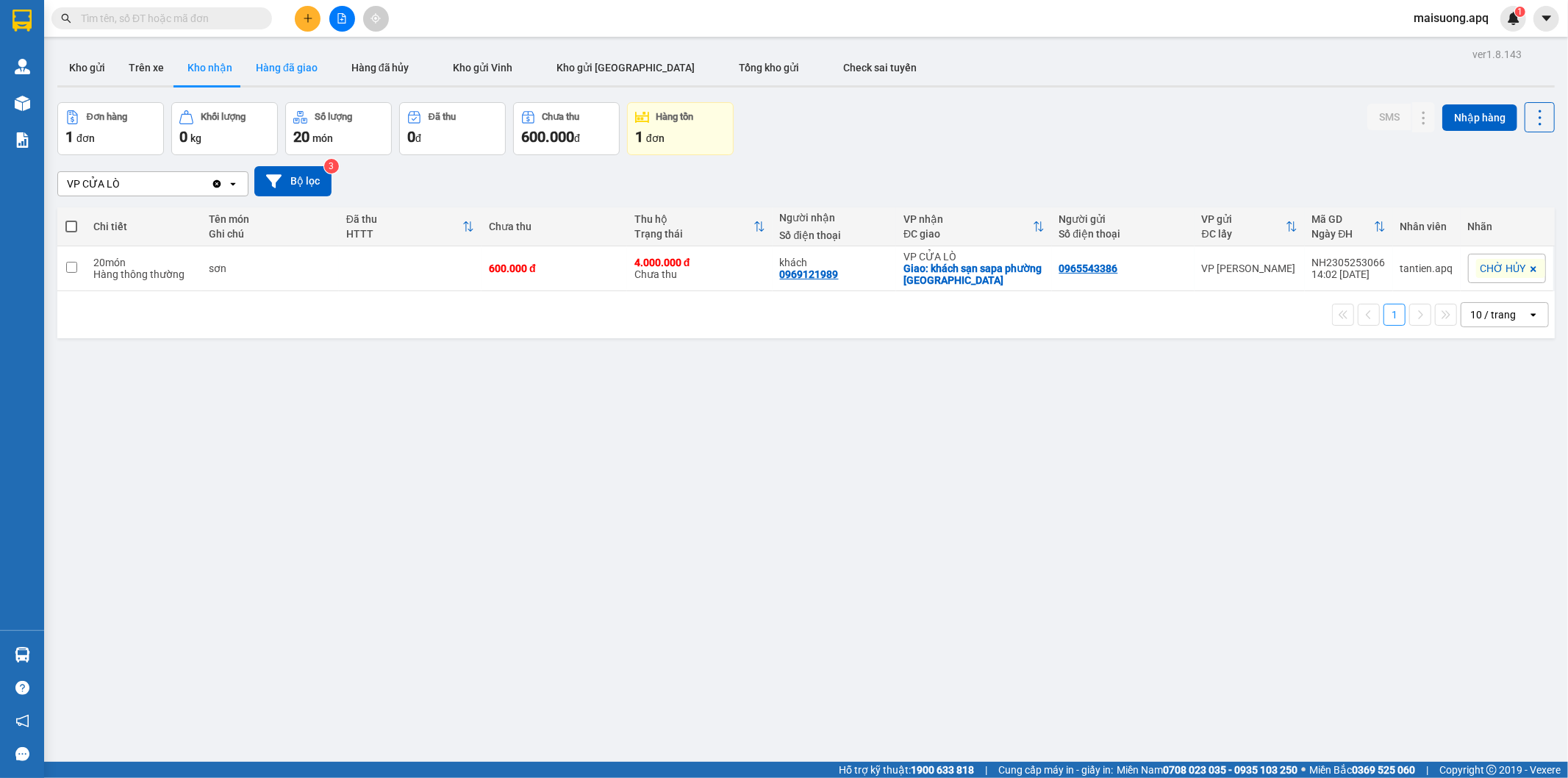
click at [270, 62] on button "Hàng đã giao" at bounding box center [287, 68] width 85 height 35
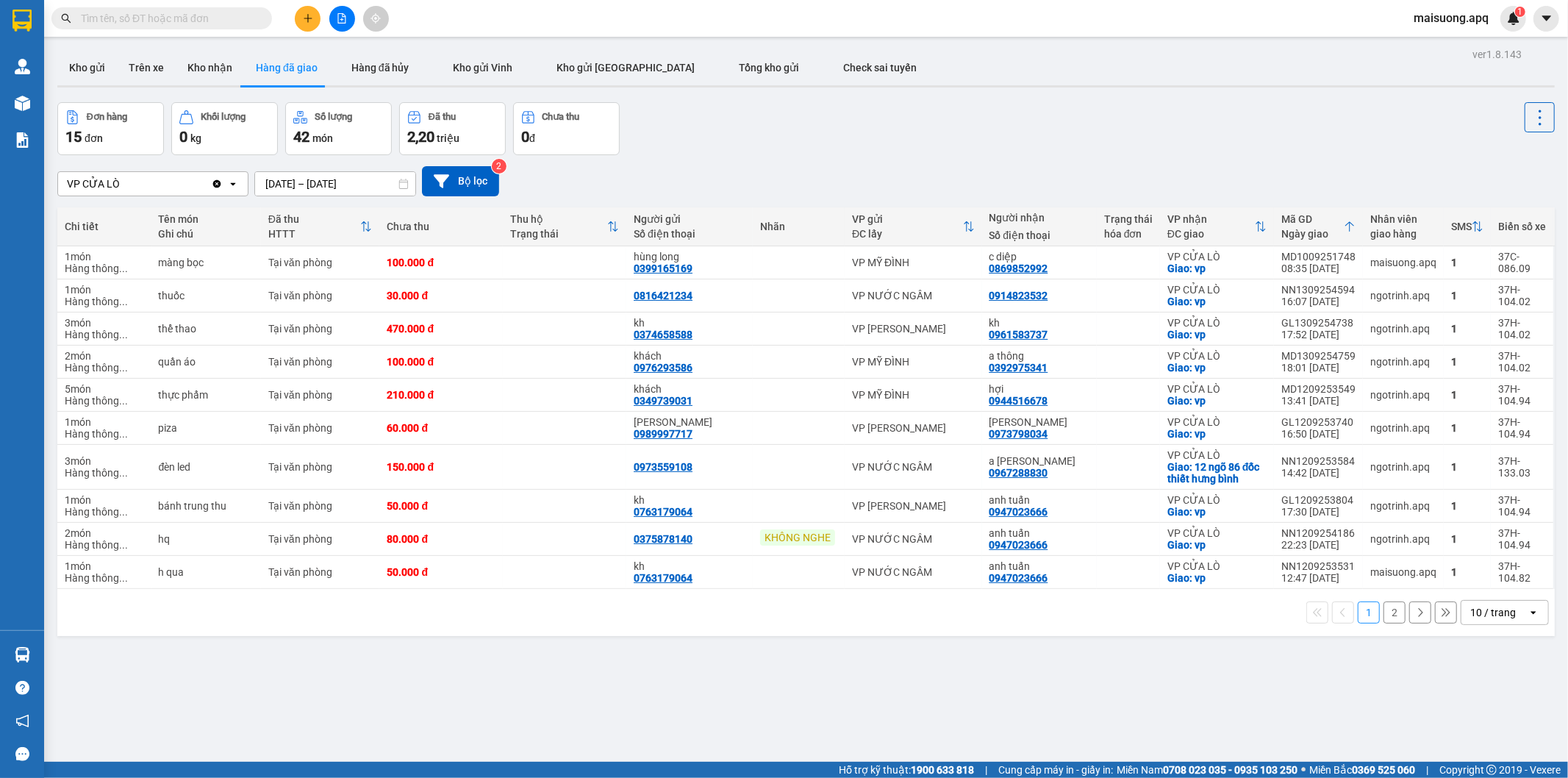
click at [174, 15] on input "text" at bounding box center [168, 18] width 174 height 16
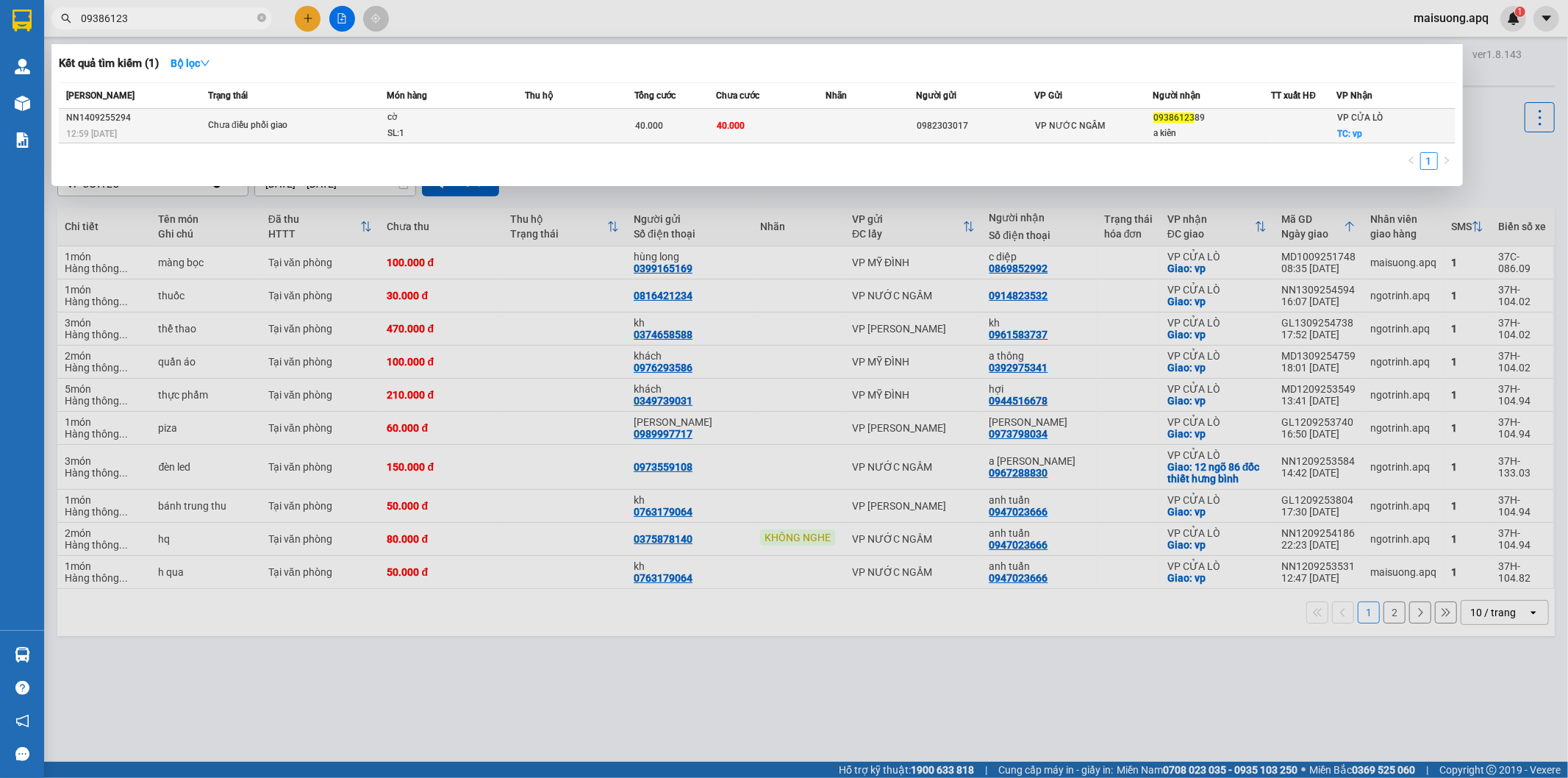
type input "09386123"
click at [819, 132] on td "40.000" at bounding box center [770, 126] width 110 height 34
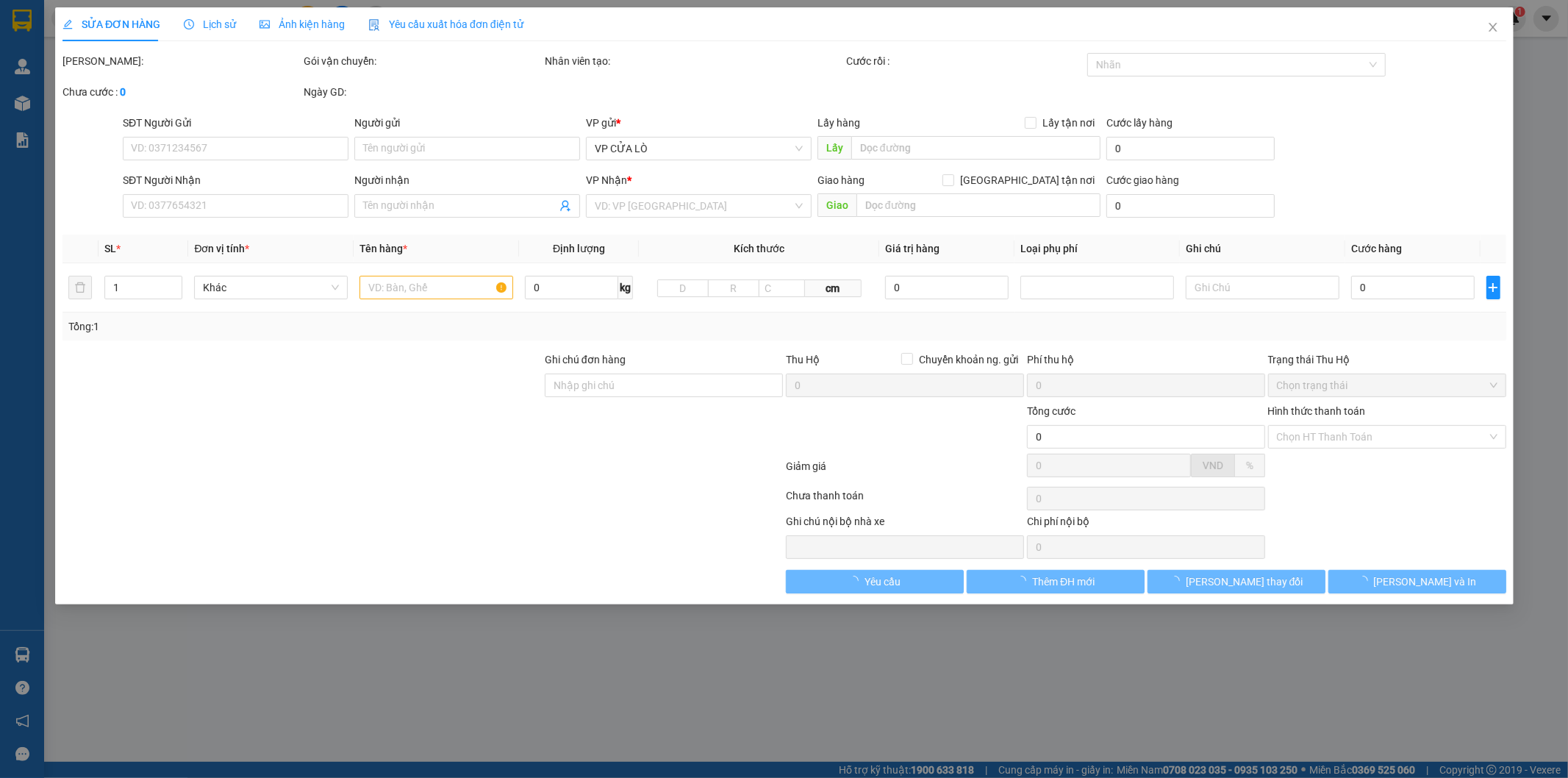
type input "0982303017"
type input "0938612389"
type input "a kiên"
checkbox input "true"
type input "vp"
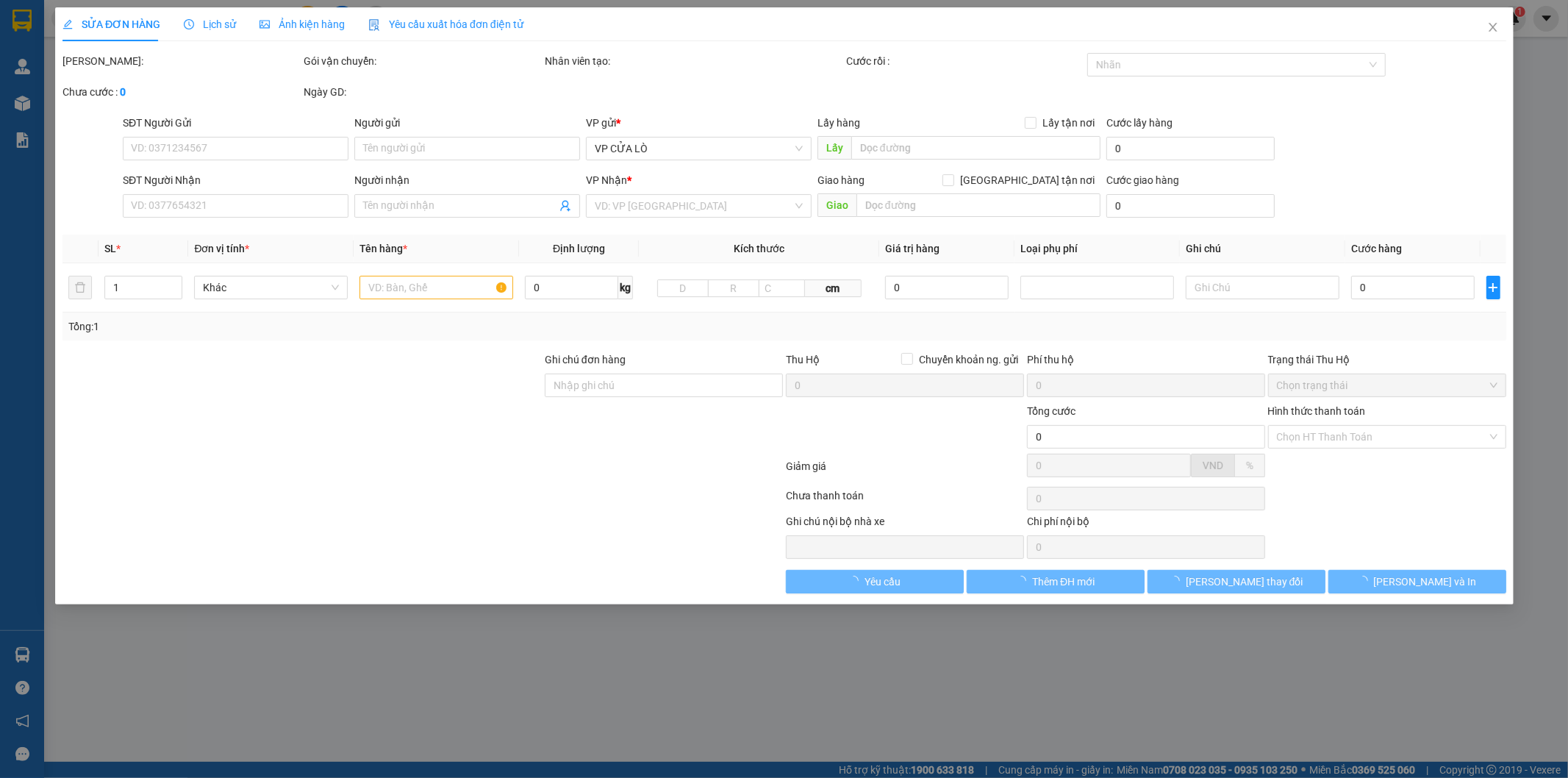
type input "40.000"
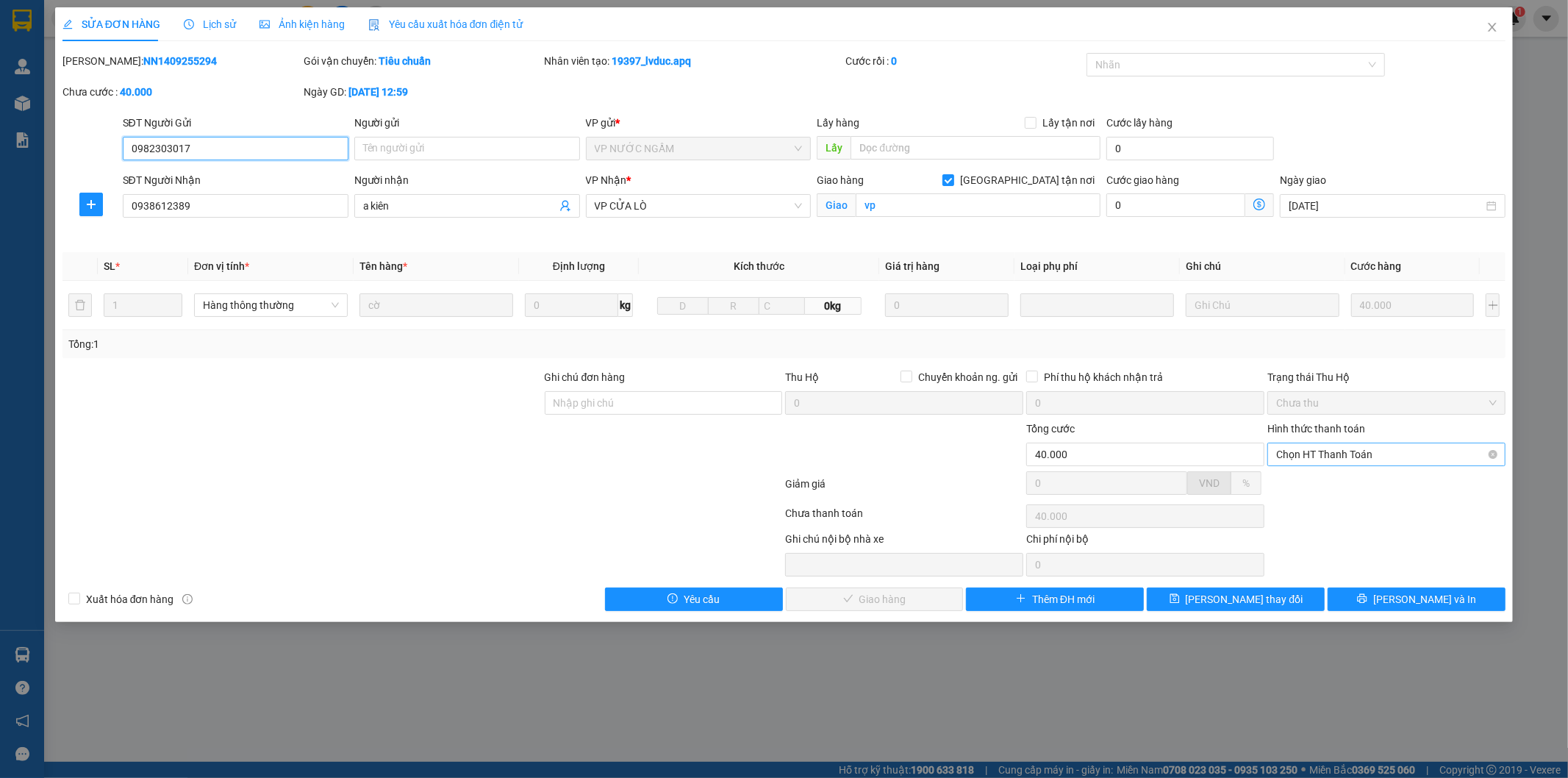
click at [1389, 452] on span "Chọn HT Thanh Toán" at bounding box center [1386, 455] width 220 height 22
click at [1378, 487] on div "Tại văn phòng" at bounding box center [1387, 483] width 220 height 16
type input "0"
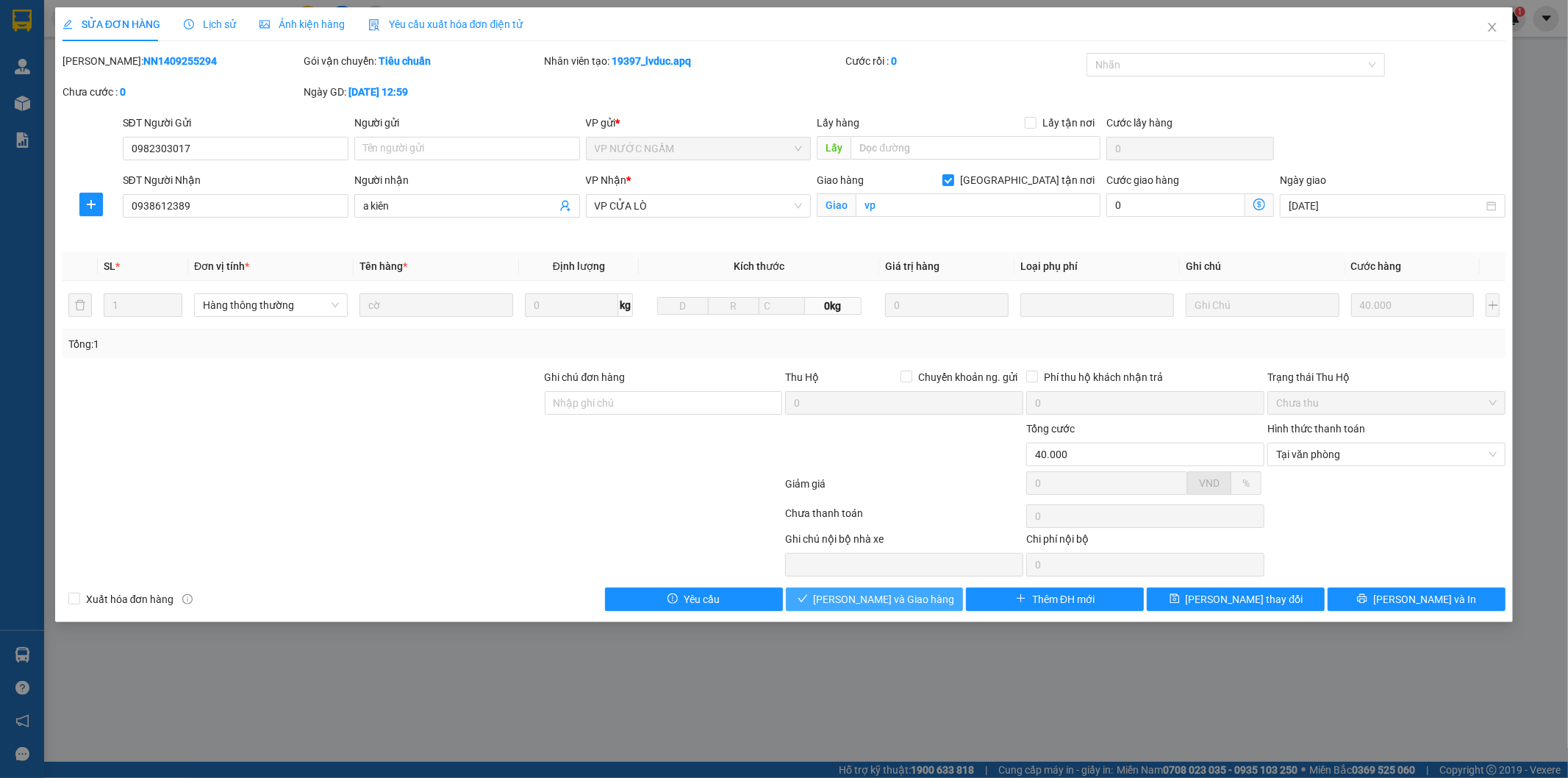
click at [928, 589] on button "[PERSON_NAME] và Giao hàng" at bounding box center [874, 600] width 177 height 24
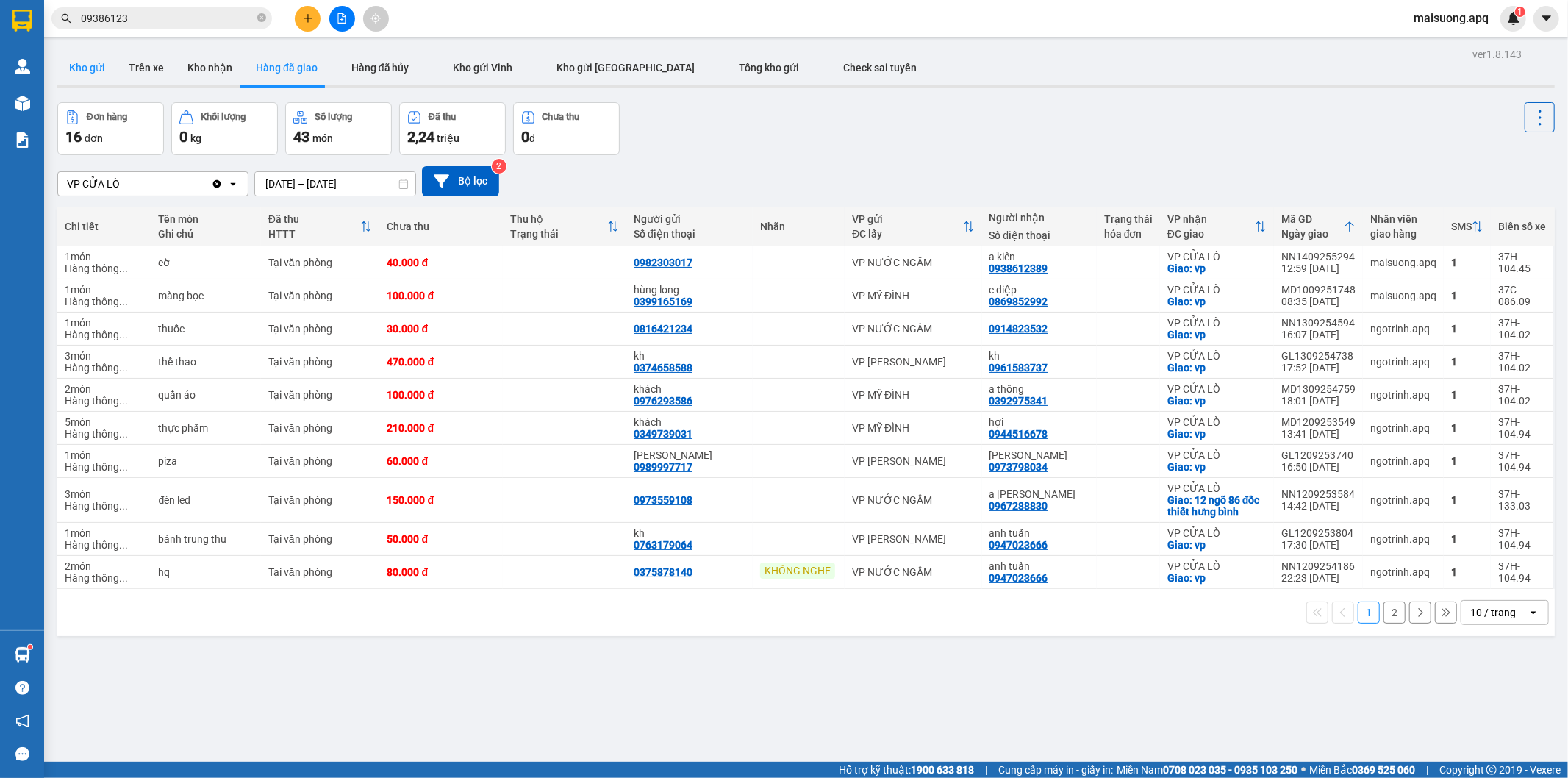
drag, startPoint x: 101, startPoint y: 68, endPoint x: 109, endPoint y: 63, distance: 9.4
click at [103, 68] on button "Kho gửi" at bounding box center [87, 68] width 60 height 35
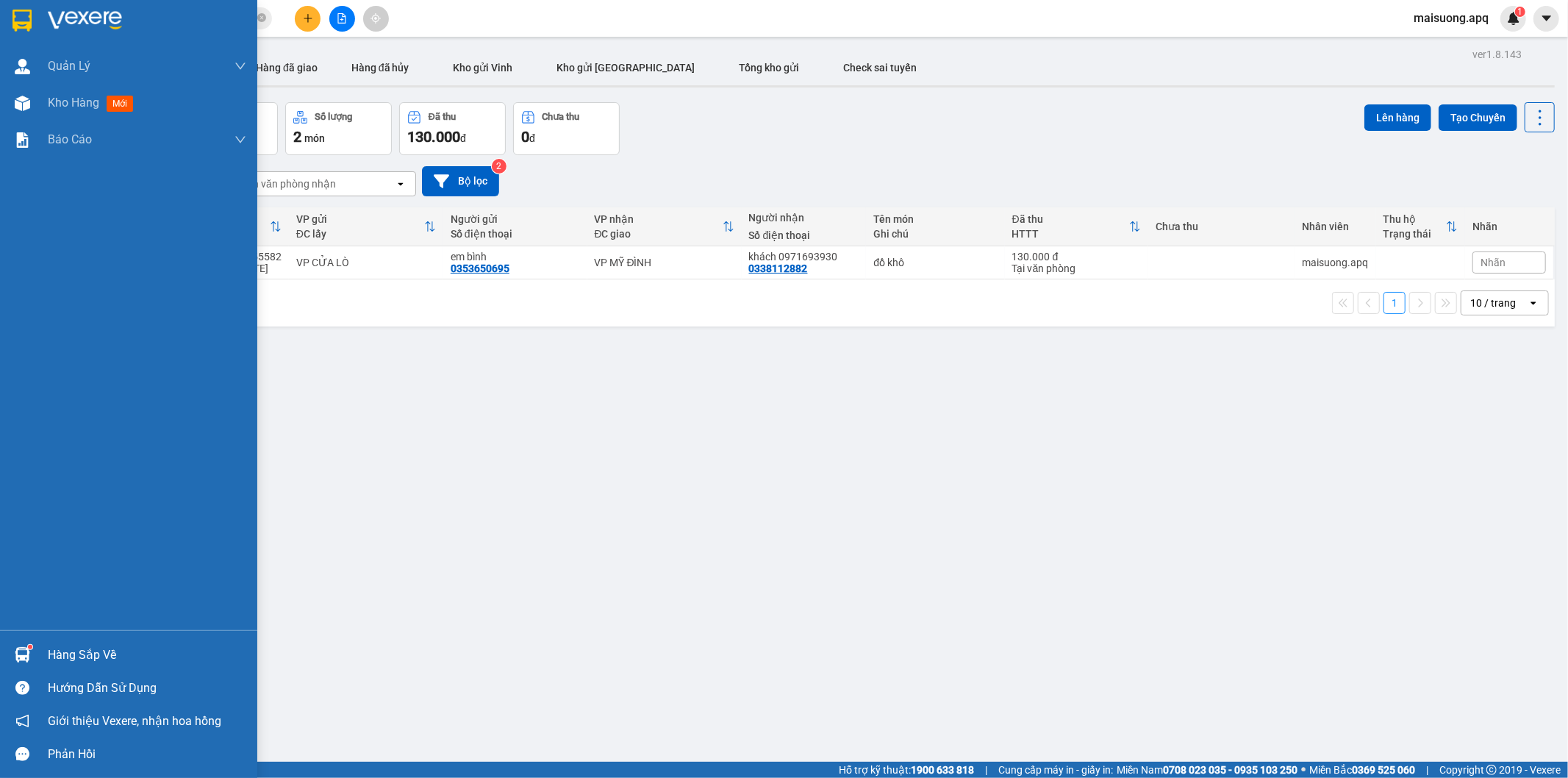
click at [72, 647] on div "Hàng sắp về" at bounding box center [146, 655] width 198 height 22
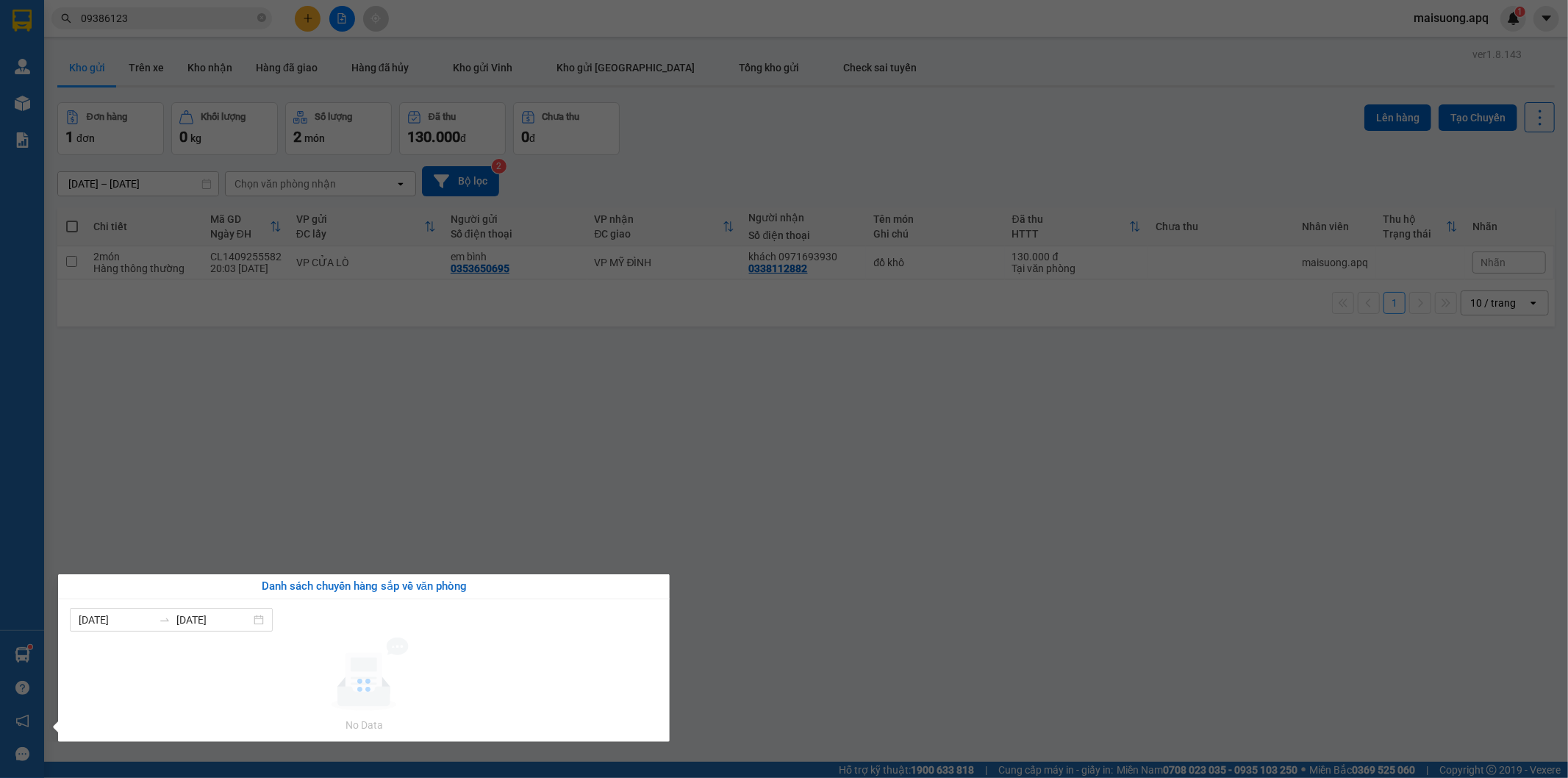
click at [474, 482] on section "Kết quả tìm kiếm ( 1 ) Bộ lọc Mã ĐH Trạng thái Món hàng Thu hộ Tổng cước Chưa c…" at bounding box center [784, 389] width 1568 height 778
